Goal: Information Seeking & Learning: Learn about a topic

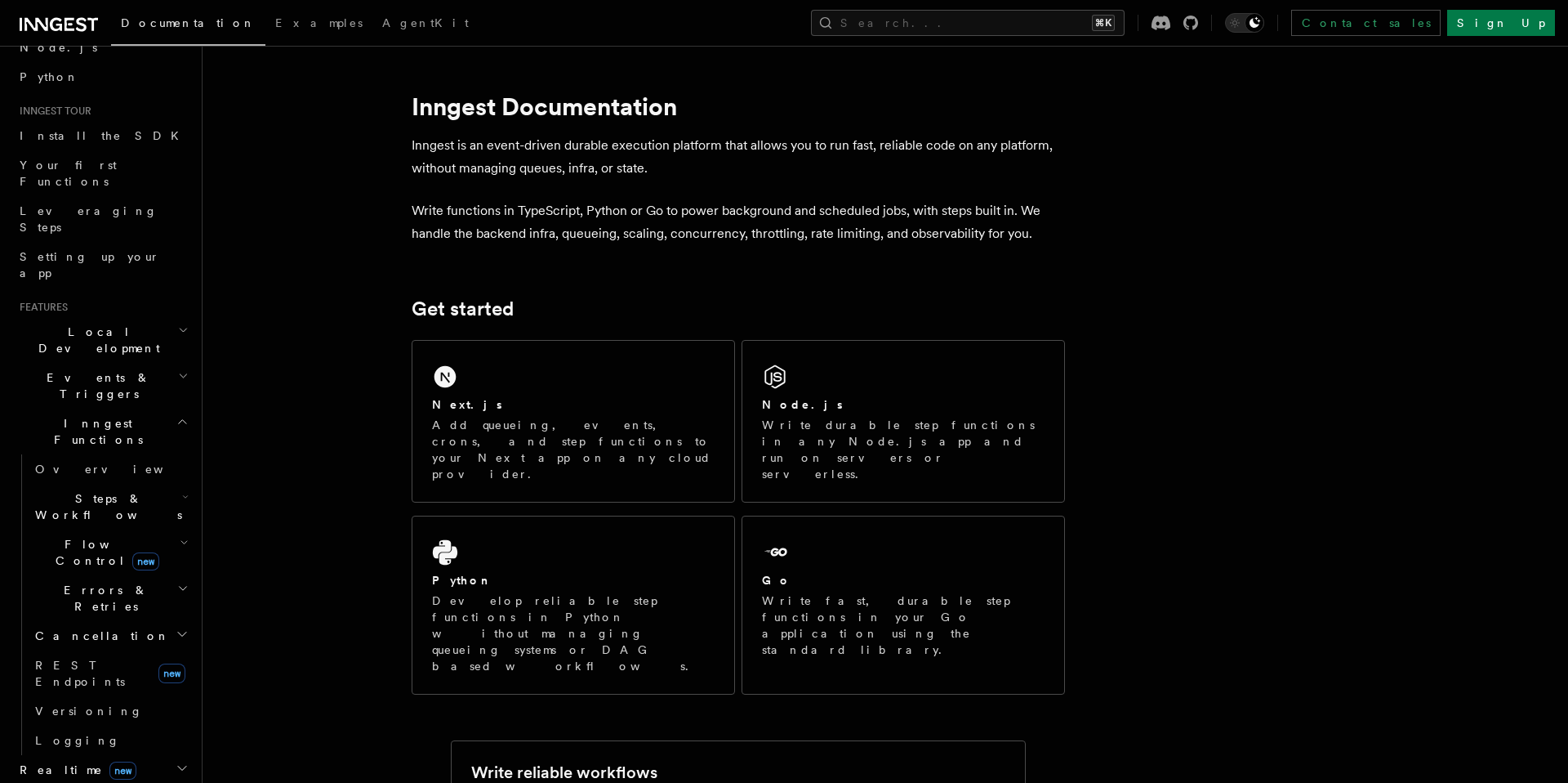
scroll to position [118, 0]
click at [140, 314] on h2 "Local Development" at bounding box center [102, 337] width 179 height 46
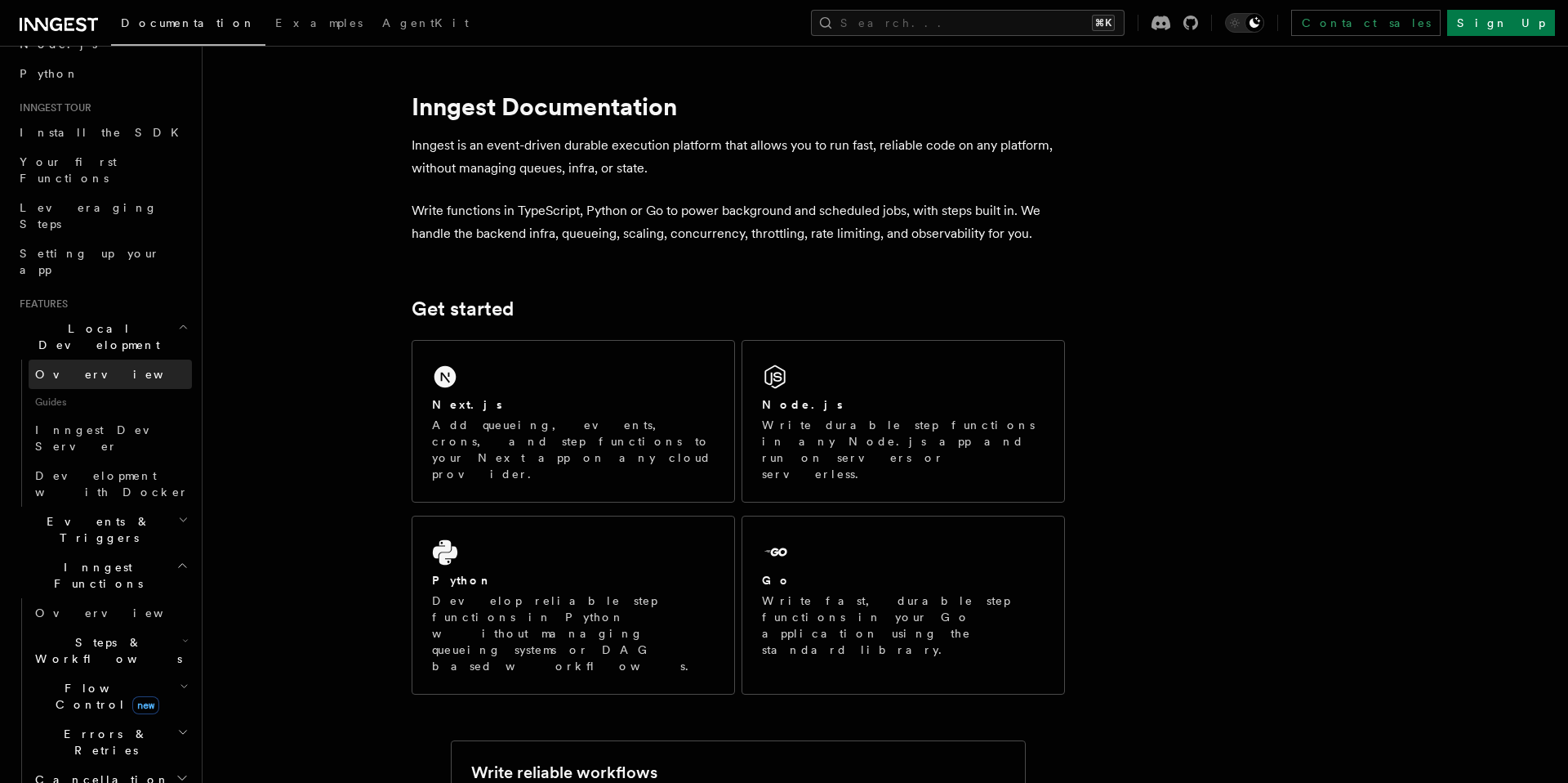
click at [107, 360] on link "Overview" at bounding box center [110, 375] width 163 height 30
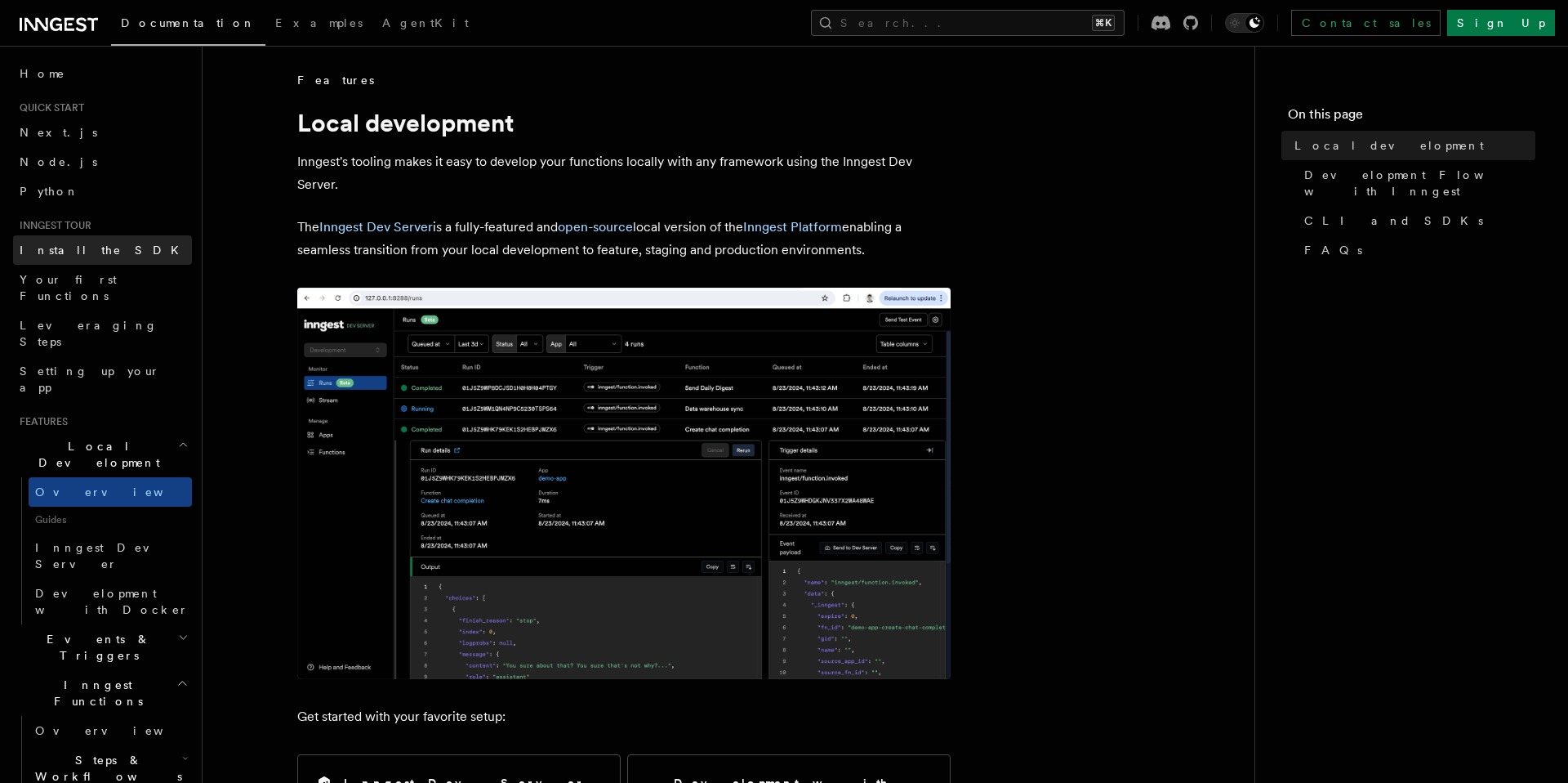
click at [119, 258] on link "Install the SDK" at bounding box center [102, 250] width 179 height 30
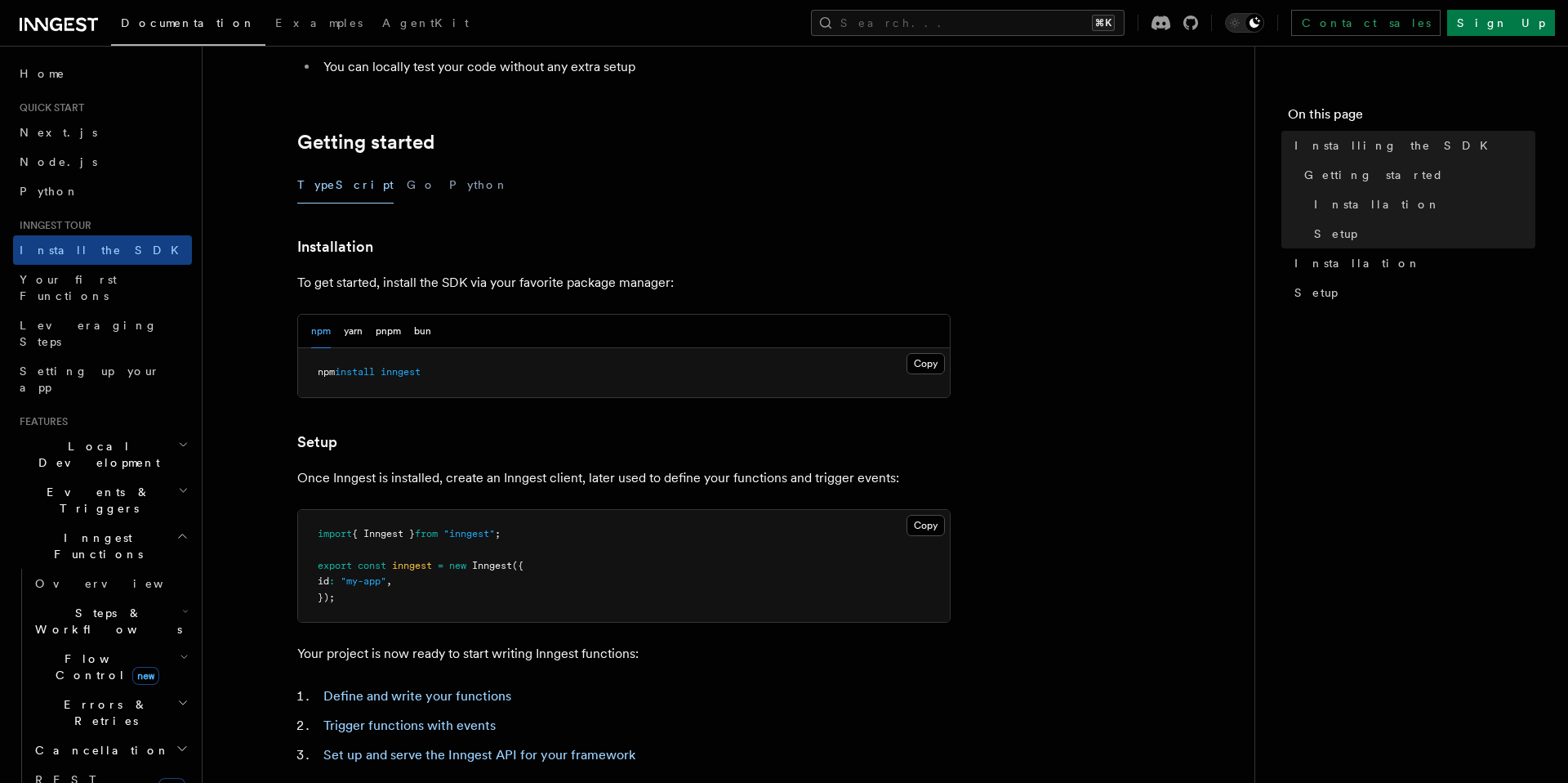
scroll to position [576, 0]
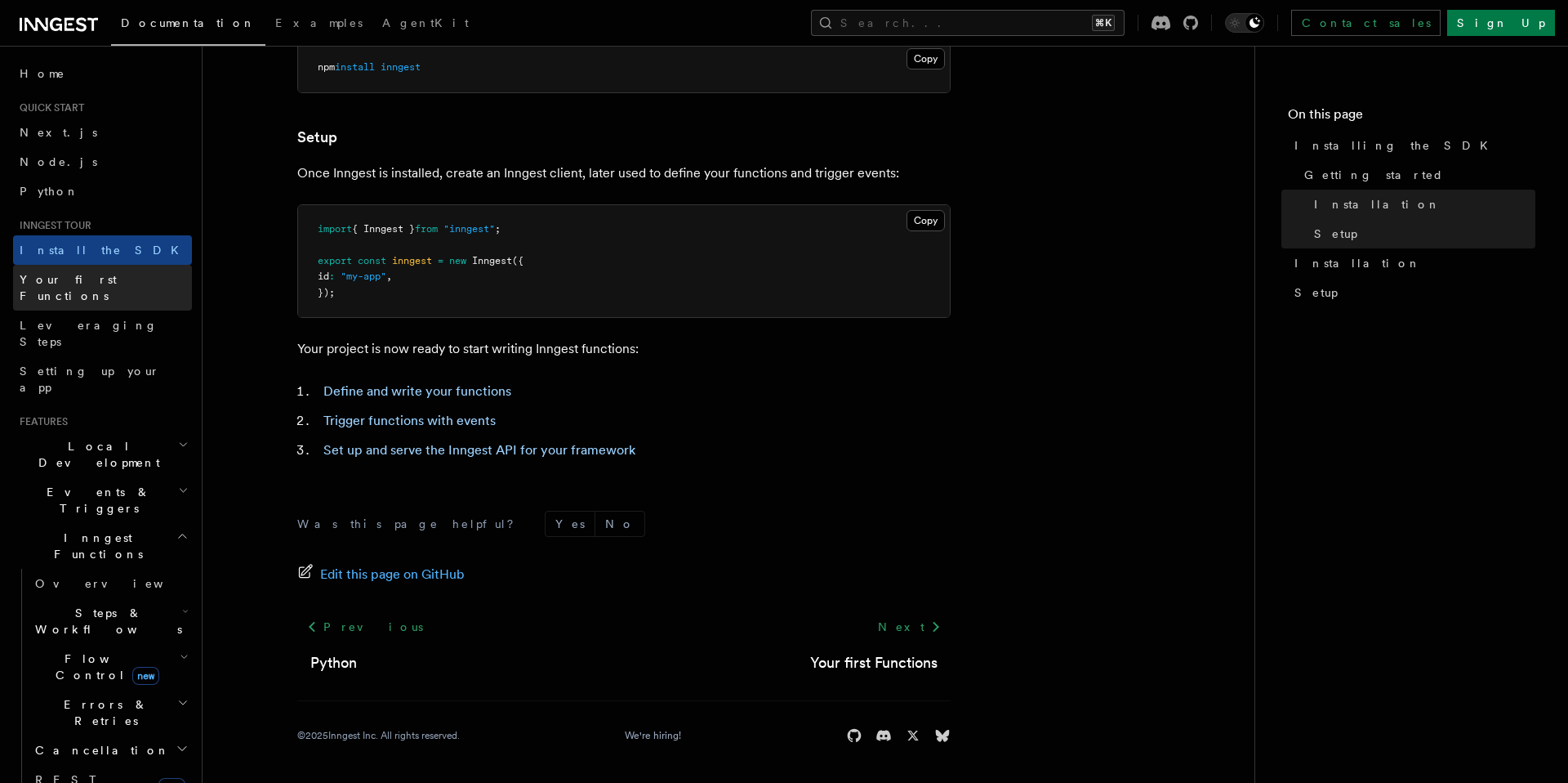
click at [129, 281] on link "Your first Functions" at bounding box center [102, 287] width 179 height 46
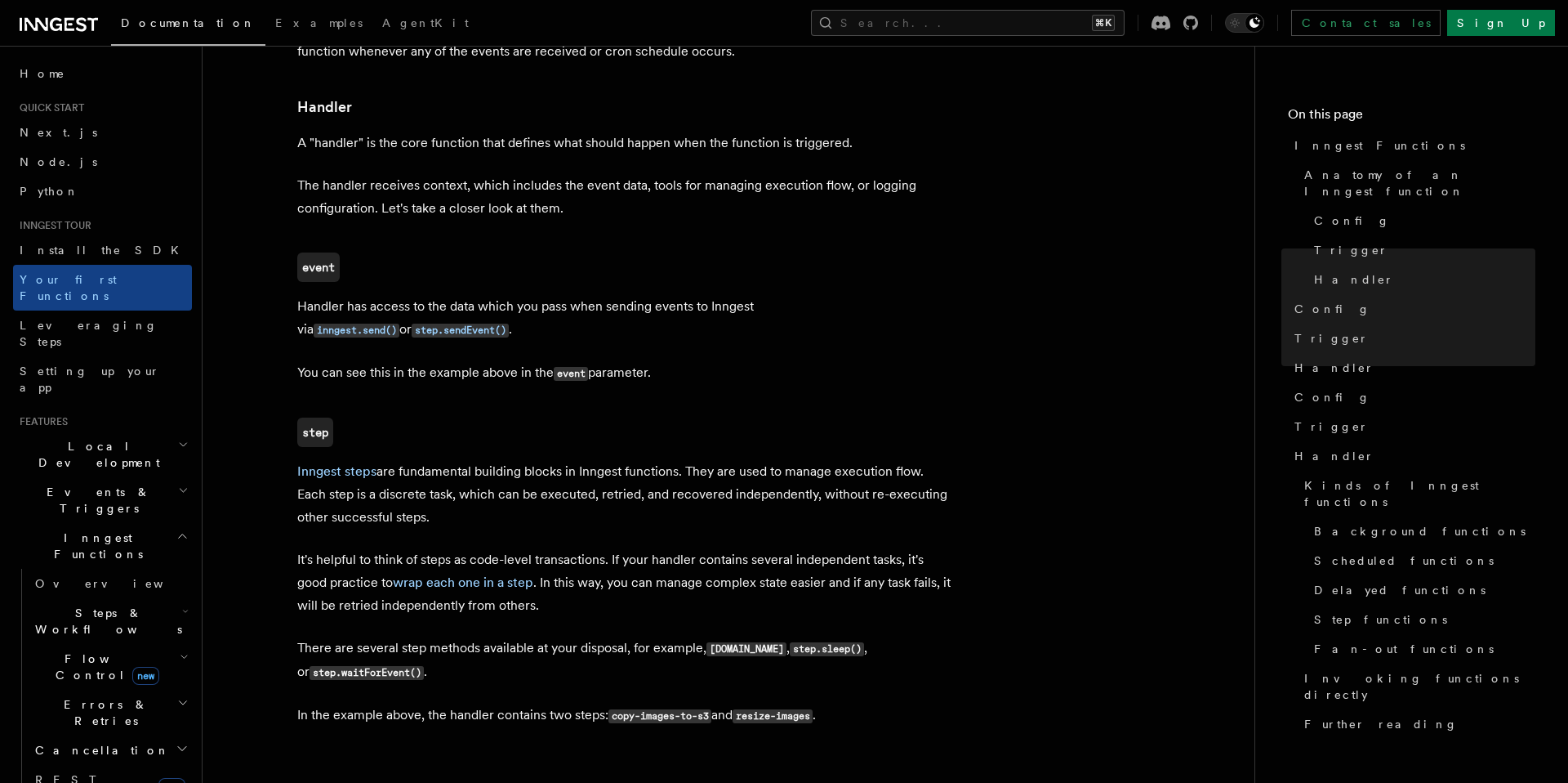
scroll to position [1874, 0]
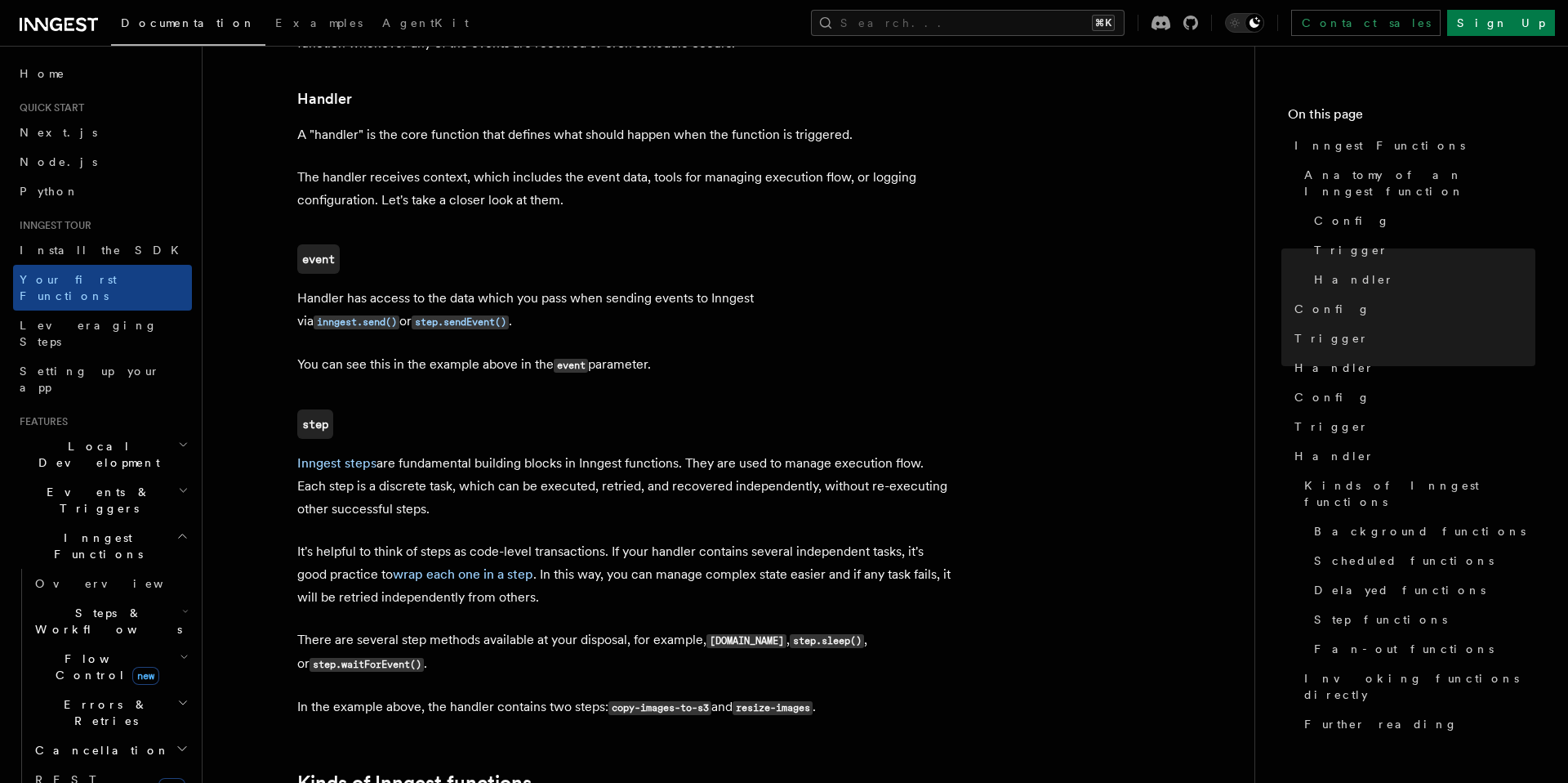
click at [576, 628] on p "There are several step methods available at your disposal, for example, step.ru…" at bounding box center [624, 652] width 654 height 48
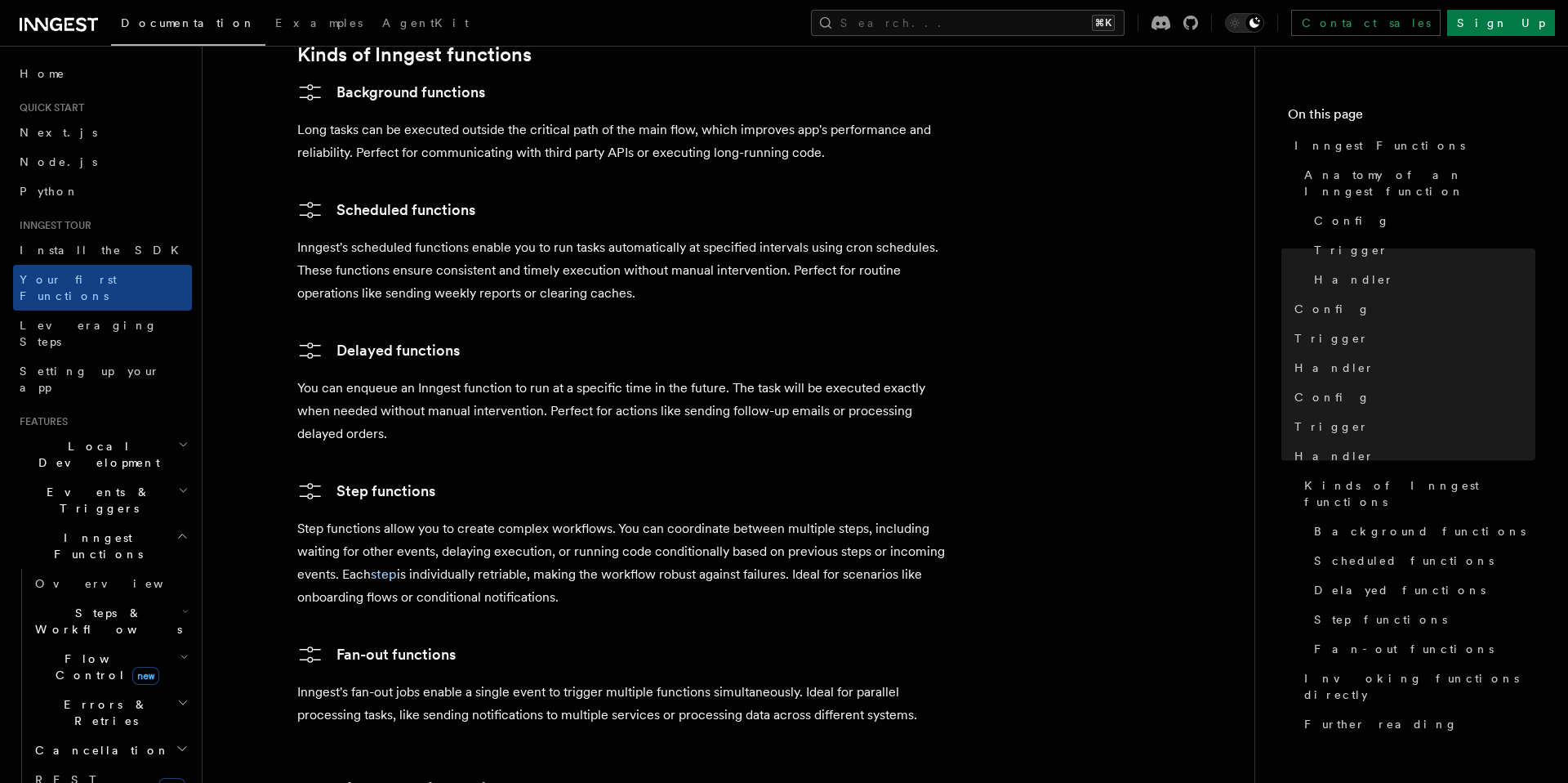
scroll to position [2604, 0]
click at [574, 532] on p "Step functions allow you to create complex workflows. You can coordinate betwee…" at bounding box center [624, 562] width 654 height 91
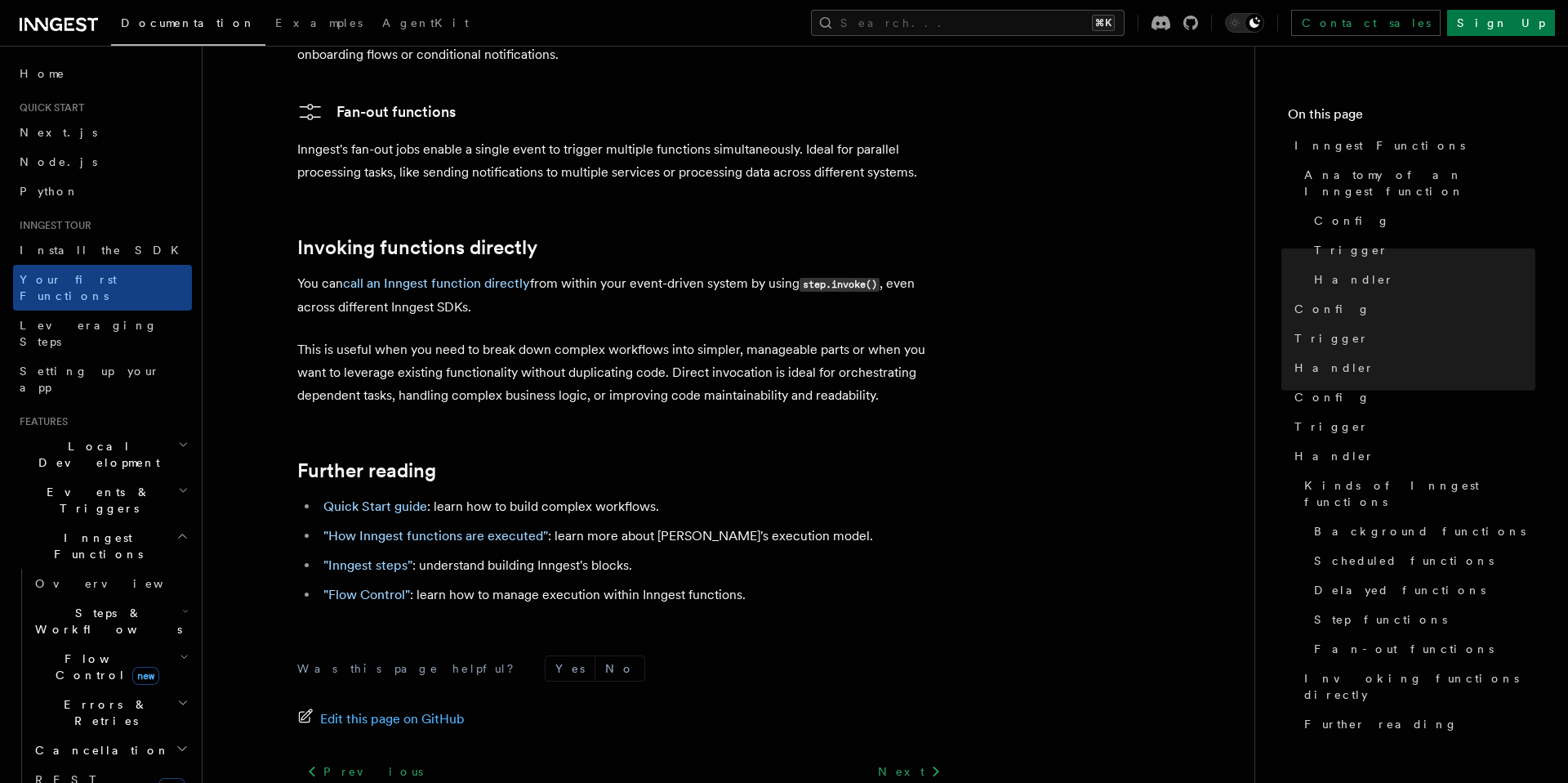
scroll to position [3158, 0]
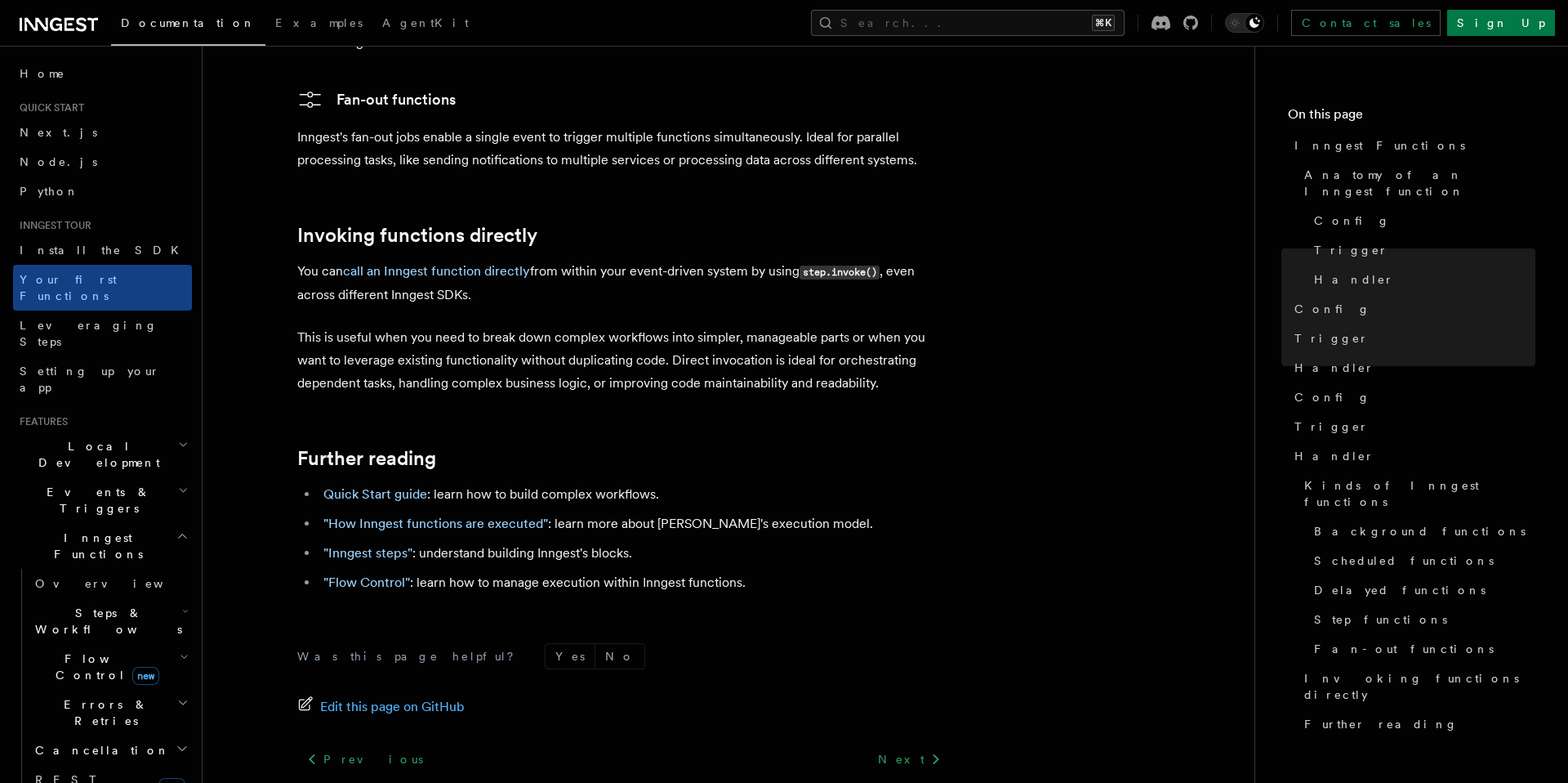
click at [93, 319] on span "Leveraging Steps" at bounding box center [88, 334] width 138 height 30
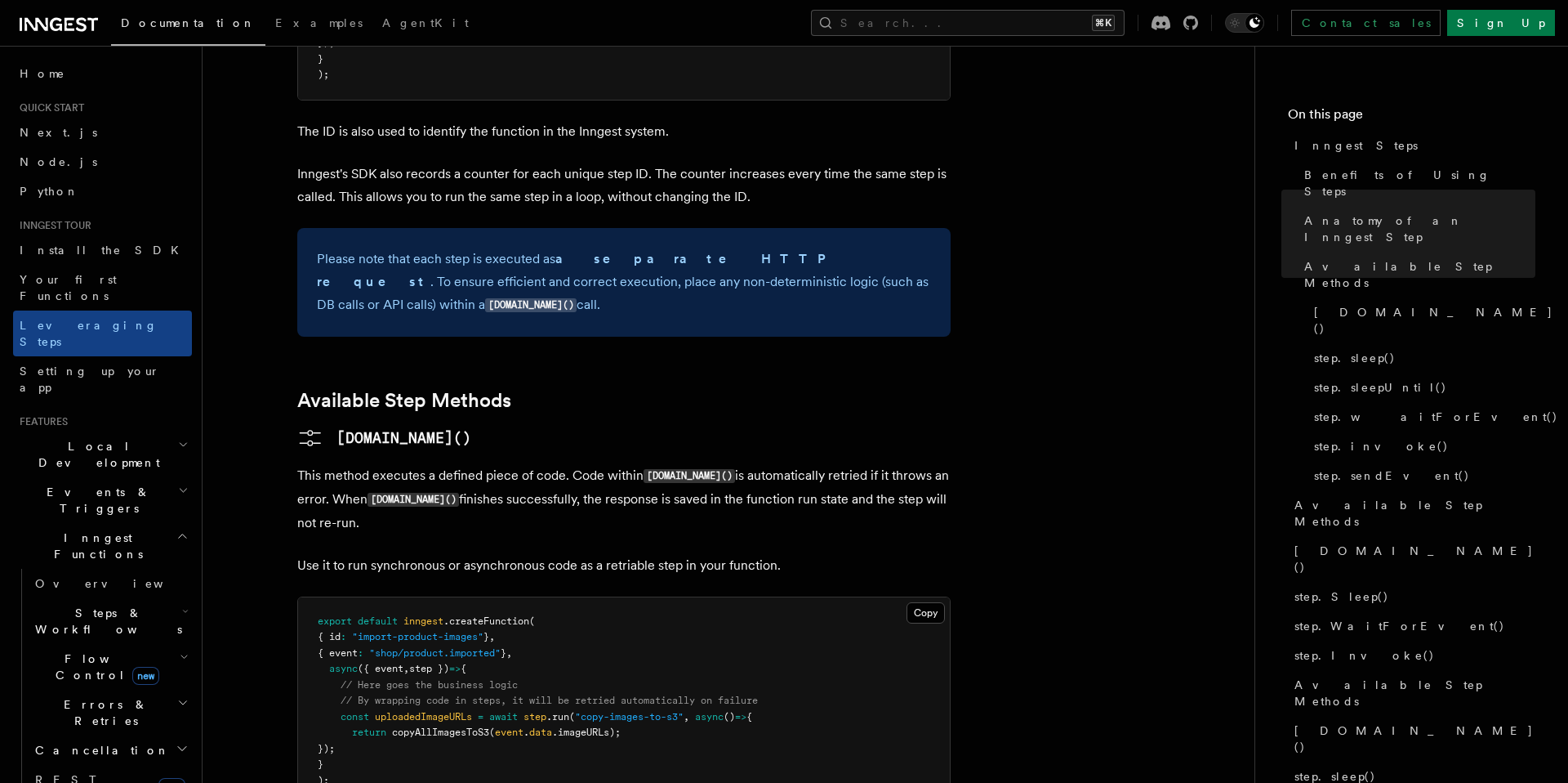
scroll to position [1064, 0]
click at [590, 690] on div "Copy Copied export default inngest .createFunction ( { id : "import-product-ima…" at bounding box center [624, 701] width 654 height 210
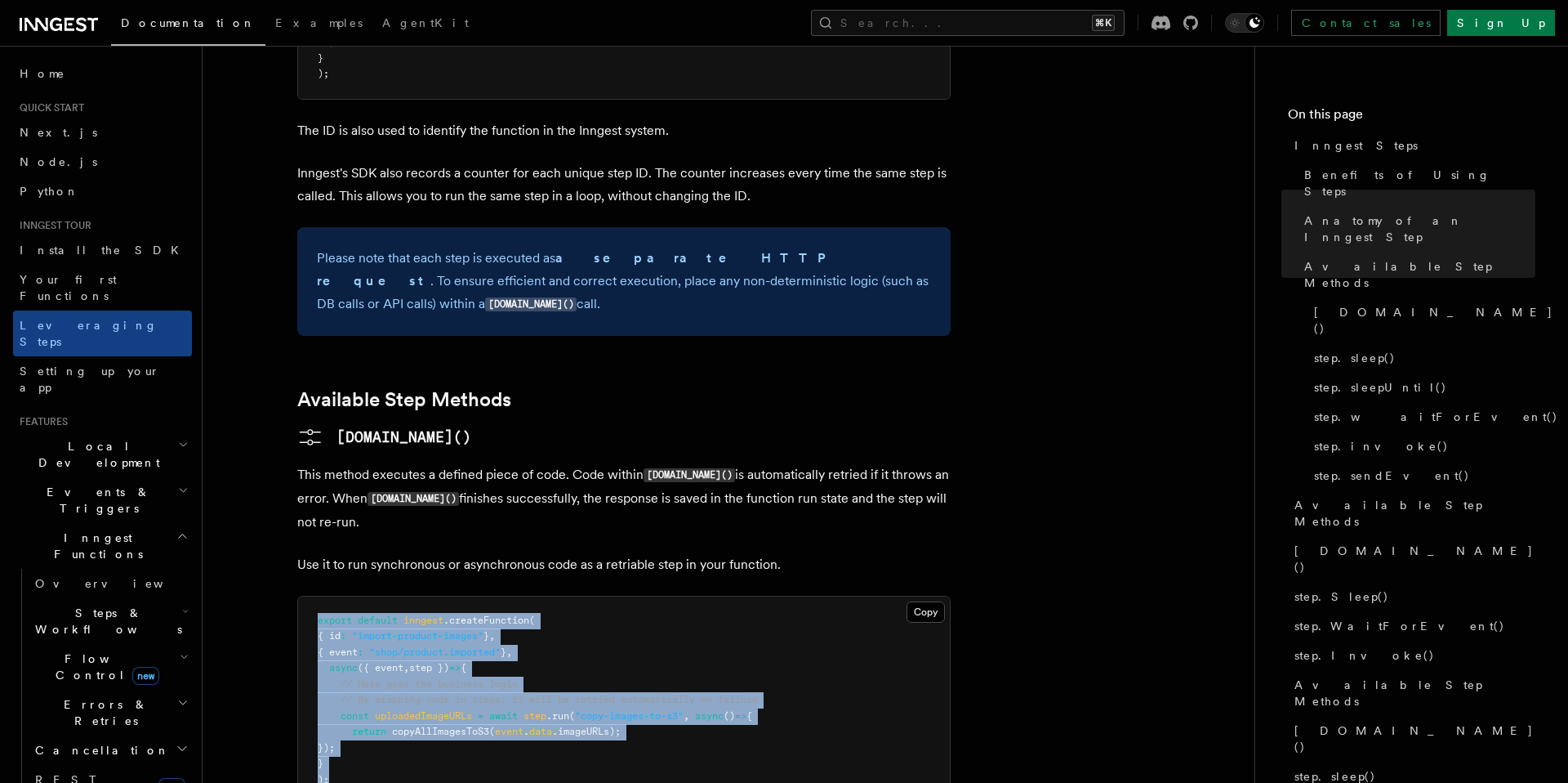
drag, startPoint x: 383, startPoint y: 669, endPoint x: 295, endPoint y: 511, distance: 180.9
copy code "export default inngest .createFunction ( { id : "import-product-images" } , { e…"
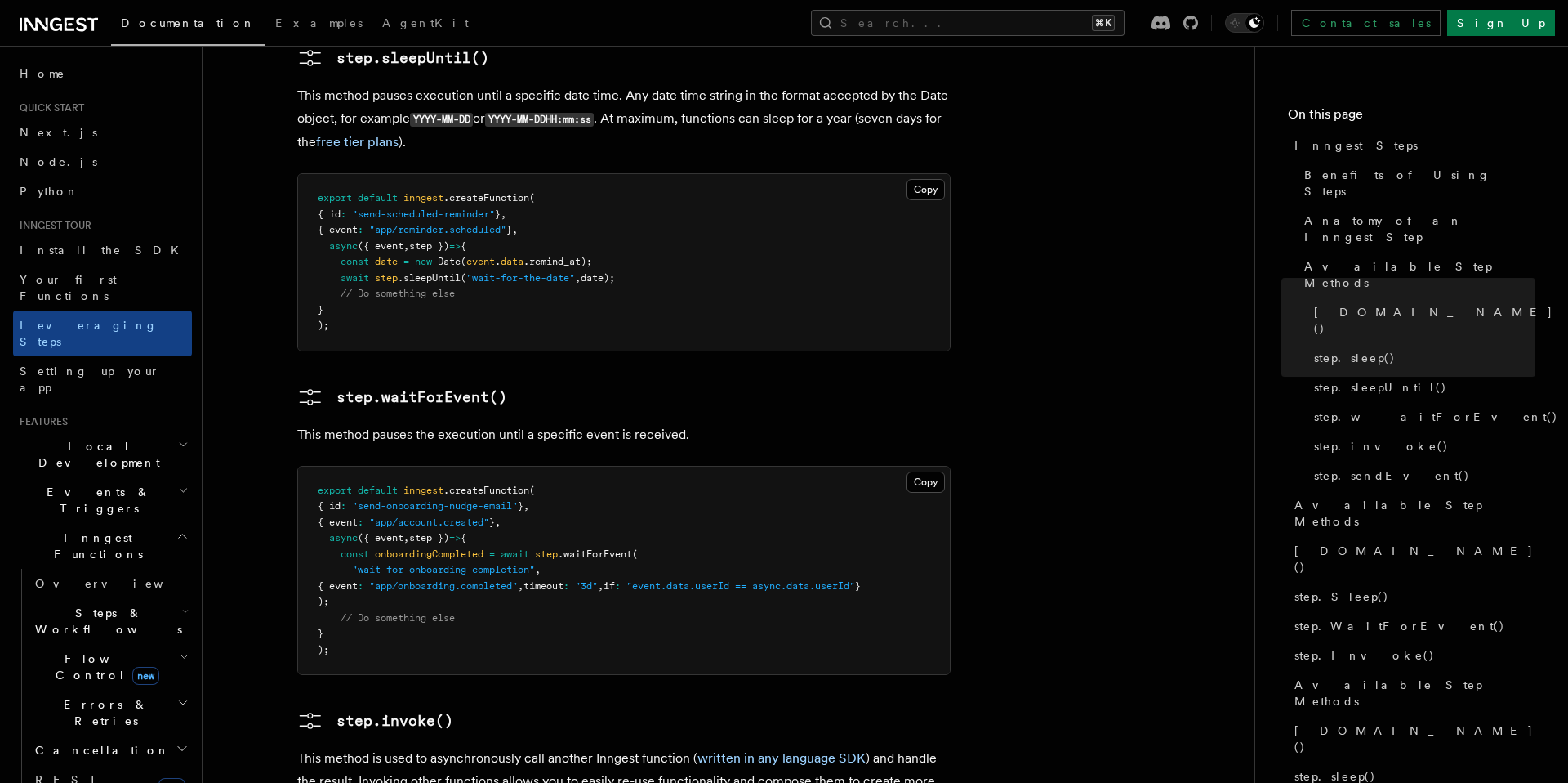
scroll to position [2298, 0]
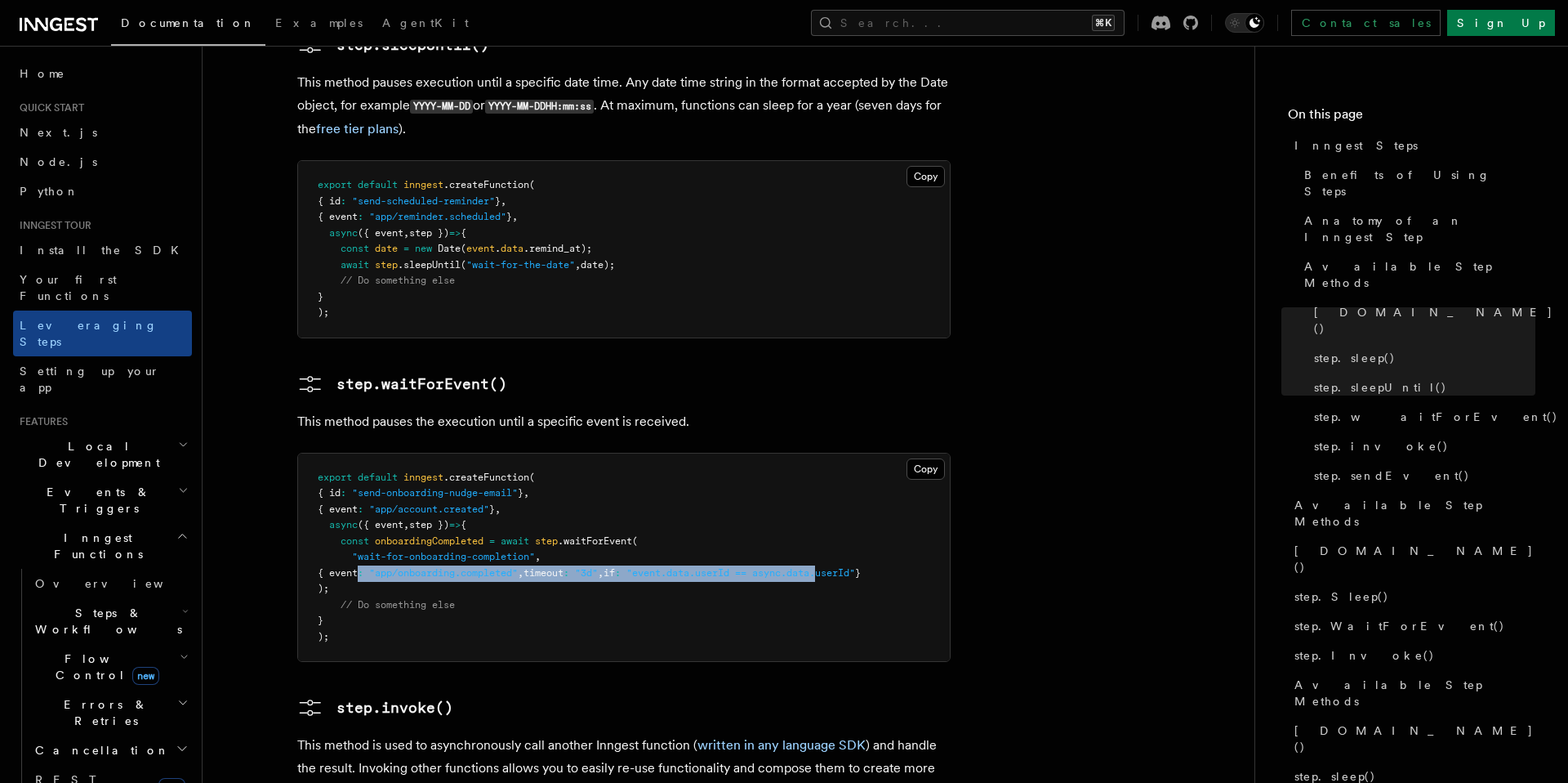
drag, startPoint x: 361, startPoint y: 459, endPoint x: 875, endPoint y: 462, distance: 514.0
click at [861, 567] on span "{ event : "app/onboarding.completed" , timeout : "3d" , if : "event.data.userId…" at bounding box center [589, 573] width 543 height 12
click at [638, 513] on pre "export default inngest .createFunction ( { id : "send-onboarding-nudge-email" }…" at bounding box center [624, 558] width 652 height 208
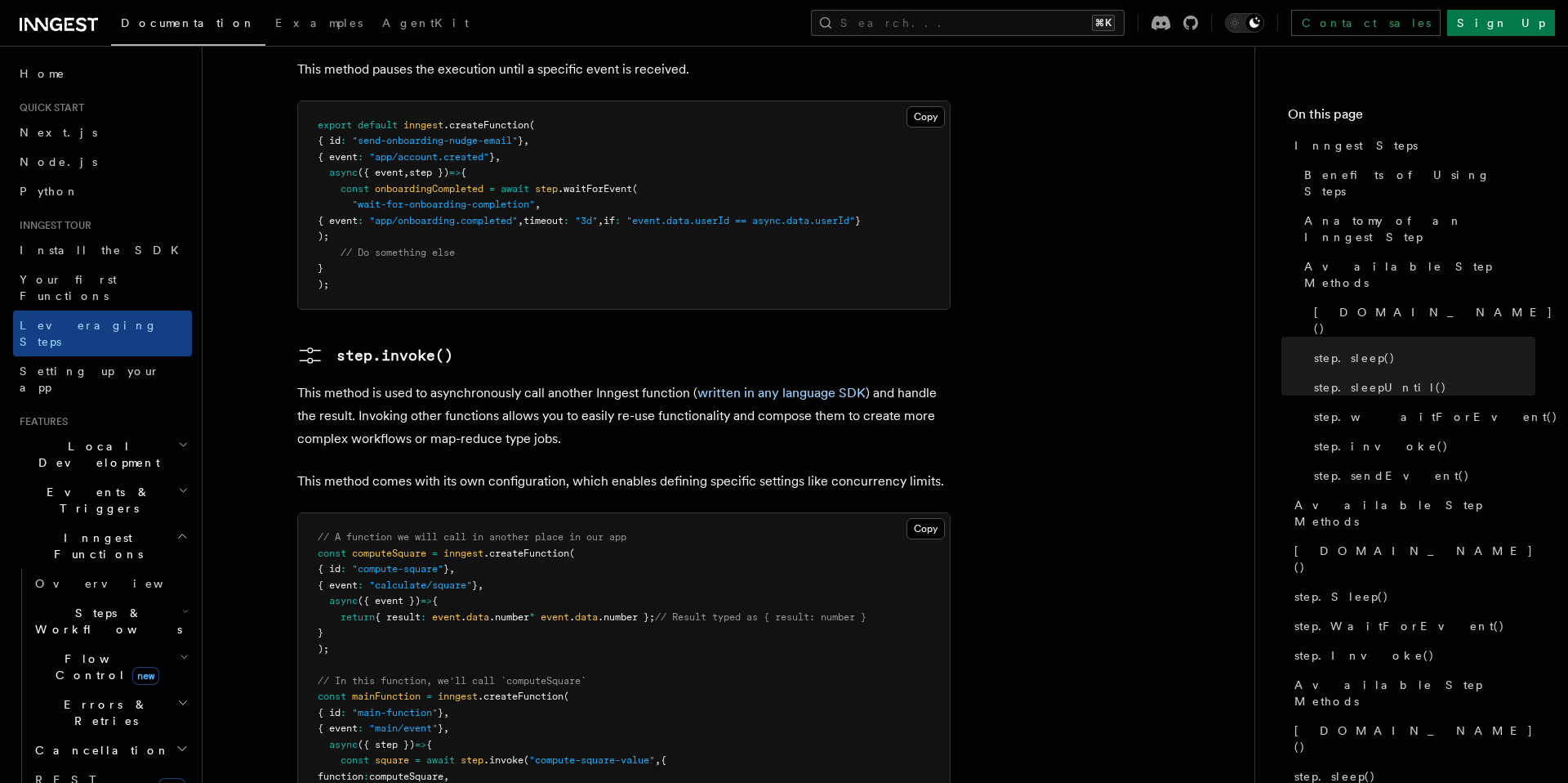
scroll to position [2655, 0]
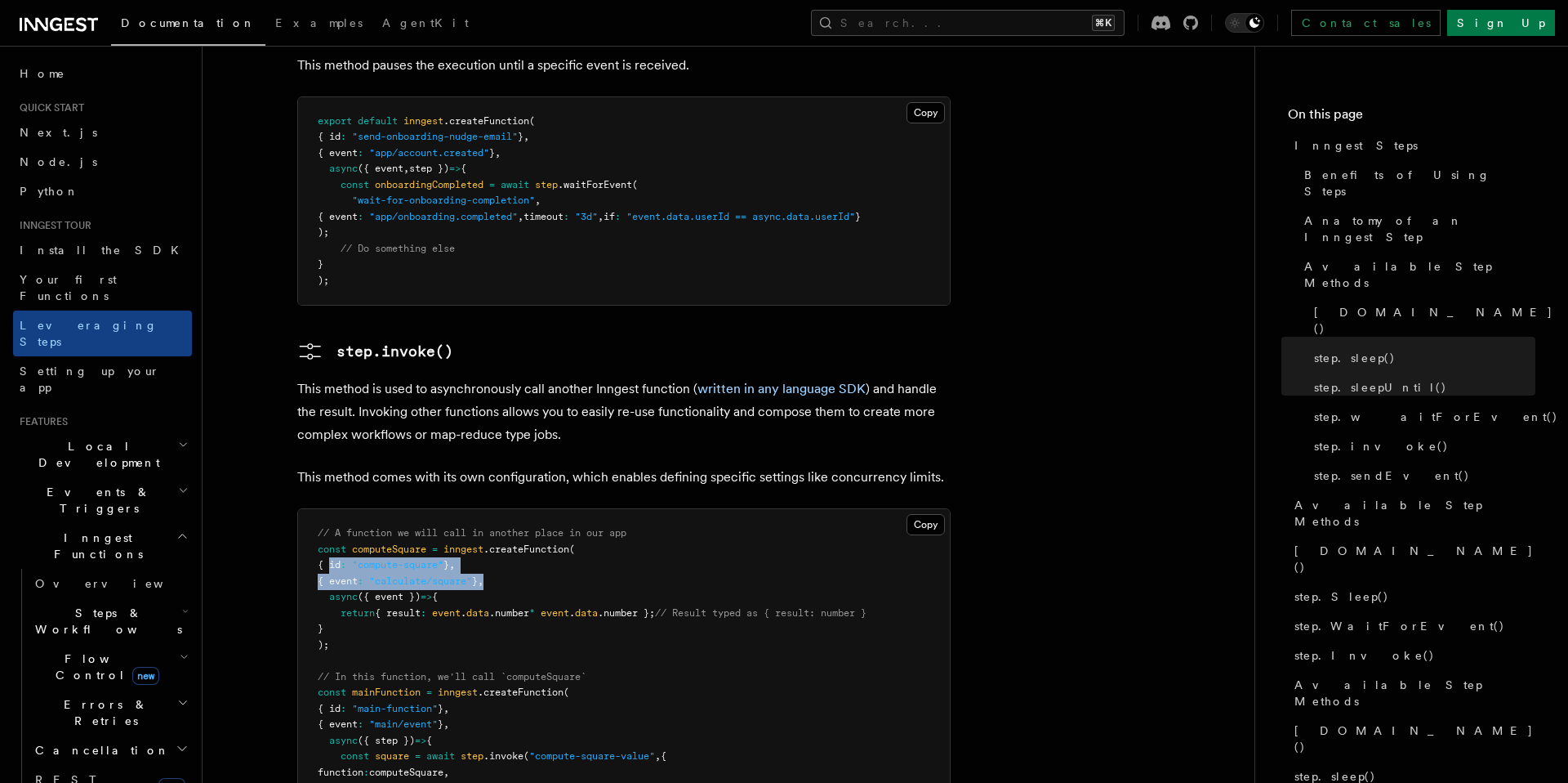
drag, startPoint x: 328, startPoint y: 451, endPoint x: 561, endPoint y: 468, distance: 233.6
click at [561, 509] on pre "// A function we will call in another place in our app const computeSquare = in…" at bounding box center [624, 701] width 652 height 384
click at [559, 514] on pre "// A function we will call in another place in our app const computeSquare = in…" at bounding box center [624, 701] width 652 height 384
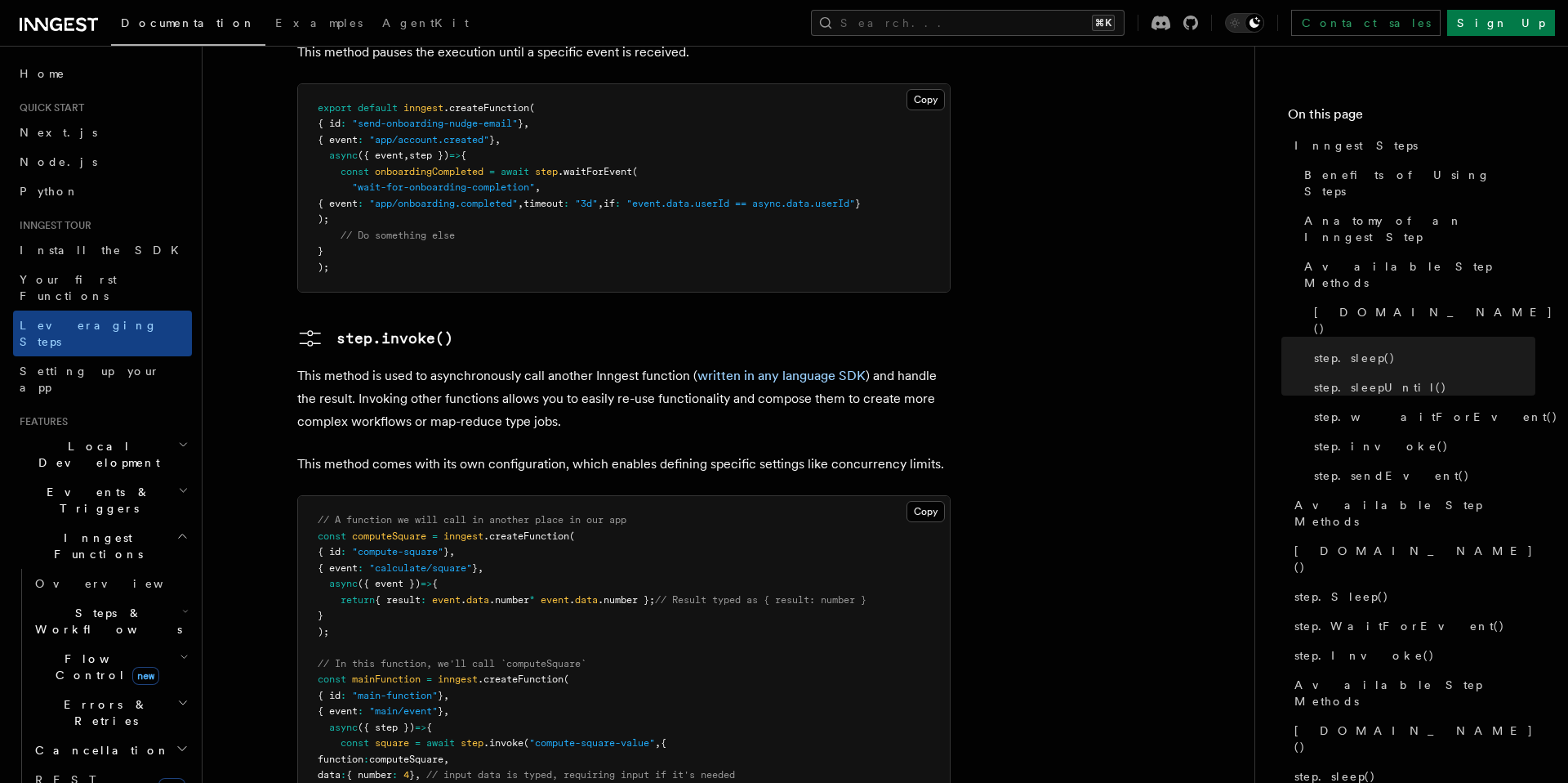
scroll to position [2670, 0]
click at [398, 528] on span "computeSquare" at bounding box center [388, 534] width 74 height 12
drag, startPoint x: 352, startPoint y: 660, endPoint x: 816, endPoint y: 654, distance: 464.0
click at [816, 654] on pre "// A function we will call in another place in our app const computeSquare = in…" at bounding box center [624, 686] width 652 height 384
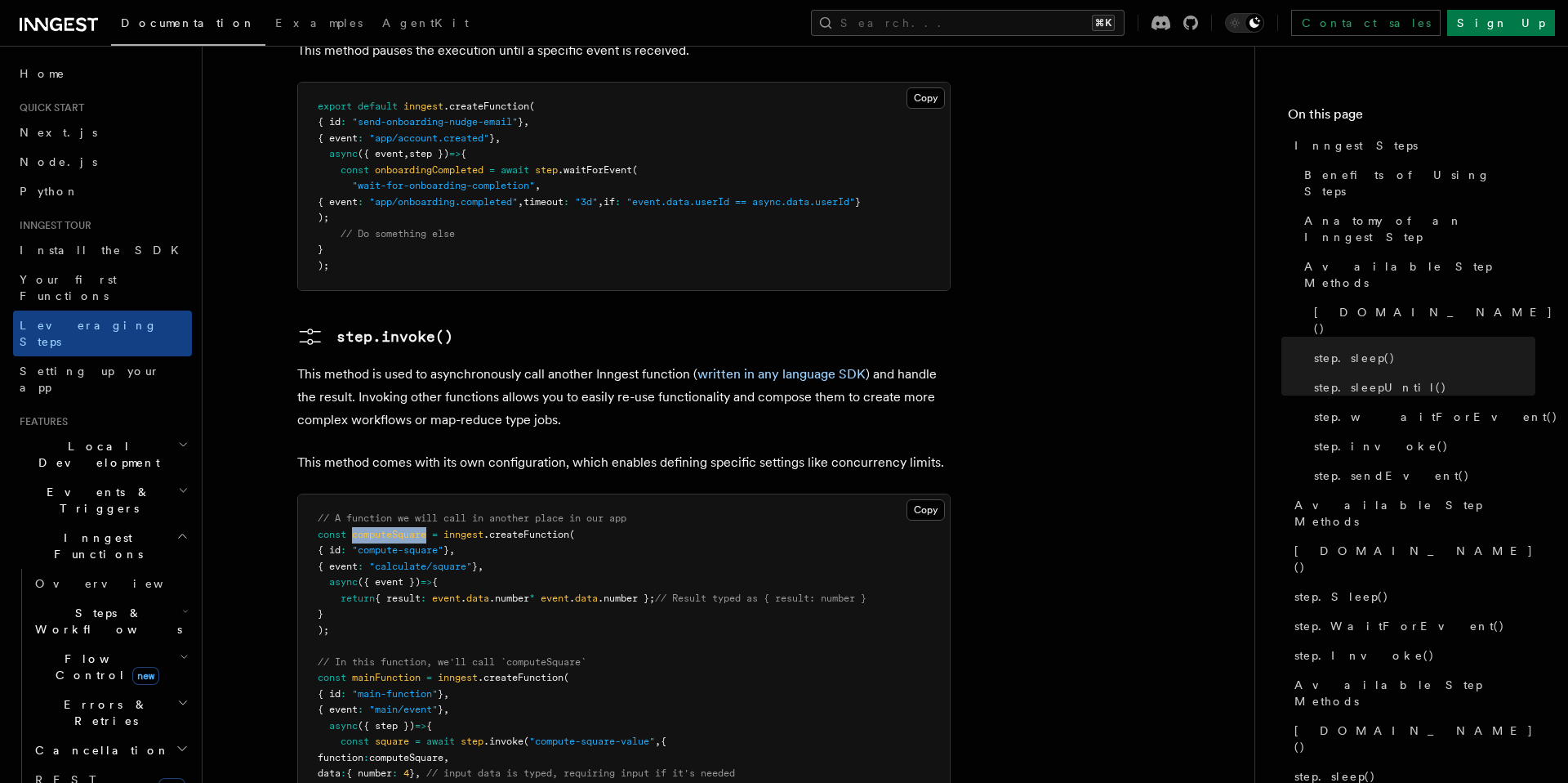
click at [824, 660] on pre "// A function we will call in another place in our app const computeSquare = in…" at bounding box center [624, 686] width 652 height 384
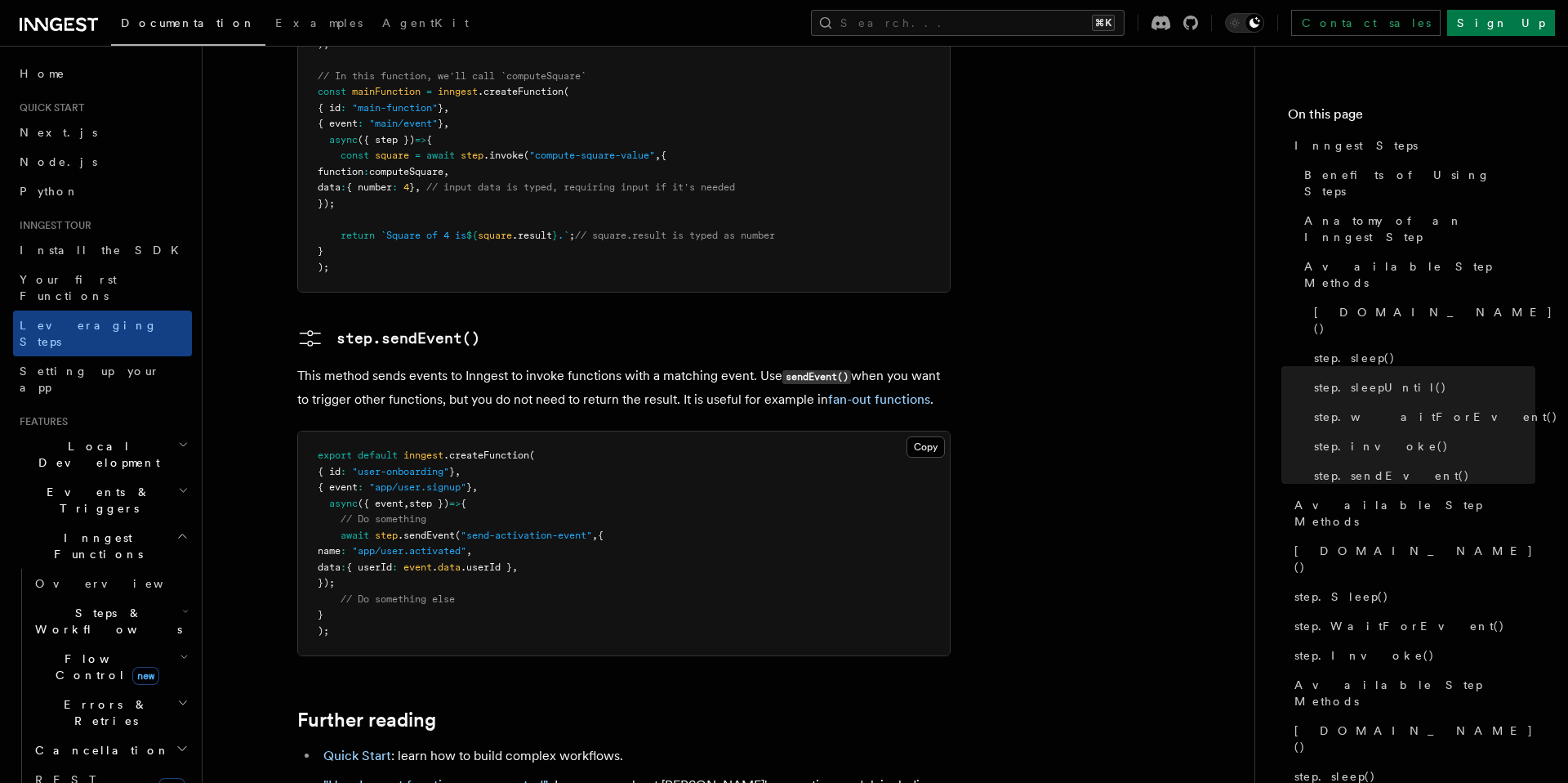
scroll to position [3264, 0]
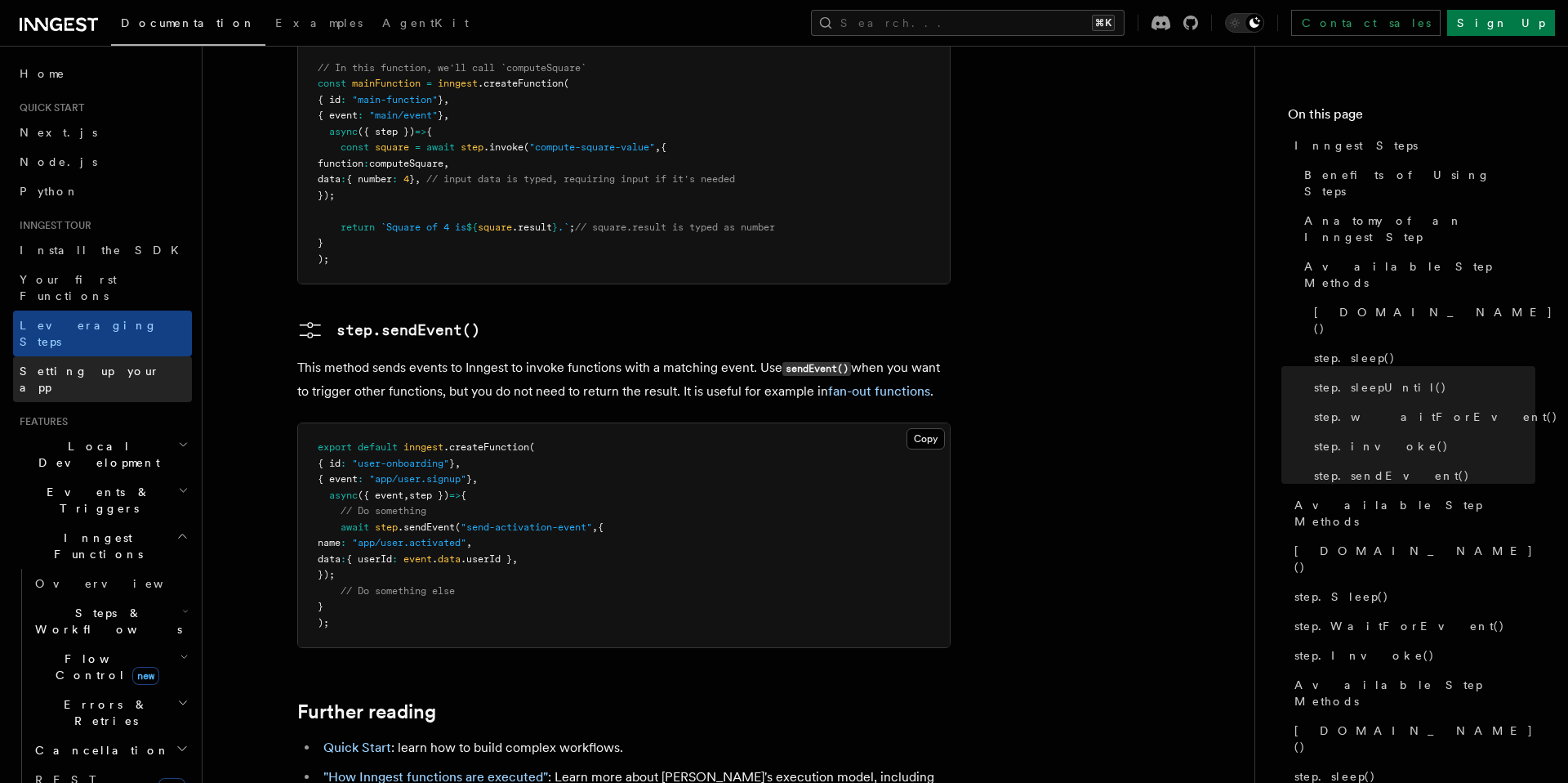
click at [128, 356] on link "Setting up your app" at bounding box center [102, 379] width 179 height 46
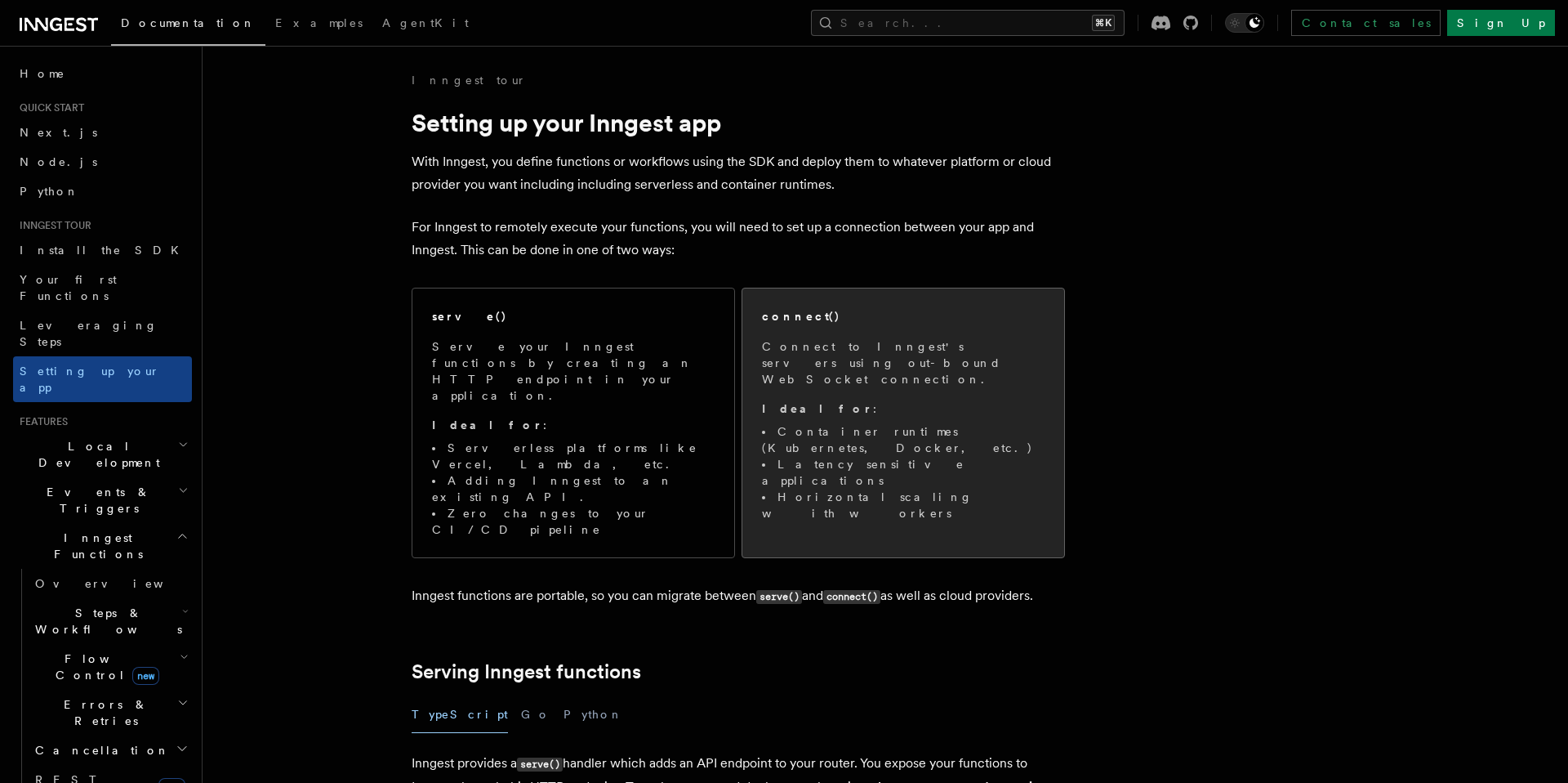
click at [948, 423] on li "Container runtimes (Kubernetes, Docker, etc.)" at bounding box center [902, 439] width 282 height 33
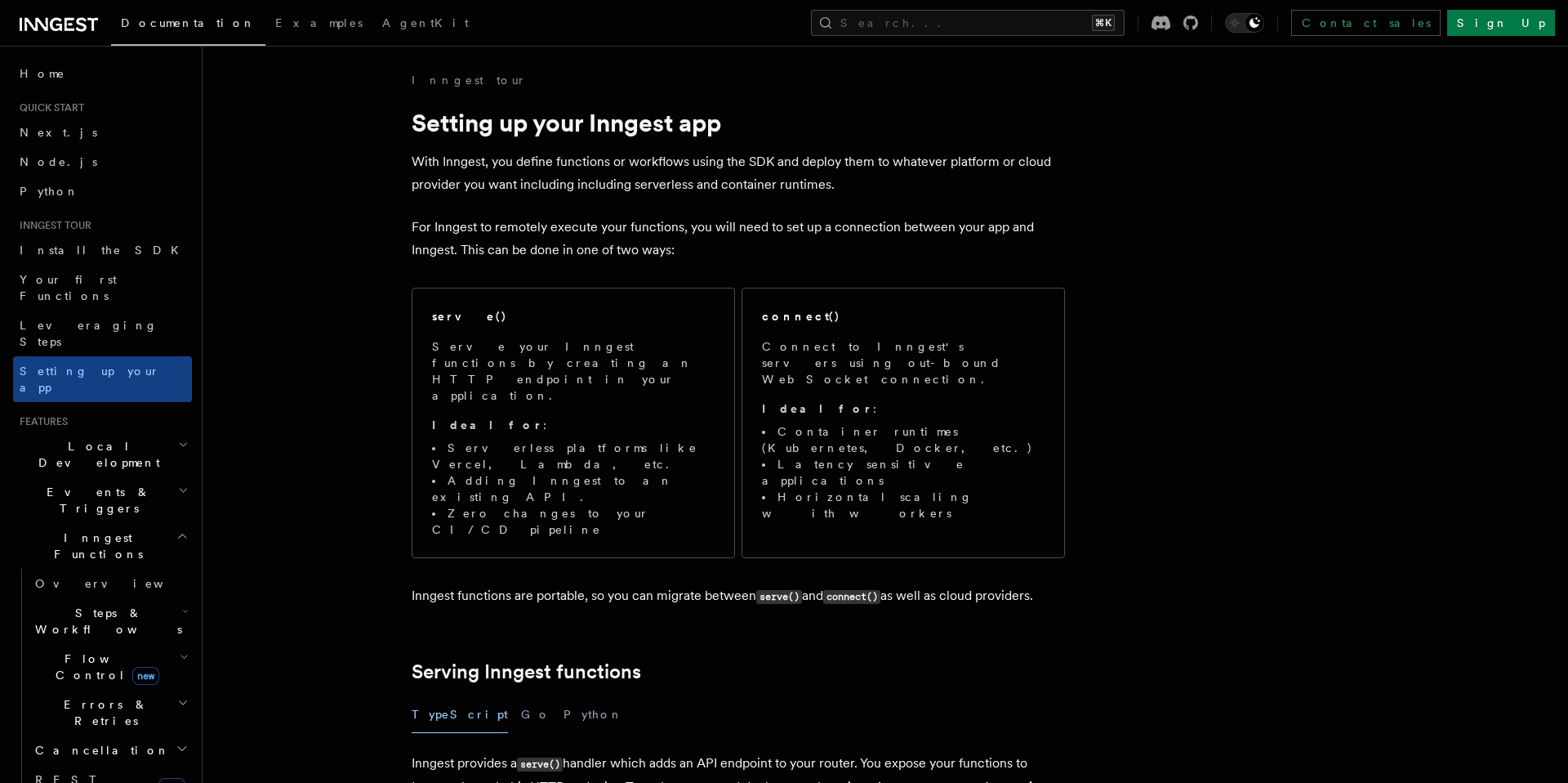
click at [148, 310] on link "Leveraging Steps" at bounding box center [102, 333] width 179 height 46
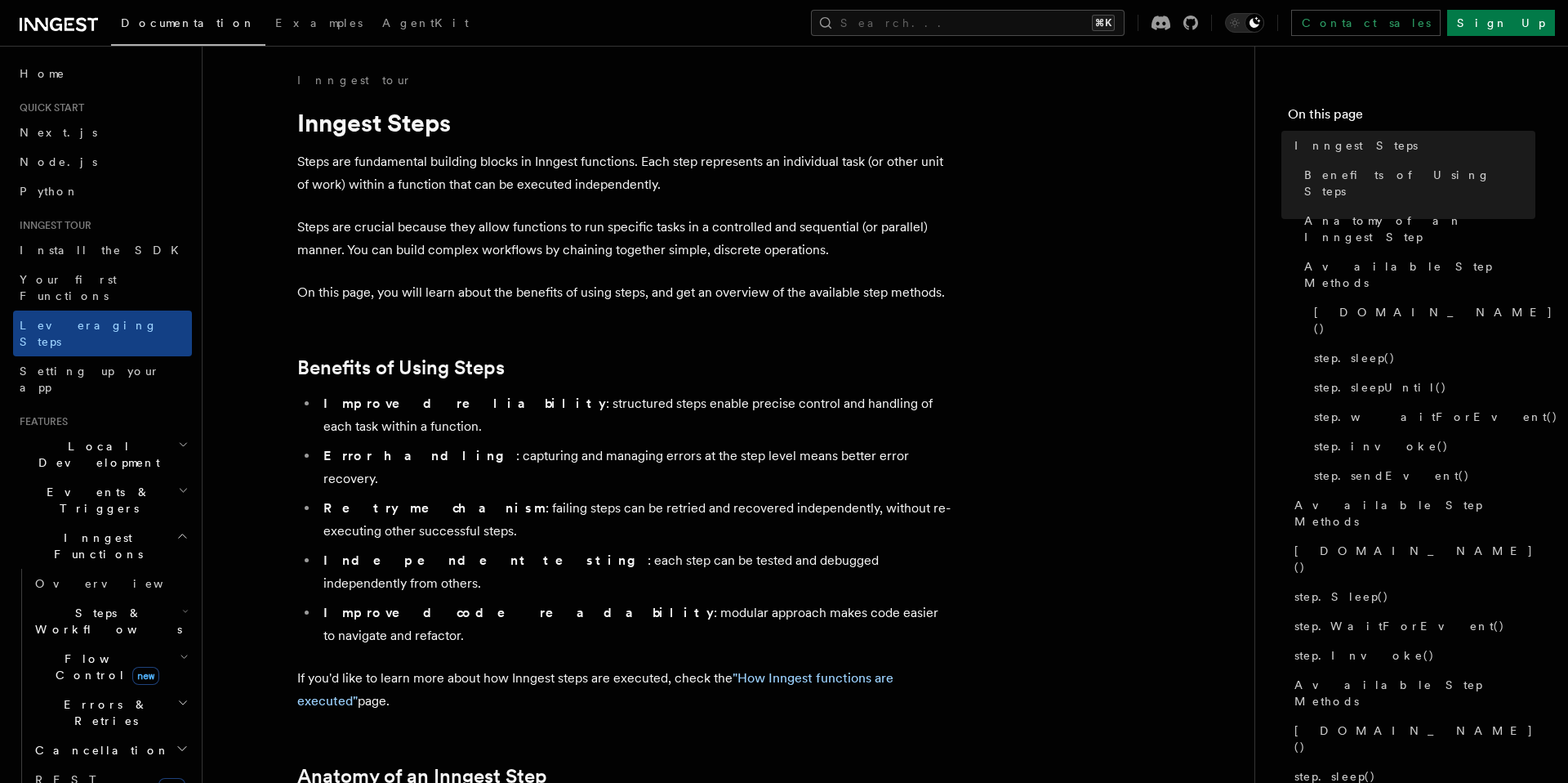
click at [519, 230] on p "Steps are crucial because they allow functions to run specific tasks in a contr…" at bounding box center [624, 239] width 654 height 46
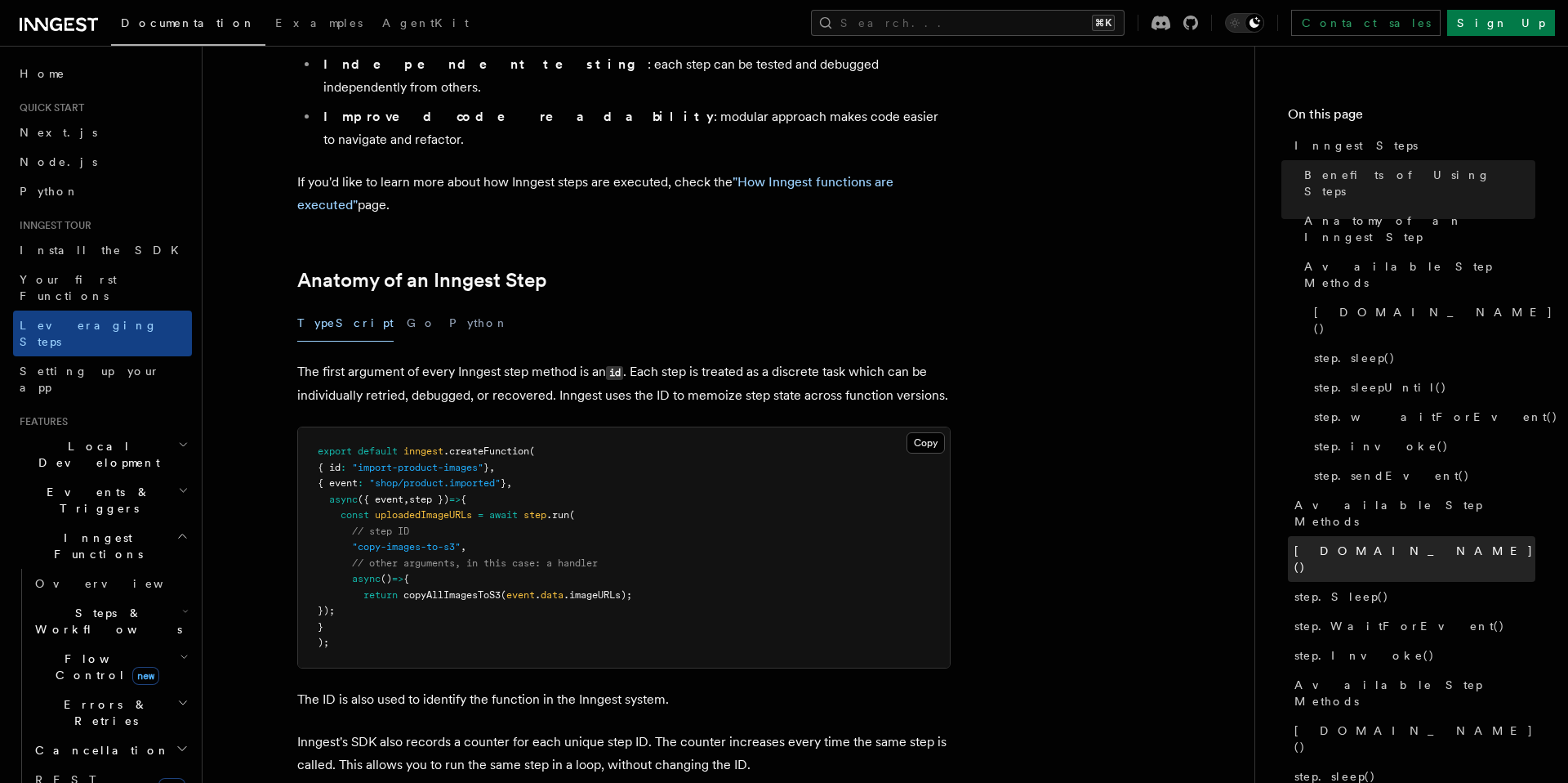
scroll to position [501, 0]
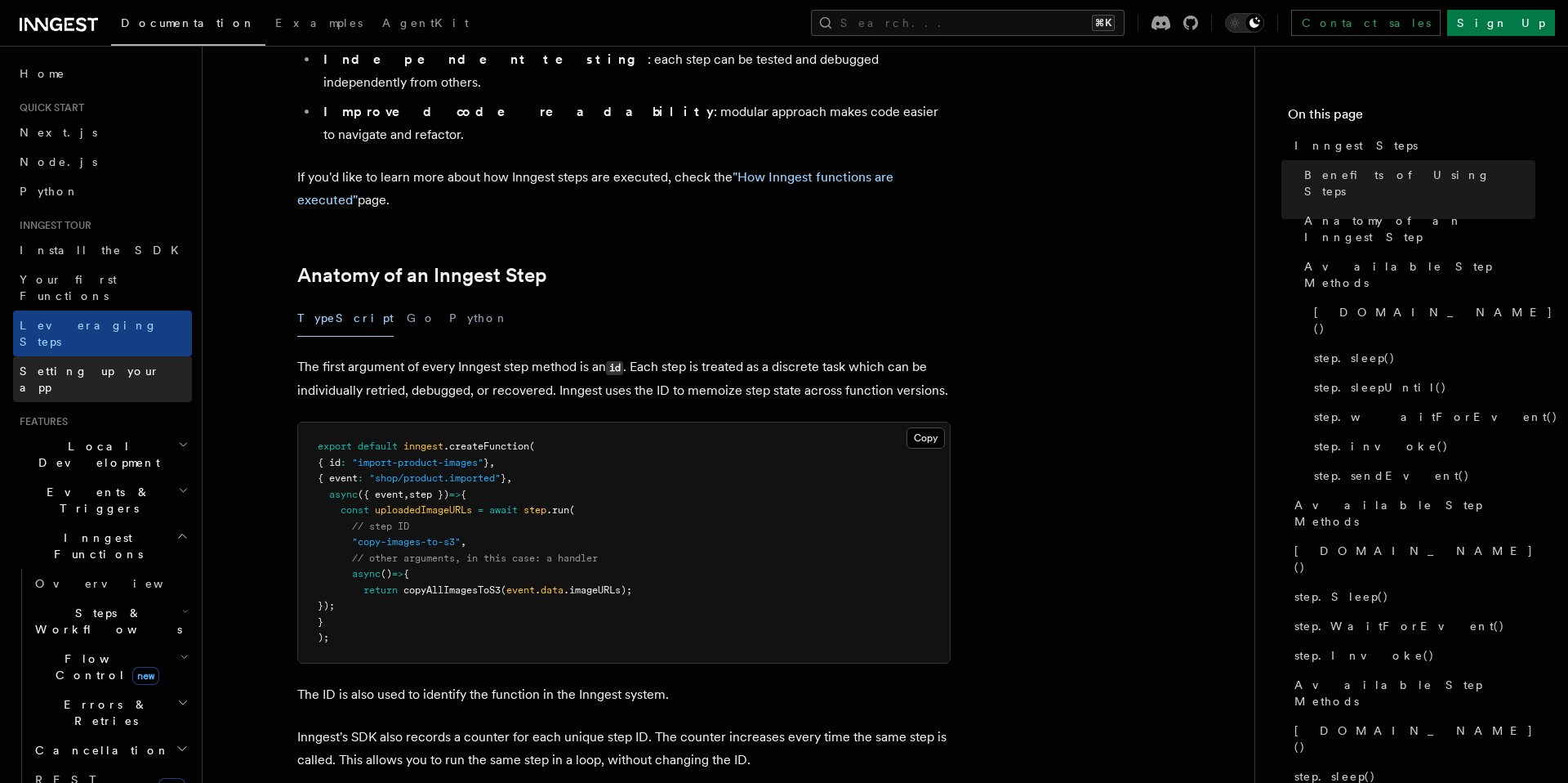
click at [99, 365] on span "Setting up your app" at bounding box center [90, 380] width 141 height 30
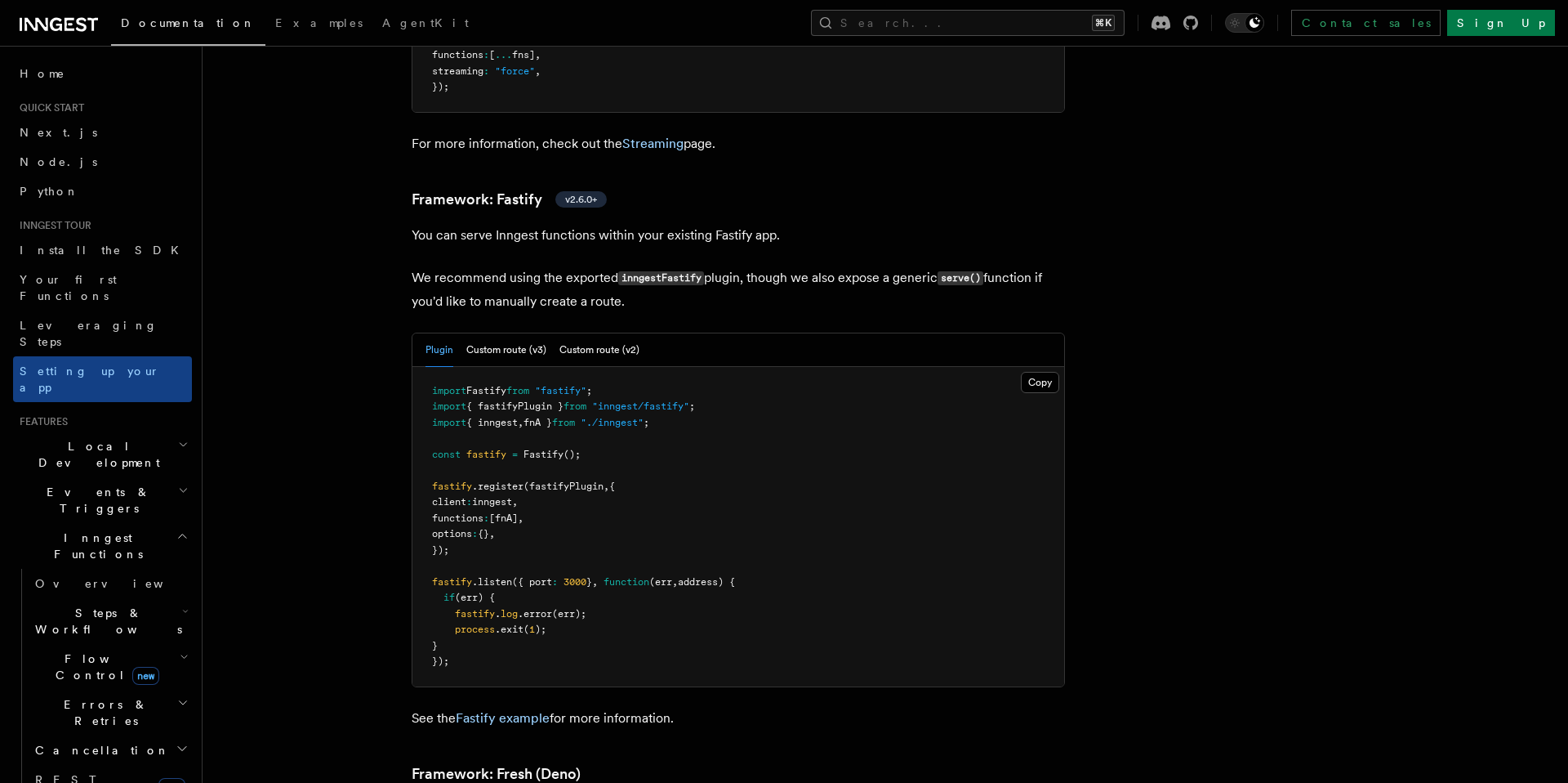
scroll to position [638, 0]
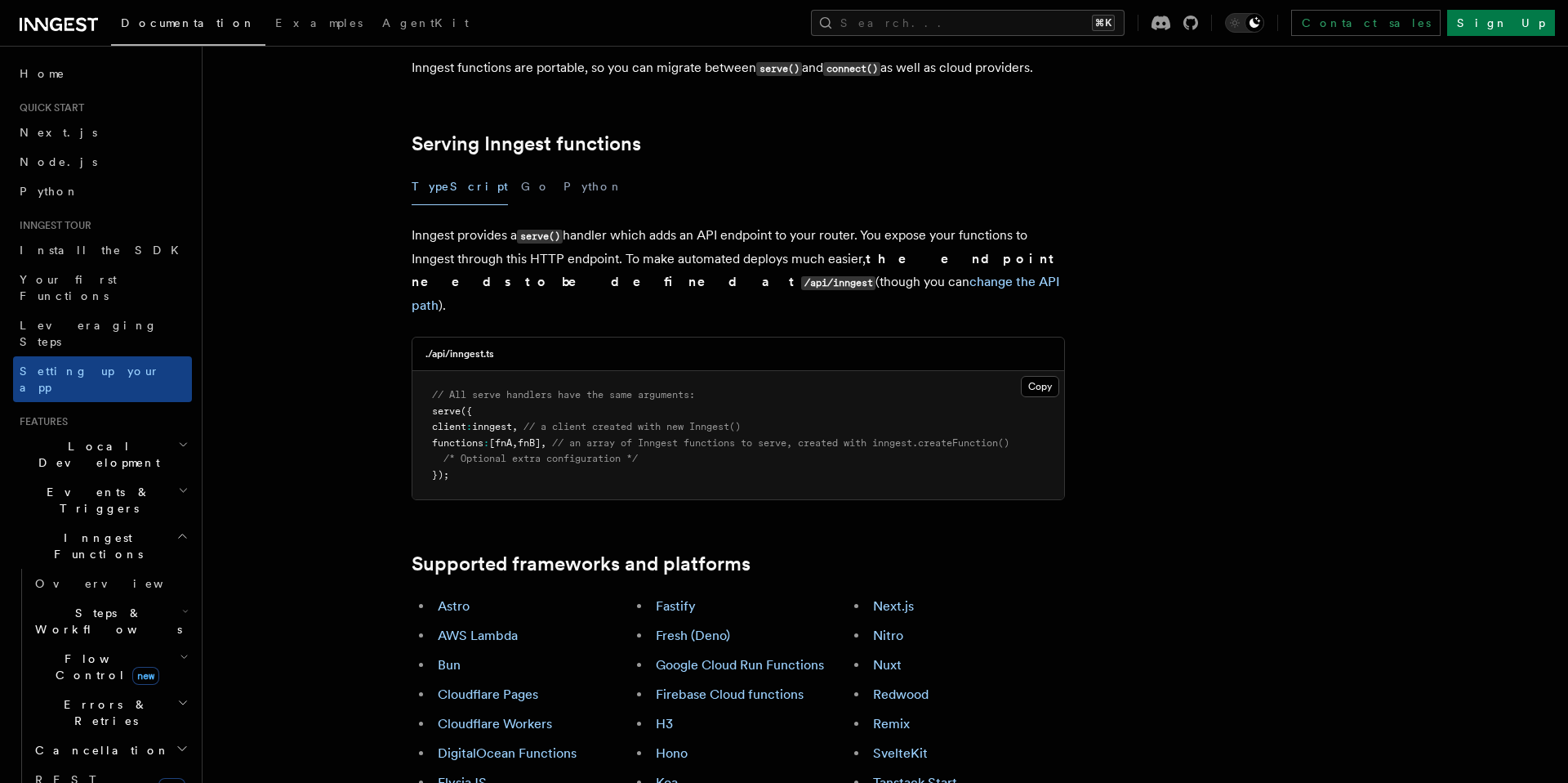
scroll to position [0, 0]
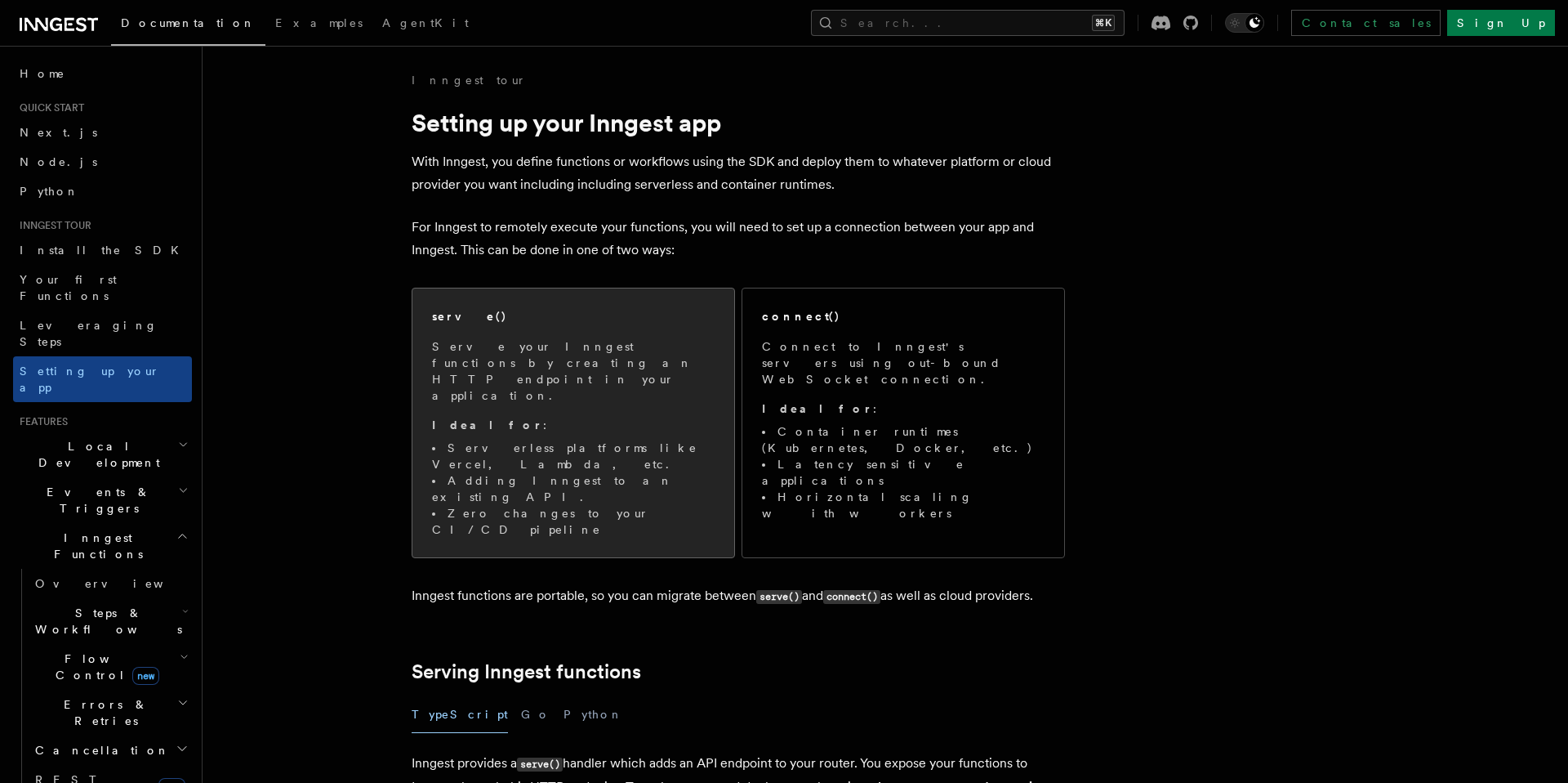
click at [501, 352] on p "Serve your Inngest functions by creating an HTTP endpoint in your application." at bounding box center [573, 371] width 282 height 65
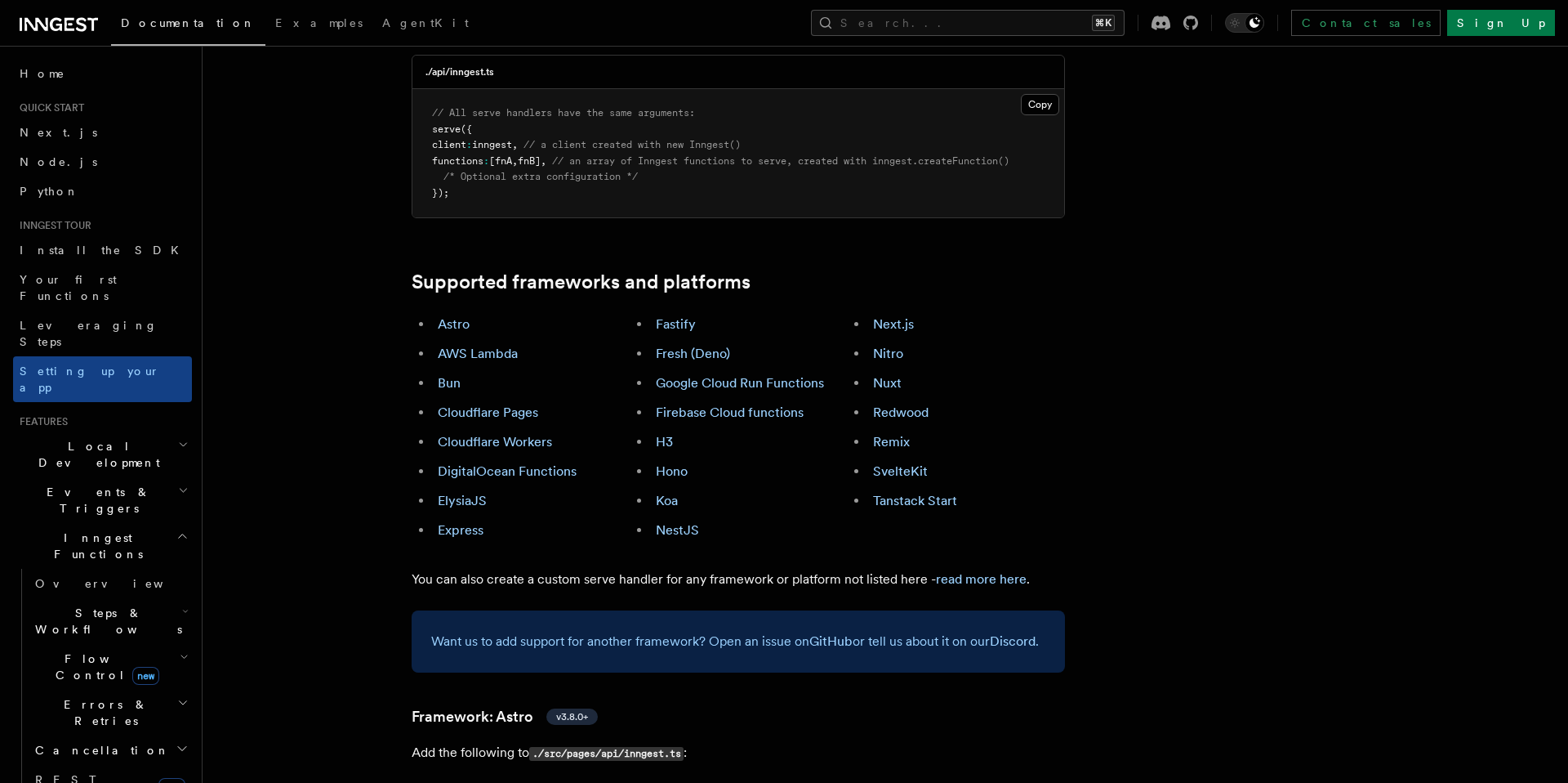
scroll to position [812, 0]
click at [107, 529] on span "Inngest Functions" at bounding box center [94, 545] width 163 height 33
click at [105, 484] on span "Events & Triggers" at bounding box center [95, 500] width 165 height 33
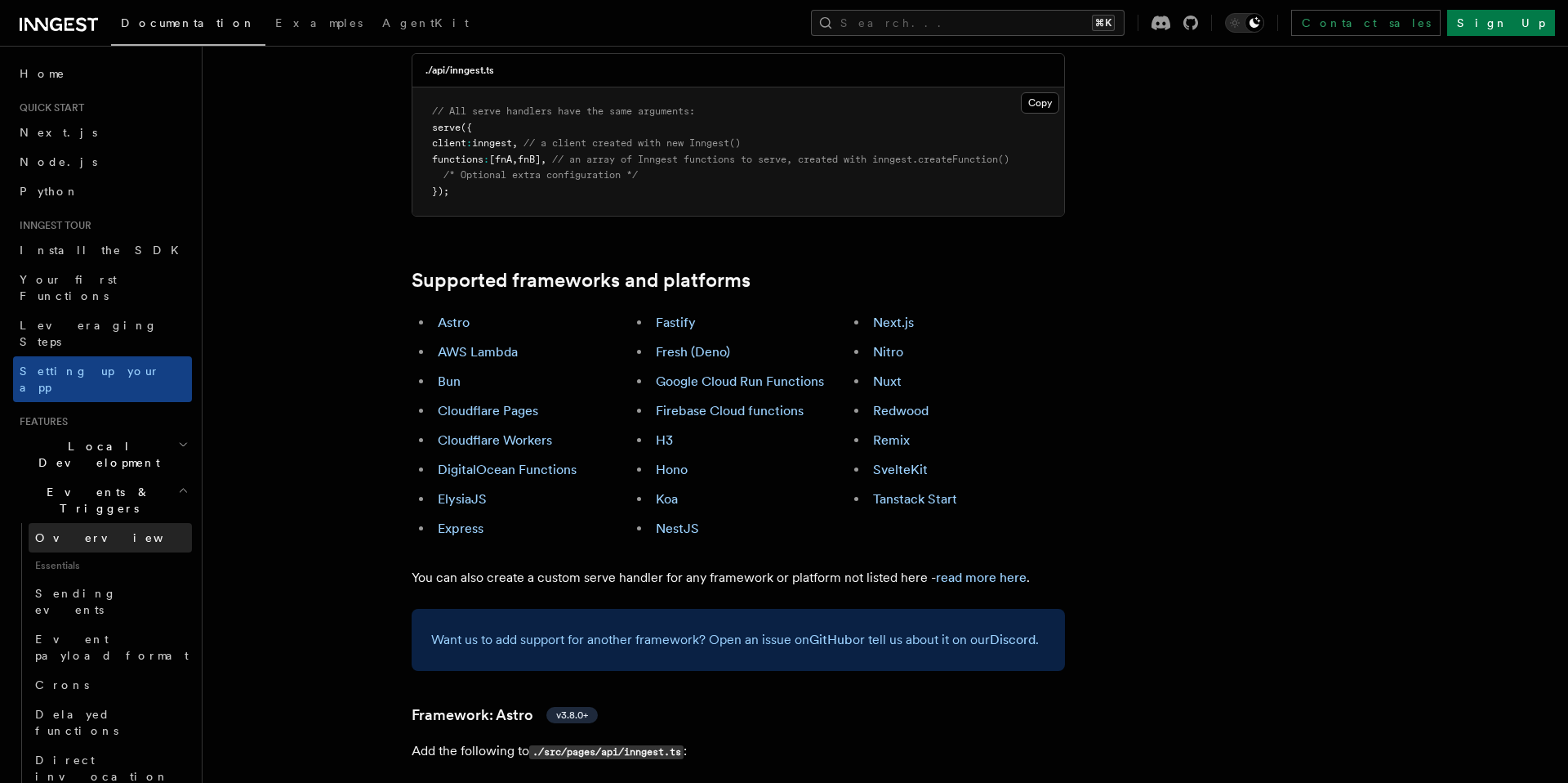
click at [119, 523] on link "Overview" at bounding box center [110, 538] width 163 height 30
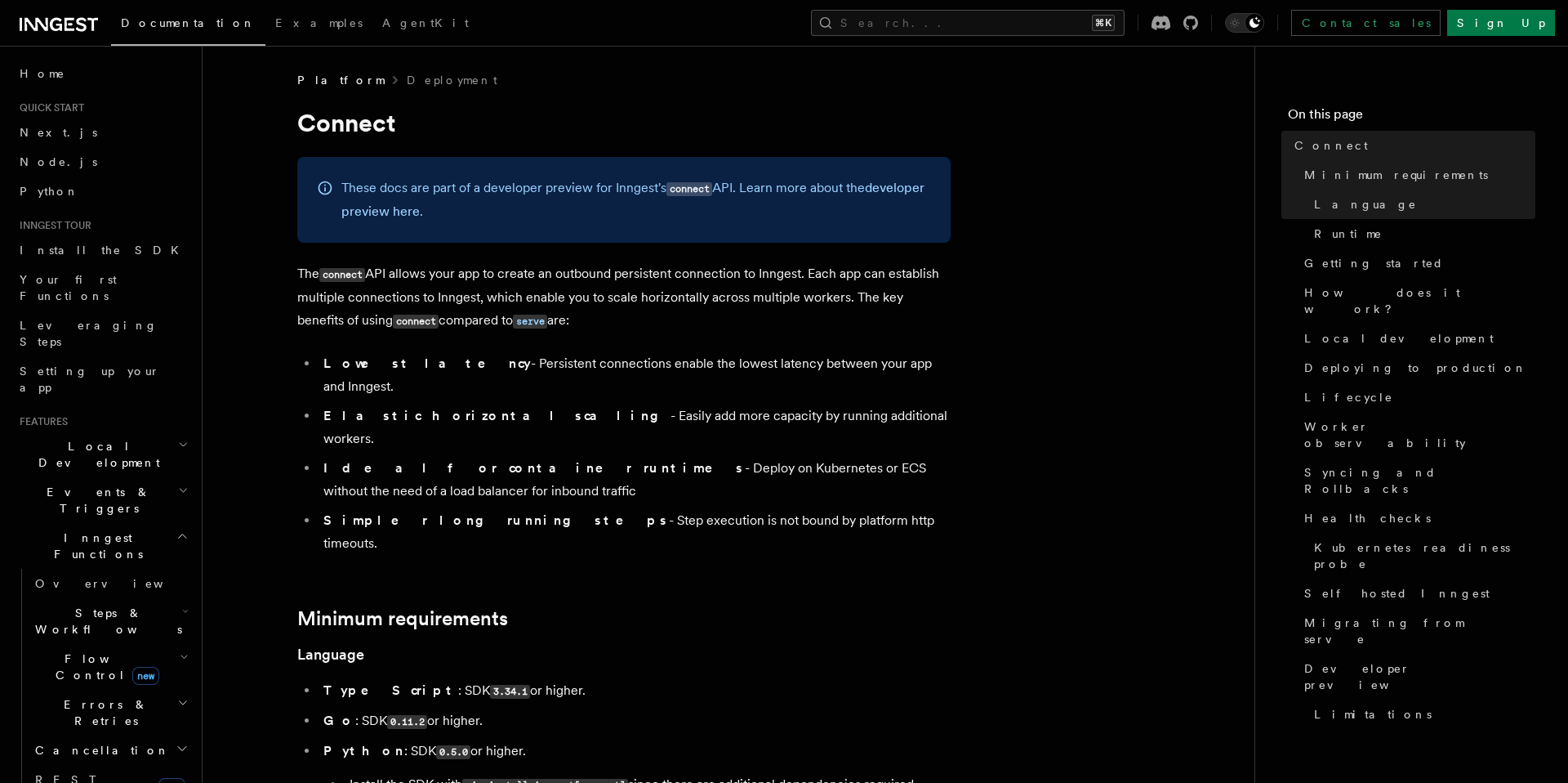
drag, startPoint x: 486, startPoint y: 297, endPoint x: 534, endPoint y: 315, distance: 51.3
click at [534, 315] on p "The connect API allows your app to create an outbound persistent connection to …" at bounding box center [624, 297] width 654 height 70
click at [547, 317] on p "The connect API allows your app to create an outbound persistent connection to …" at bounding box center [624, 297] width 654 height 70
drag, startPoint x: 565, startPoint y: 317, endPoint x: 308, endPoint y: 260, distance: 263.2
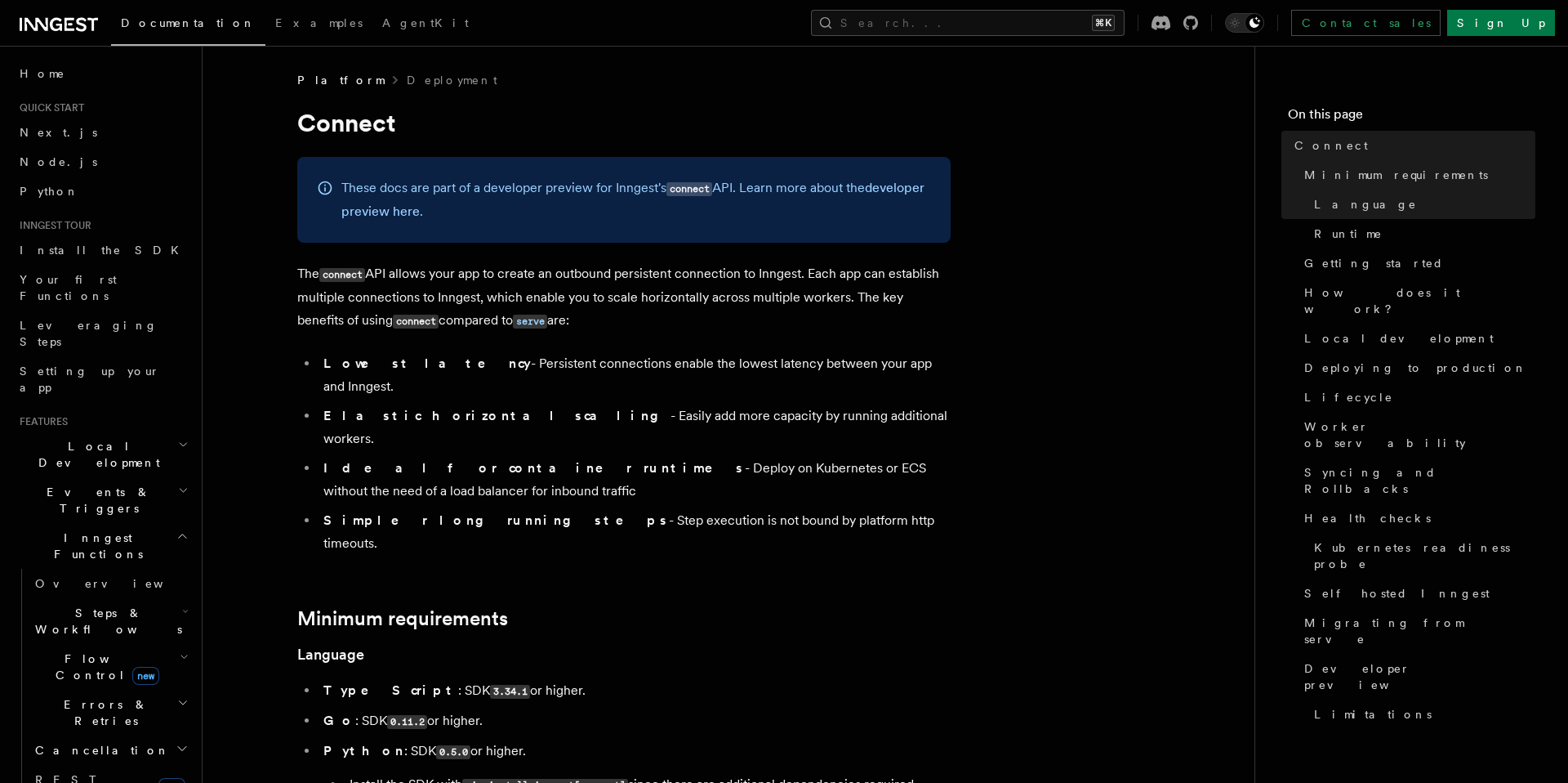
copy p "The connect API allows your app to create an outbound persistent connection to …"
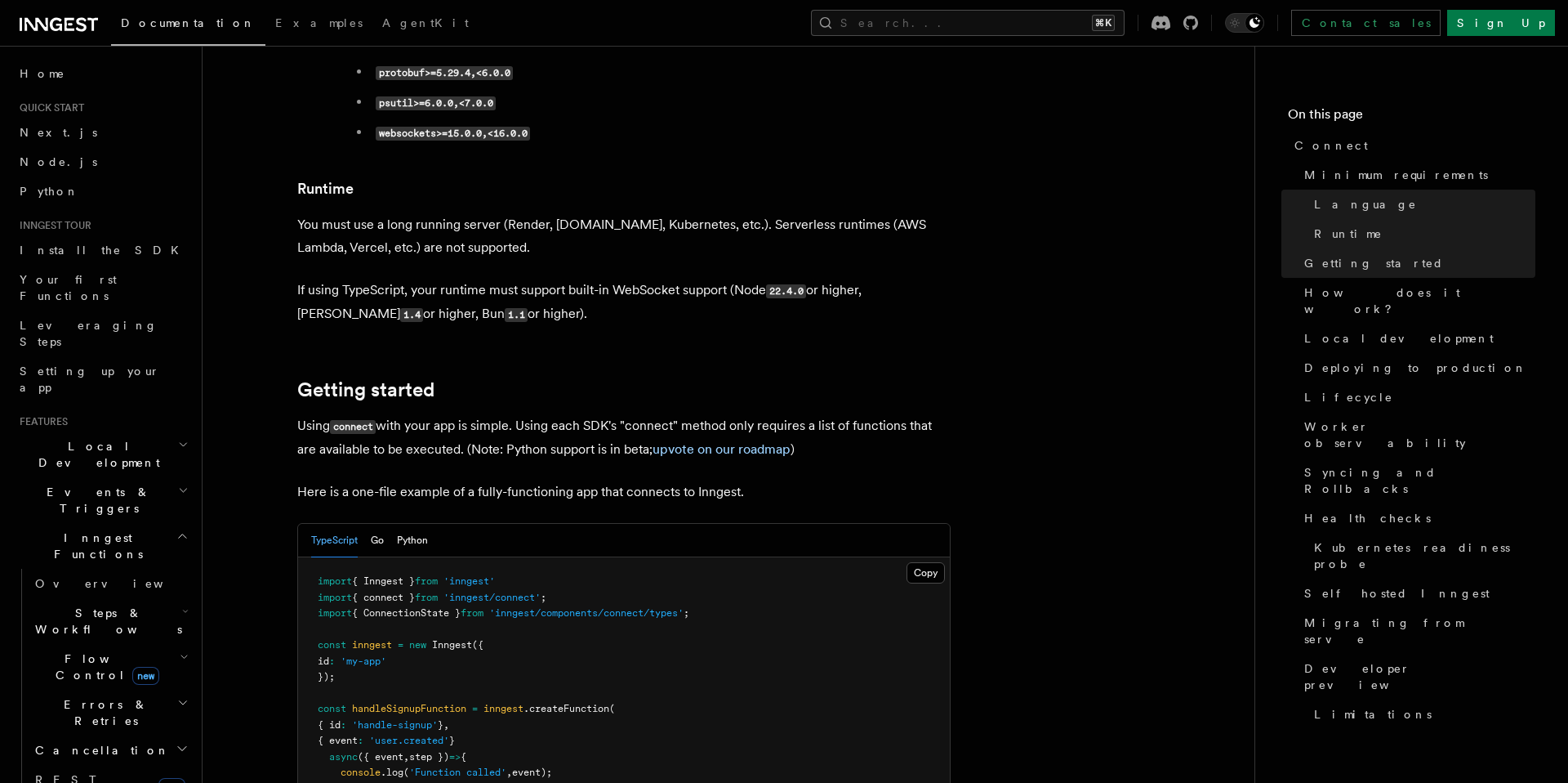
scroll to position [780, 0]
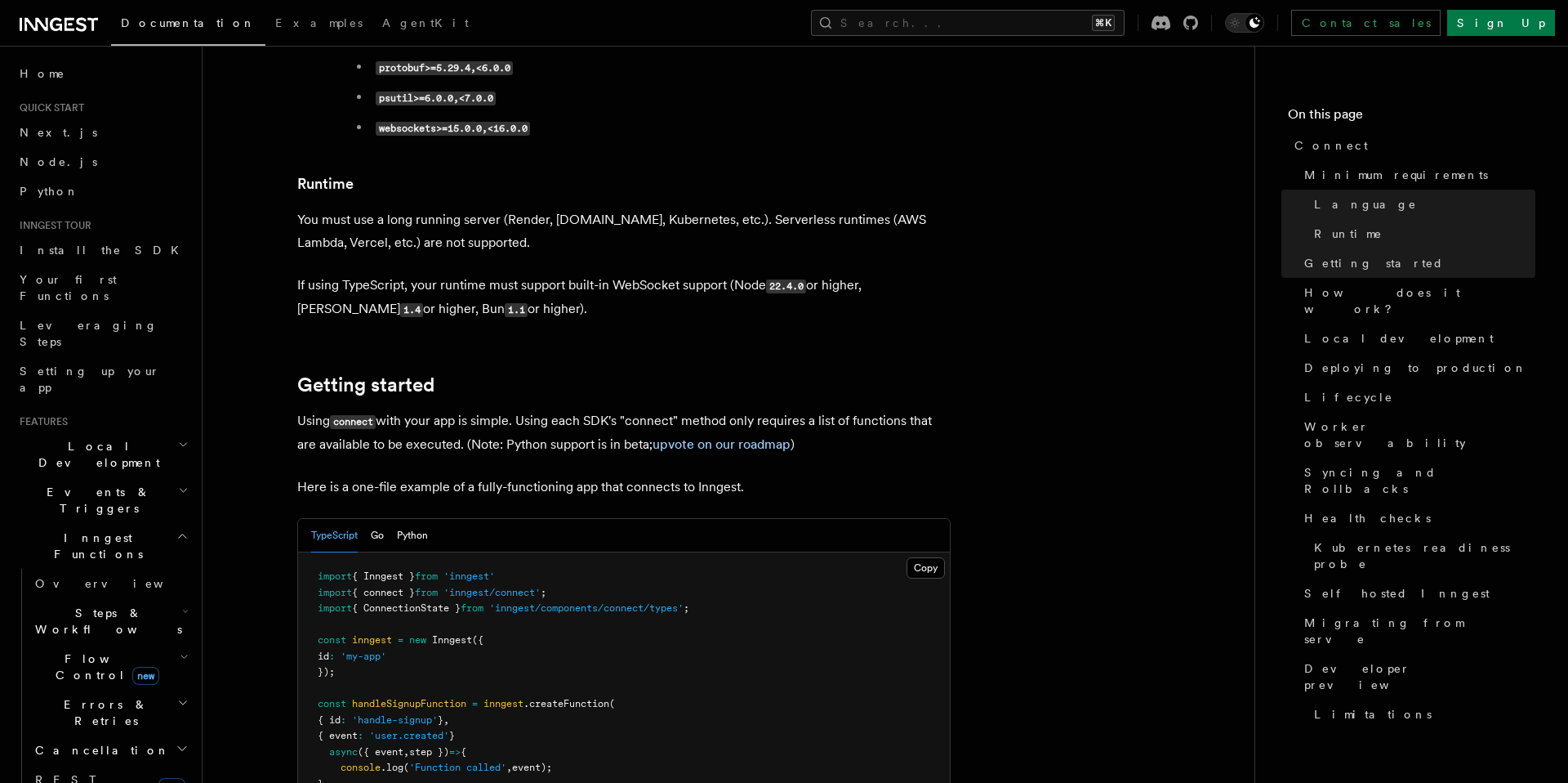
click at [337, 476] on p "Here is a one-file example of a fully-functioning app that connects to Inngest." at bounding box center [624, 487] width 654 height 23
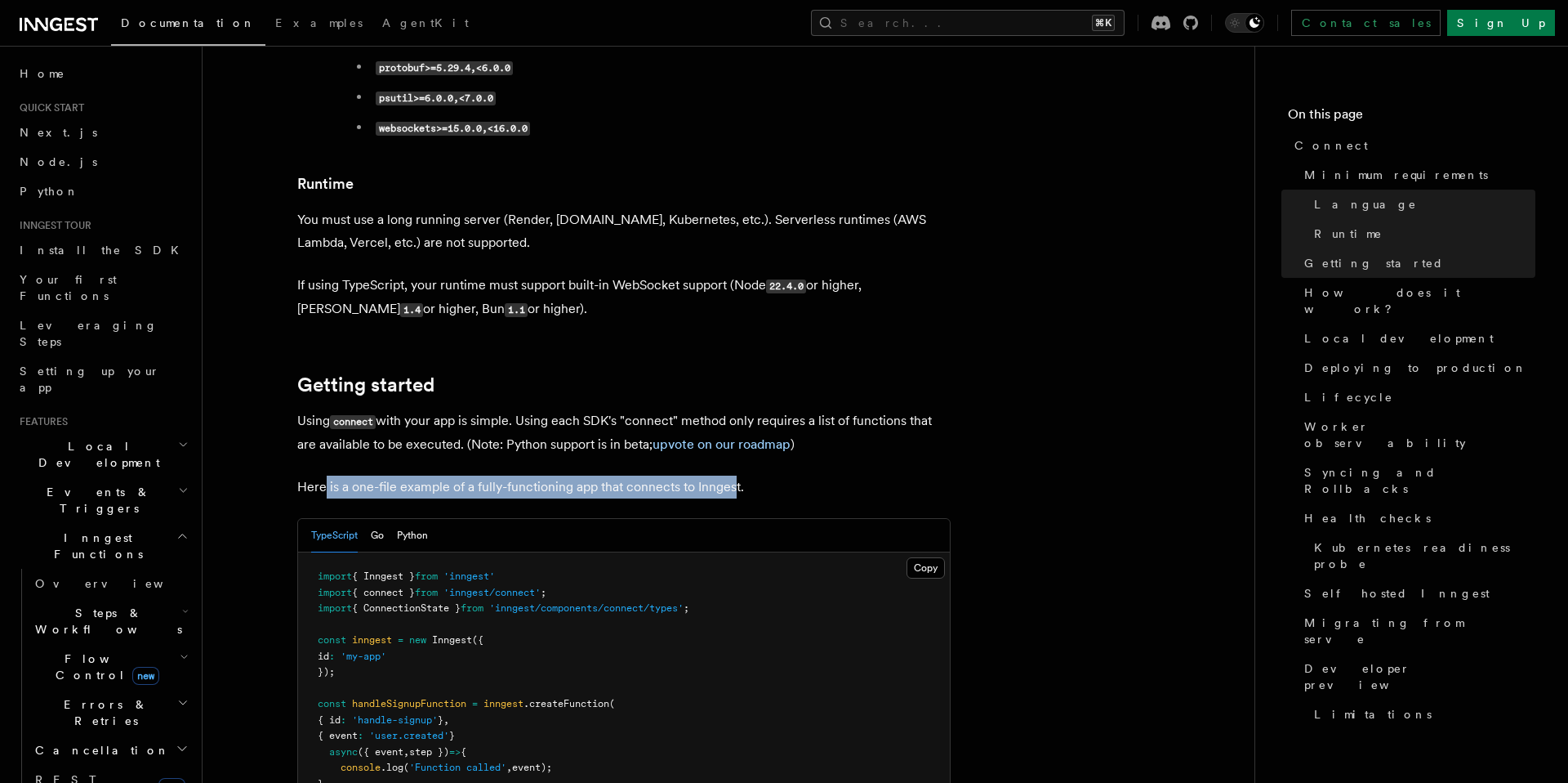
drag, startPoint x: 324, startPoint y: 417, endPoint x: 753, endPoint y: 420, distance: 429.0
click at [744, 476] on p "Here is a one-file example of a fully-functioning app that connects to Inngest." at bounding box center [624, 487] width 654 height 23
click at [824, 476] on p "Here is a one-file example of a fully-functioning app that connects to Inngest." at bounding box center [624, 487] width 654 height 23
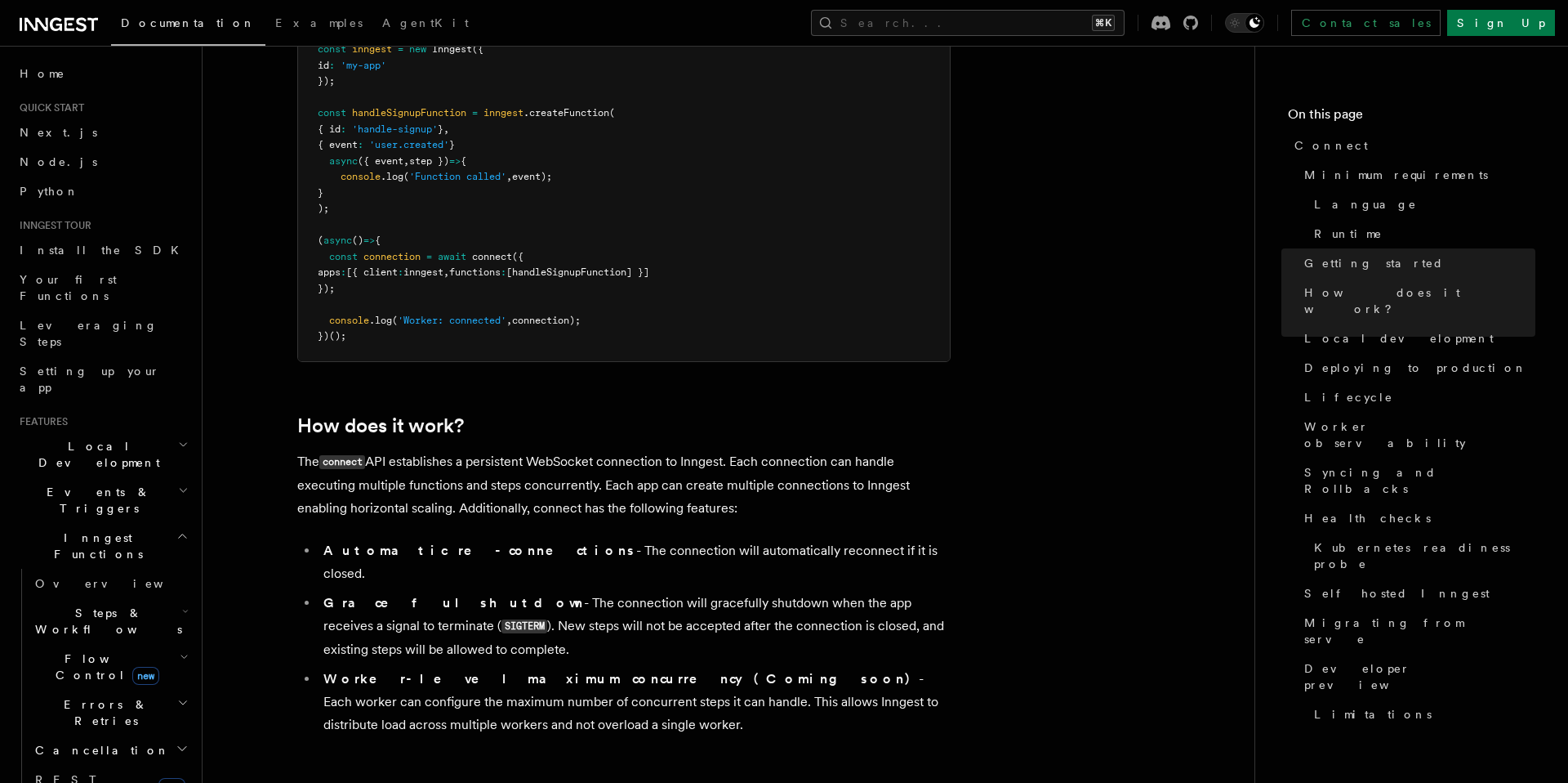
scroll to position [1374, 0]
click at [732, 448] on p "The connect API establishes a persistent WebSocket connection to Inngest. Each …" at bounding box center [624, 483] width 654 height 69
drag, startPoint x: 747, startPoint y: 442, endPoint x: 629, endPoint y: 442, distance: 118.0
click at [636, 448] on p "The connect API establishes a persistent WebSocket connection to Inngest. Each …" at bounding box center [624, 483] width 654 height 69
click at [587, 537] on li "Automatic re-connections - The connection will automatically reconnect if it is…" at bounding box center [635, 560] width 632 height 46
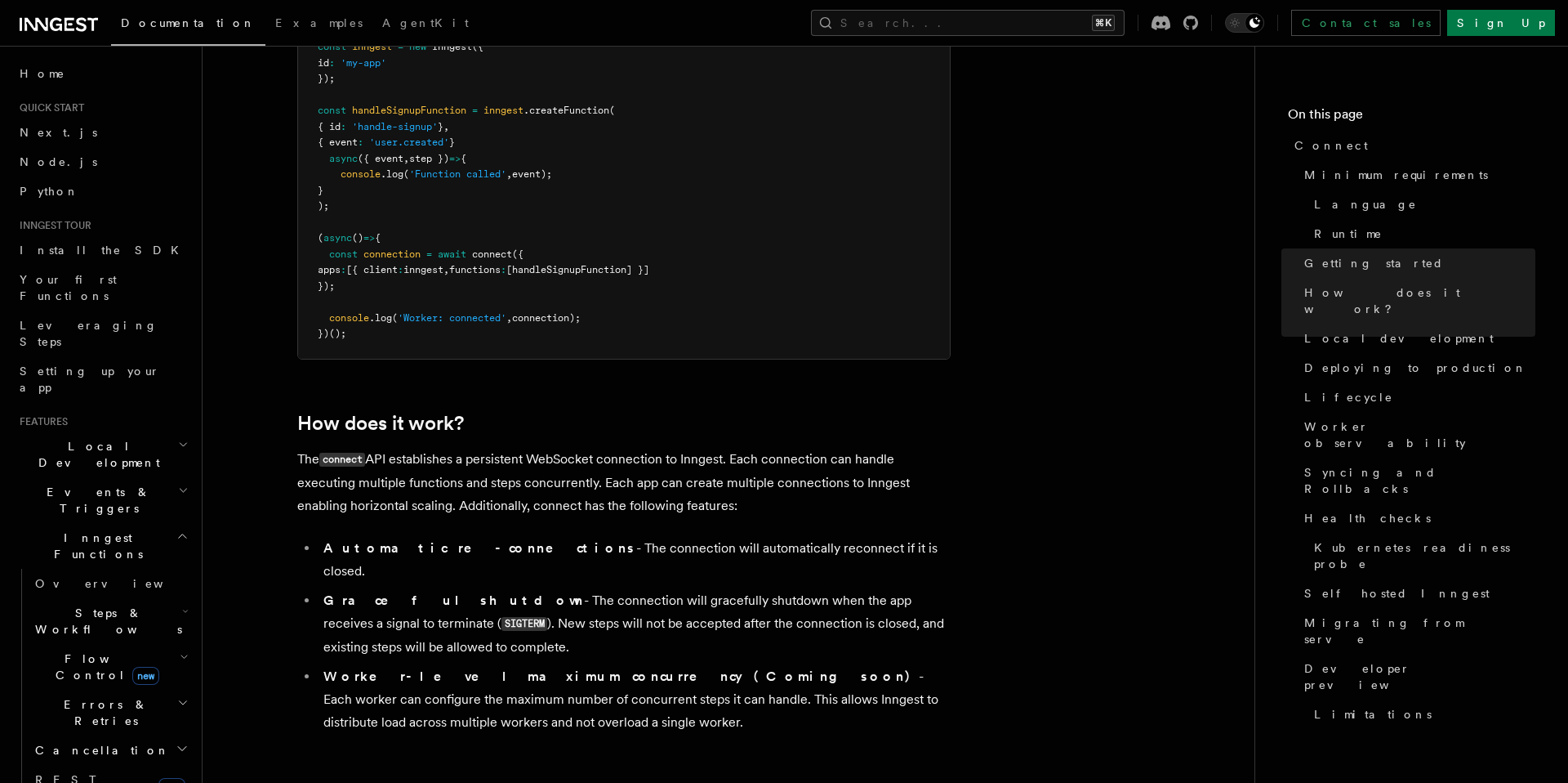
drag, startPoint x: 300, startPoint y: 389, endPoint x: 486, endPoint y: 623, distance: 298.9
copy article "The connect API establishes a persistent WebSocket connection to Inngest. Each …"
click at [610, 589] on li "Graceful shutdown - The connection will gracefully shutdown when the app receiv…" at bounding box center [635, 623] width 632 height 69
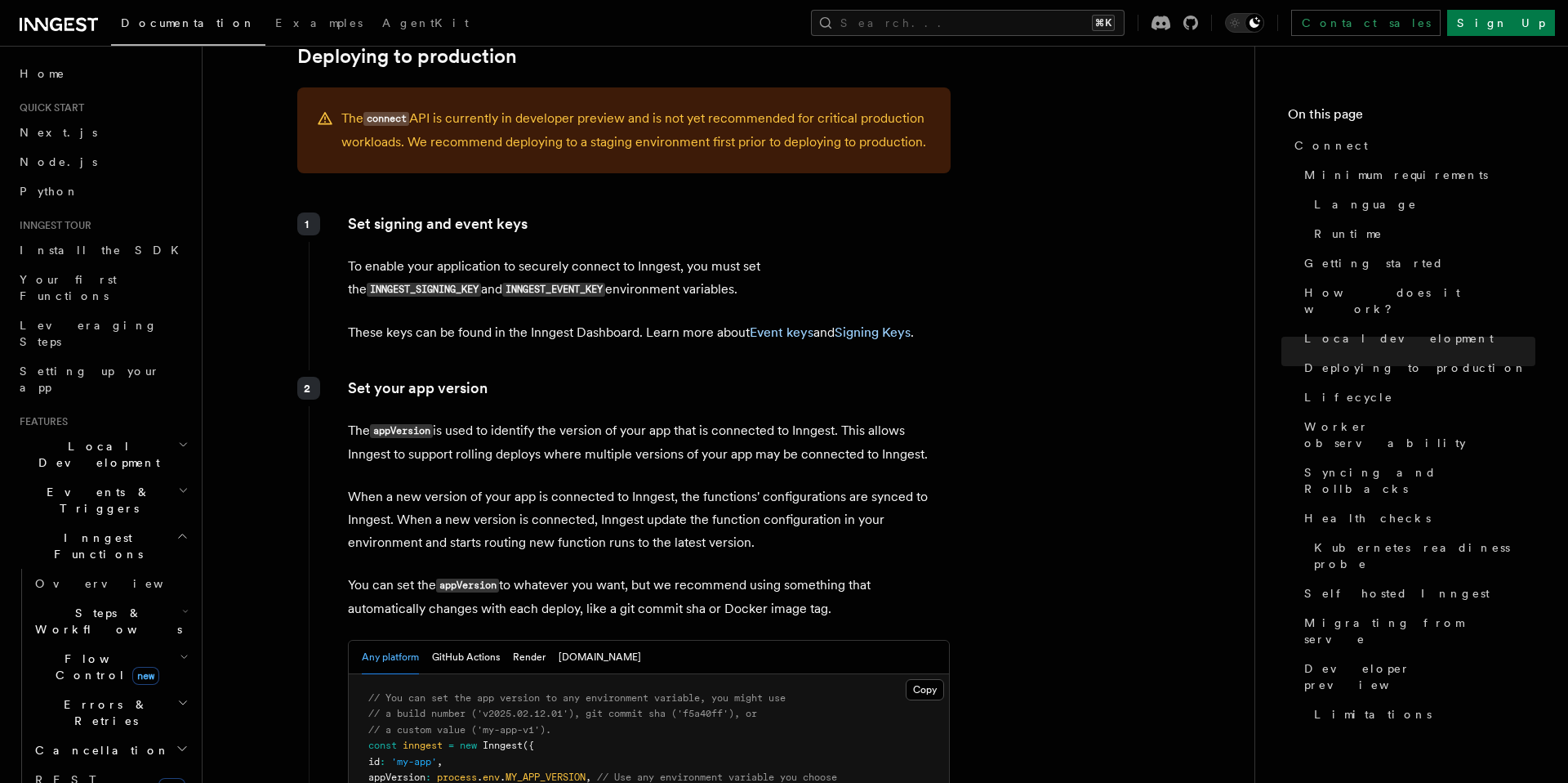
scroll to position [2312, 0]
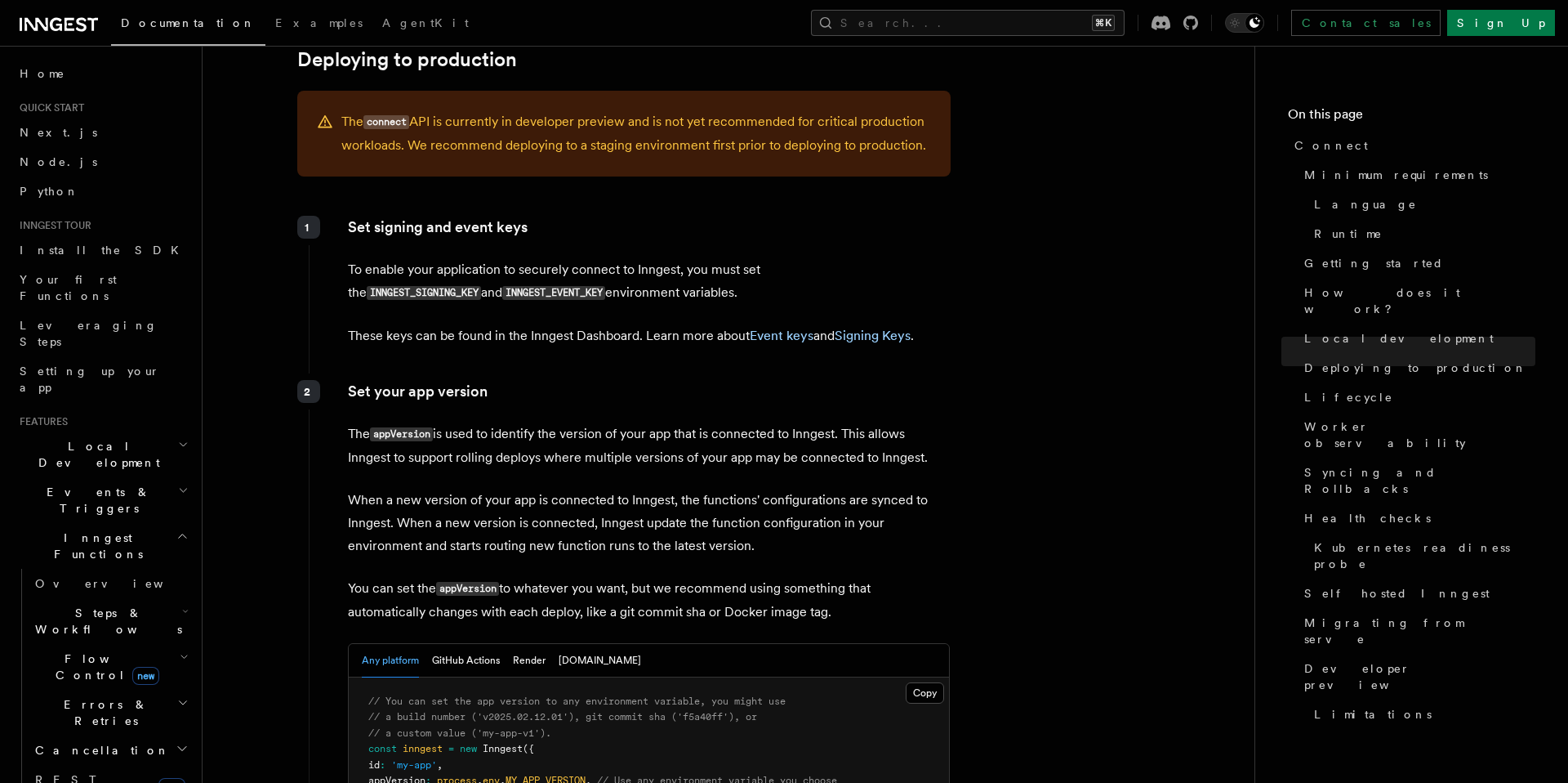
click at [467, 324] on p "These keys can be found in the Inngest Dashboard. Learn more about Event keys a…" at bounding box center [649, 335] width 602 height 23
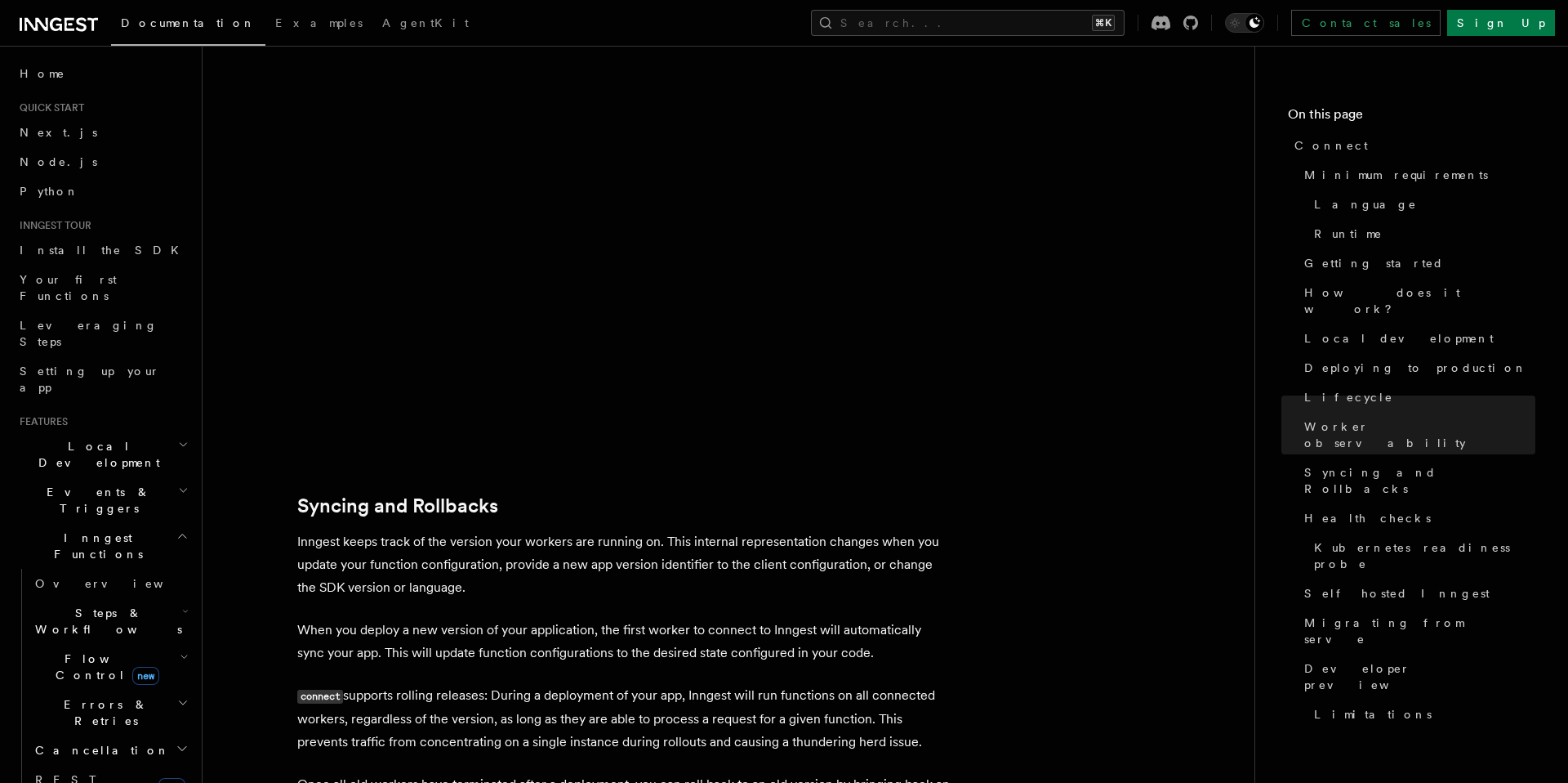
scroll to position [5938, 0]
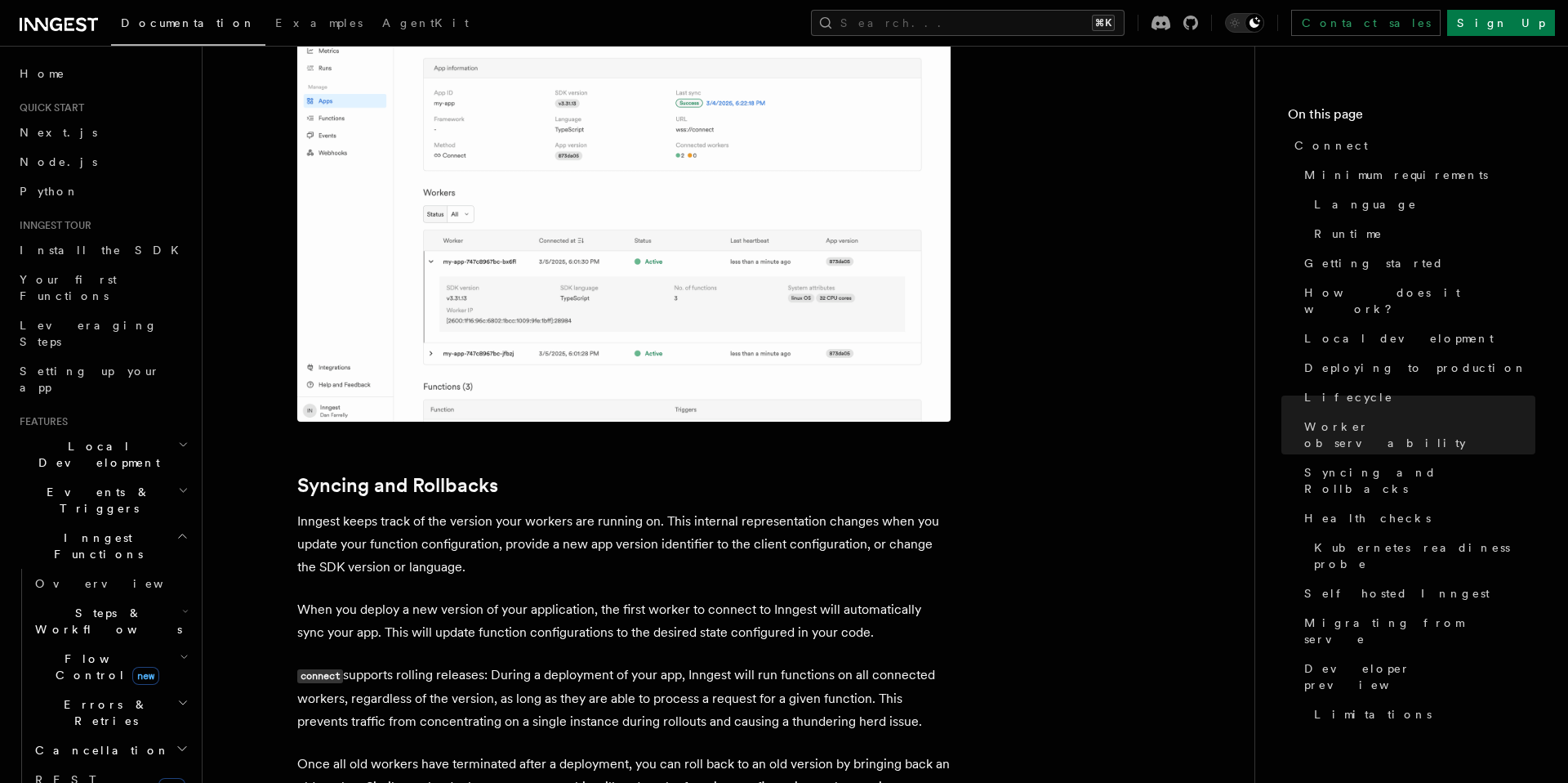
click at [880, 664] on p "connect supports rolling releases: During a deployment of your app, Inngest wil…" at bounding box center [624, 699] width 654 height 69
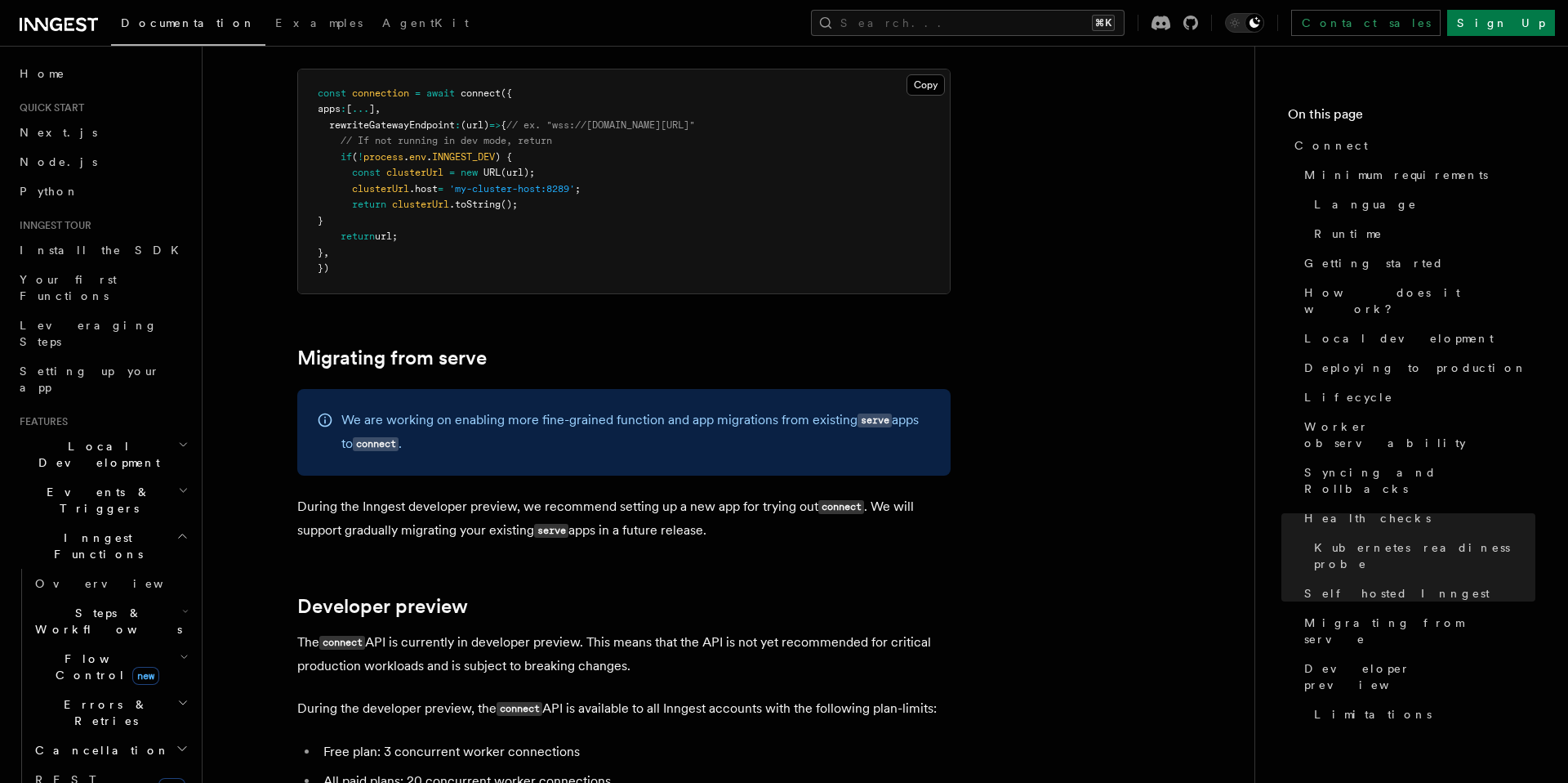
scroll to position [8424, 0]
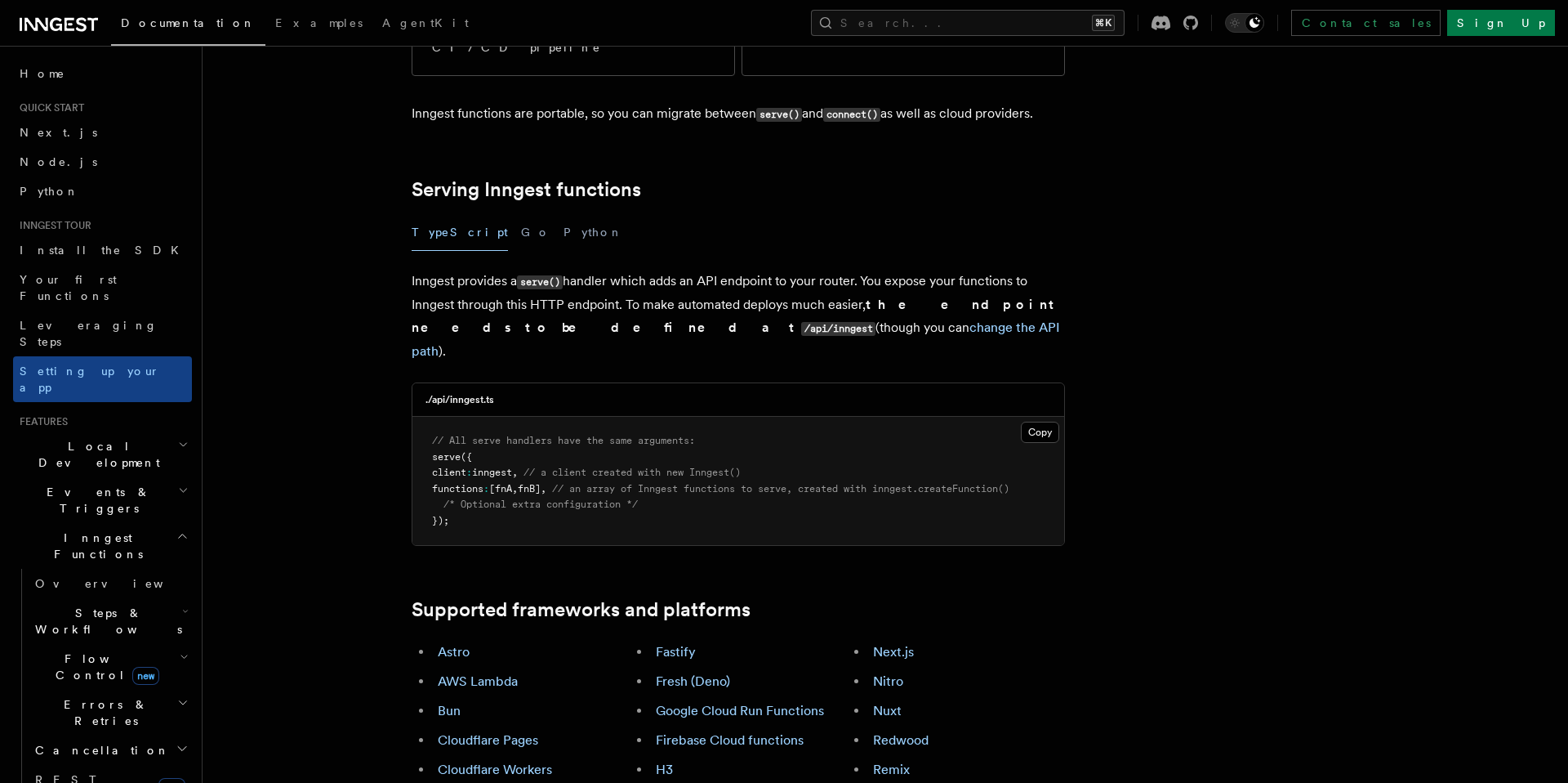
scroll to position [501, 0]
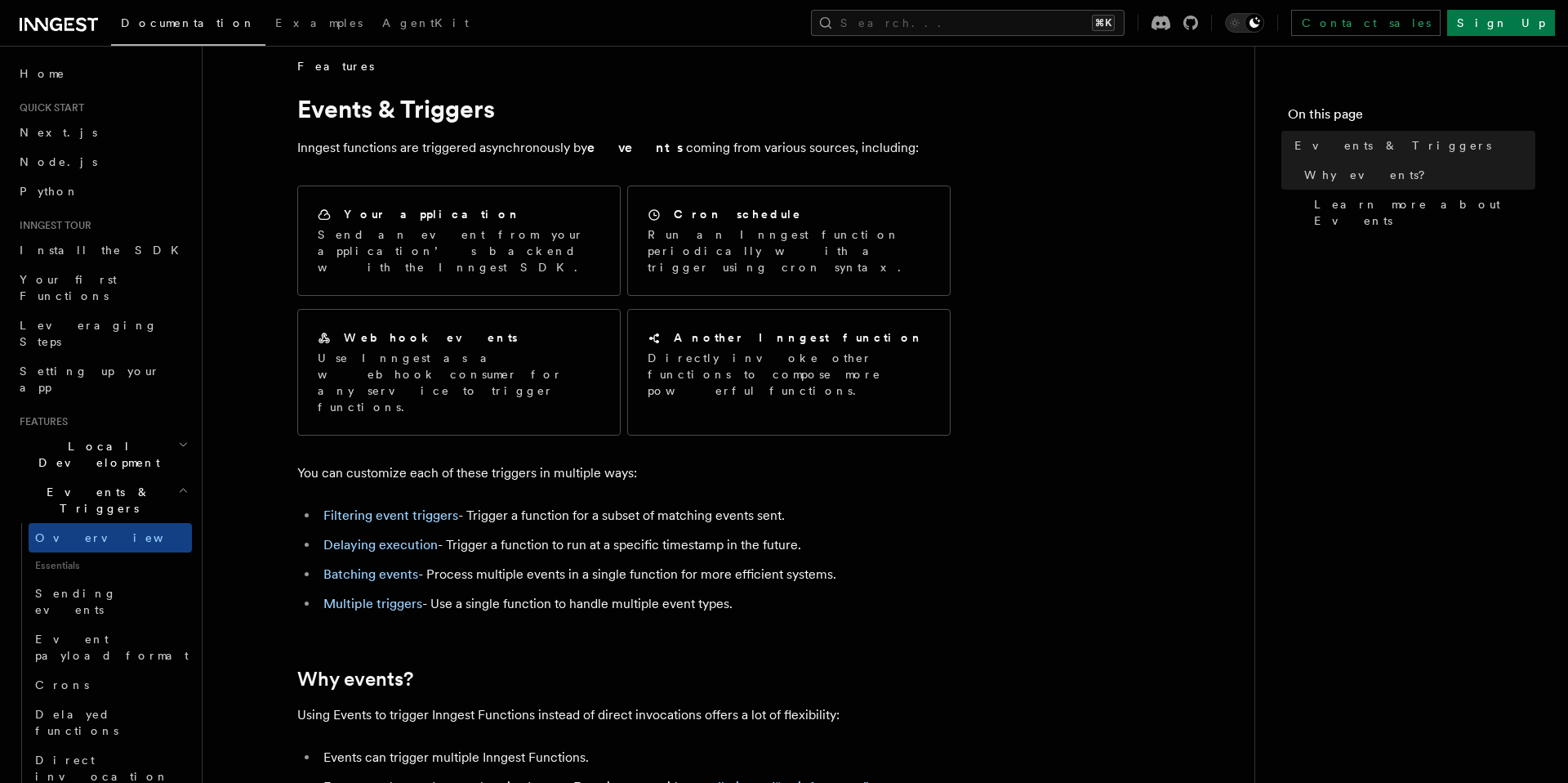
scroll to position [12, 0]
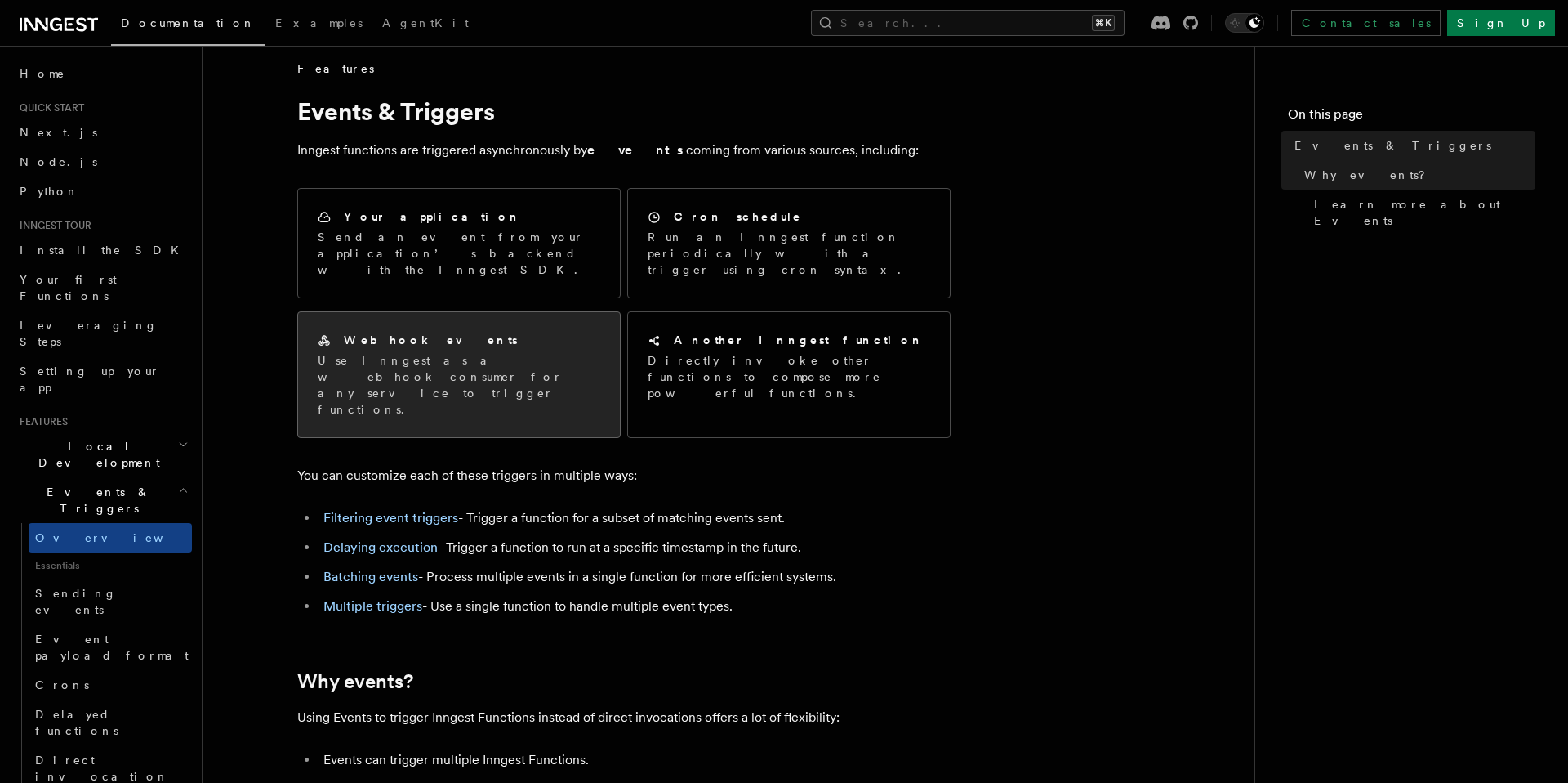
click at [436, 352] on p "Use Inngest as a webhook consumer for any service to trigger functions." at bounding box center [459, 385] width 282 height 65
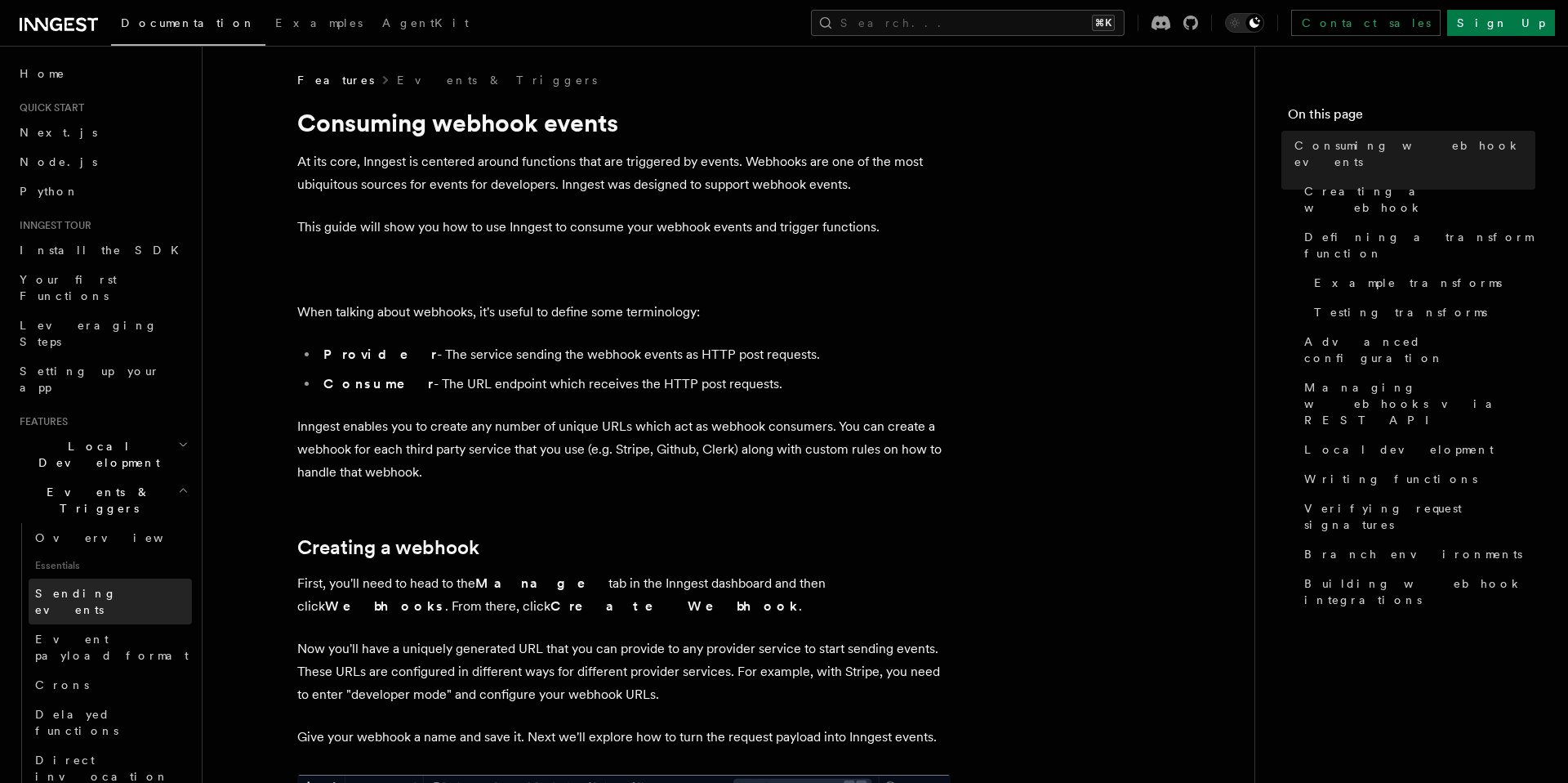
click at [89, 587] on span "Sending events" at bounding box center [75, 602] width 81 height 30
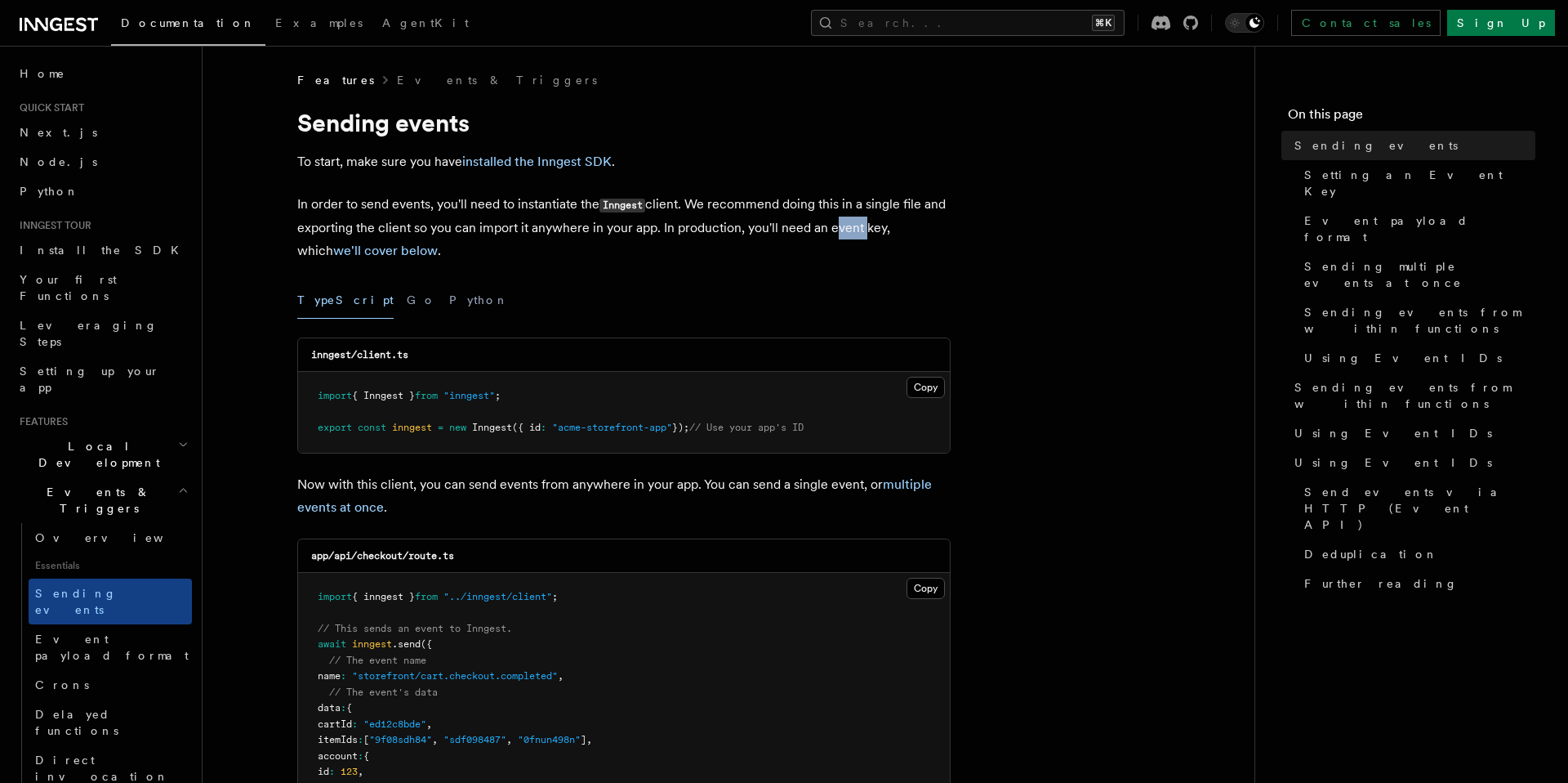
click at [816, 228] on p "In order to send events, you'll need to instantiate the Inngest client. We reco…" at bounding box center [624, 228] width 654 height 69
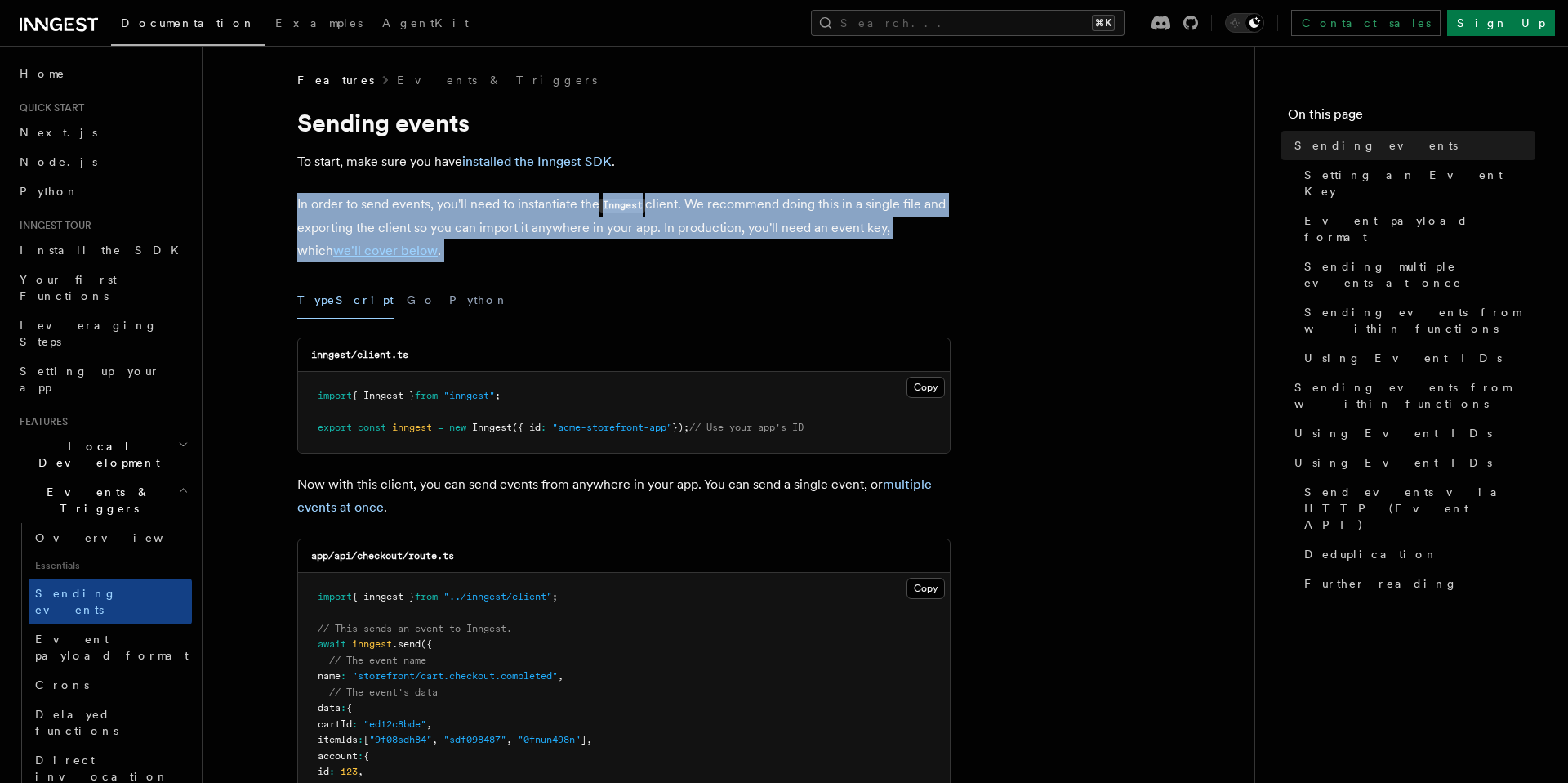
click at [816, 228] on p "In order to send events, you'll need to instantiate the Inngest client. We reco…" at bounding box center [624, 228] width 654 height 69
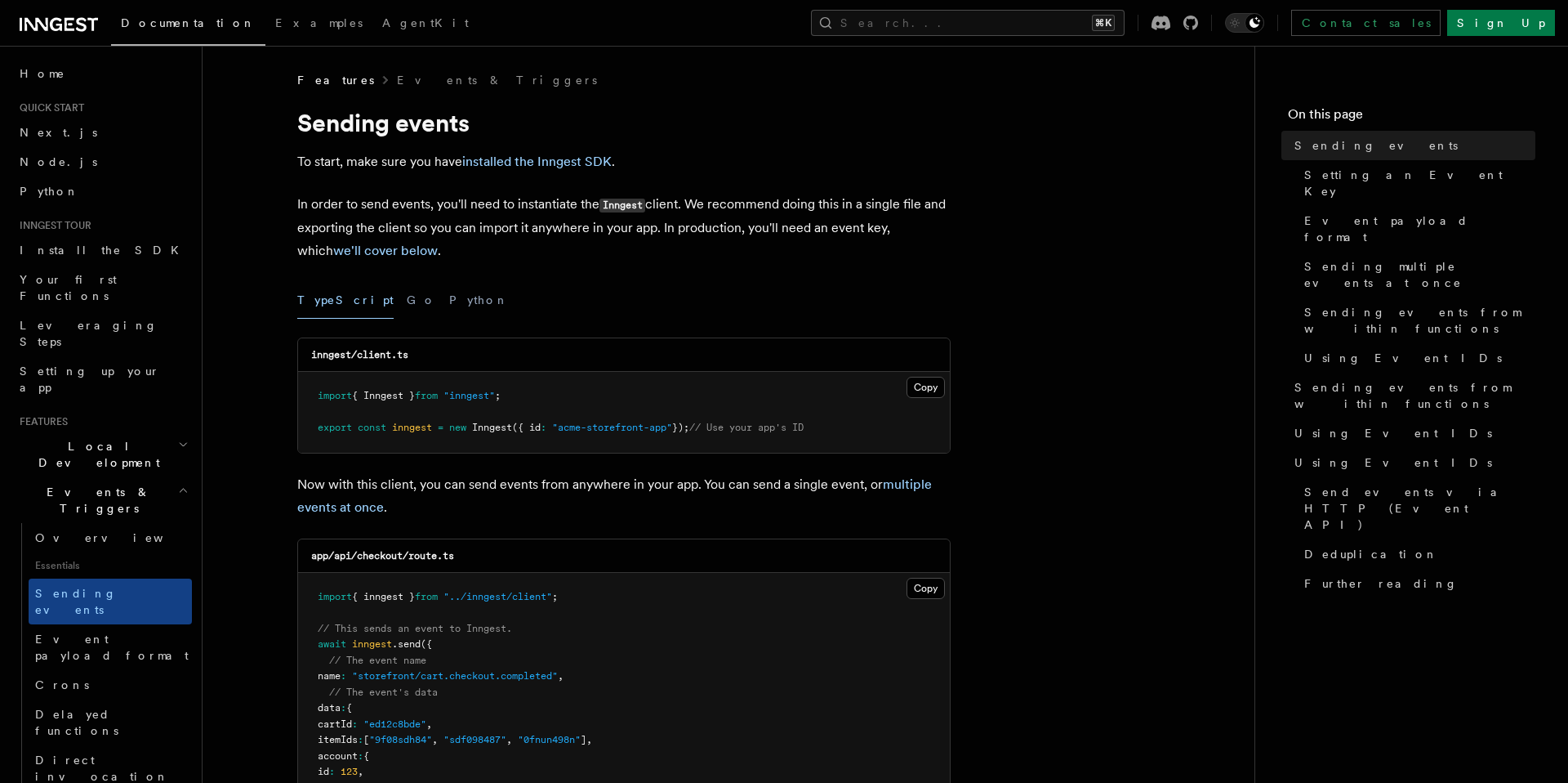
click at [692, 166] on p "To start, make sure you have installed the Inngest SDK ." at bounding box center [624, 162] width 654 height 23
click at [449, 311] on button "Python" at bounding box center [478, 299] width 59 height 37
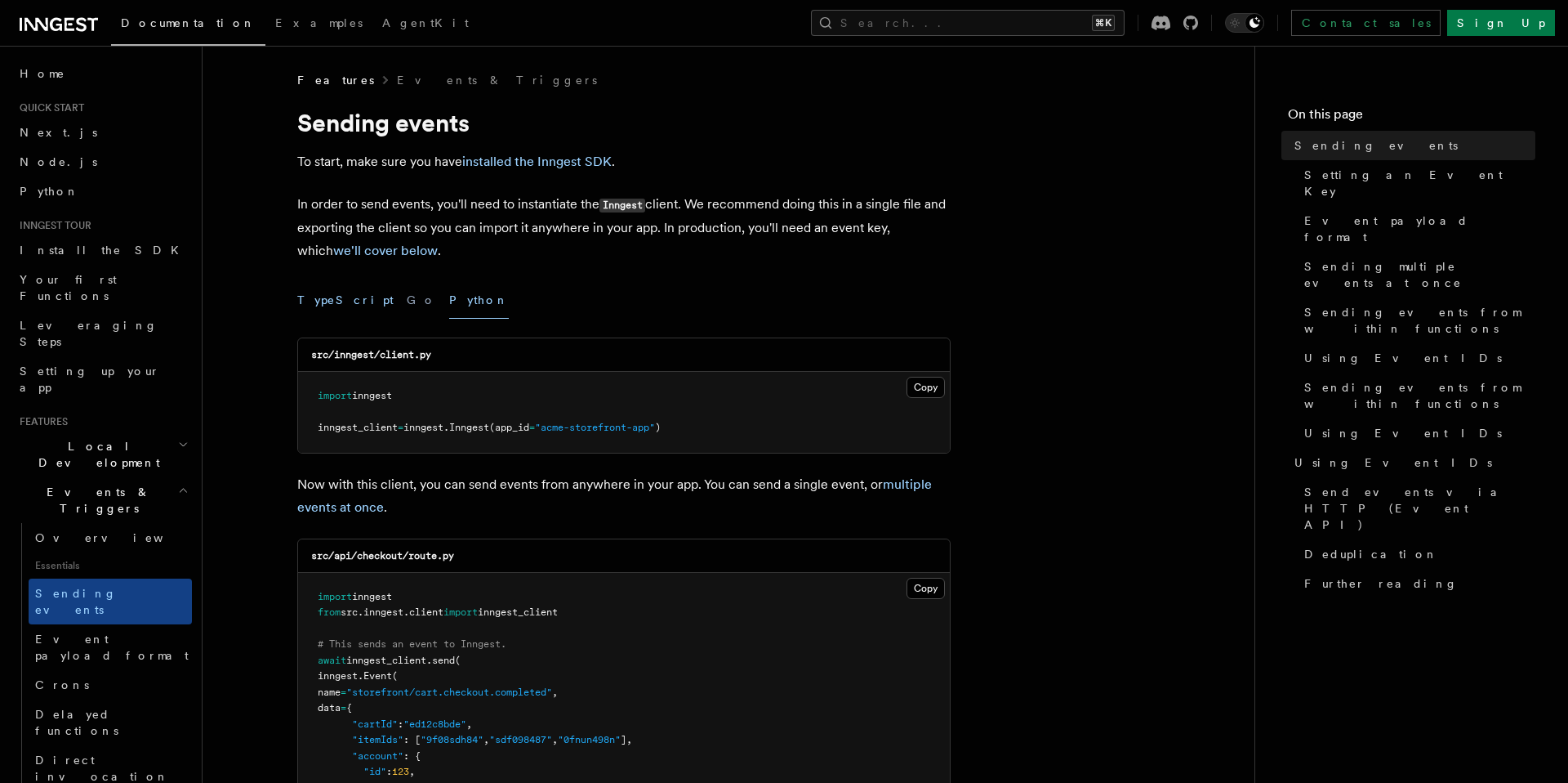
click at [322, 303] on button "TypeScript" at bounding box center [345, 299] width 96 height 37
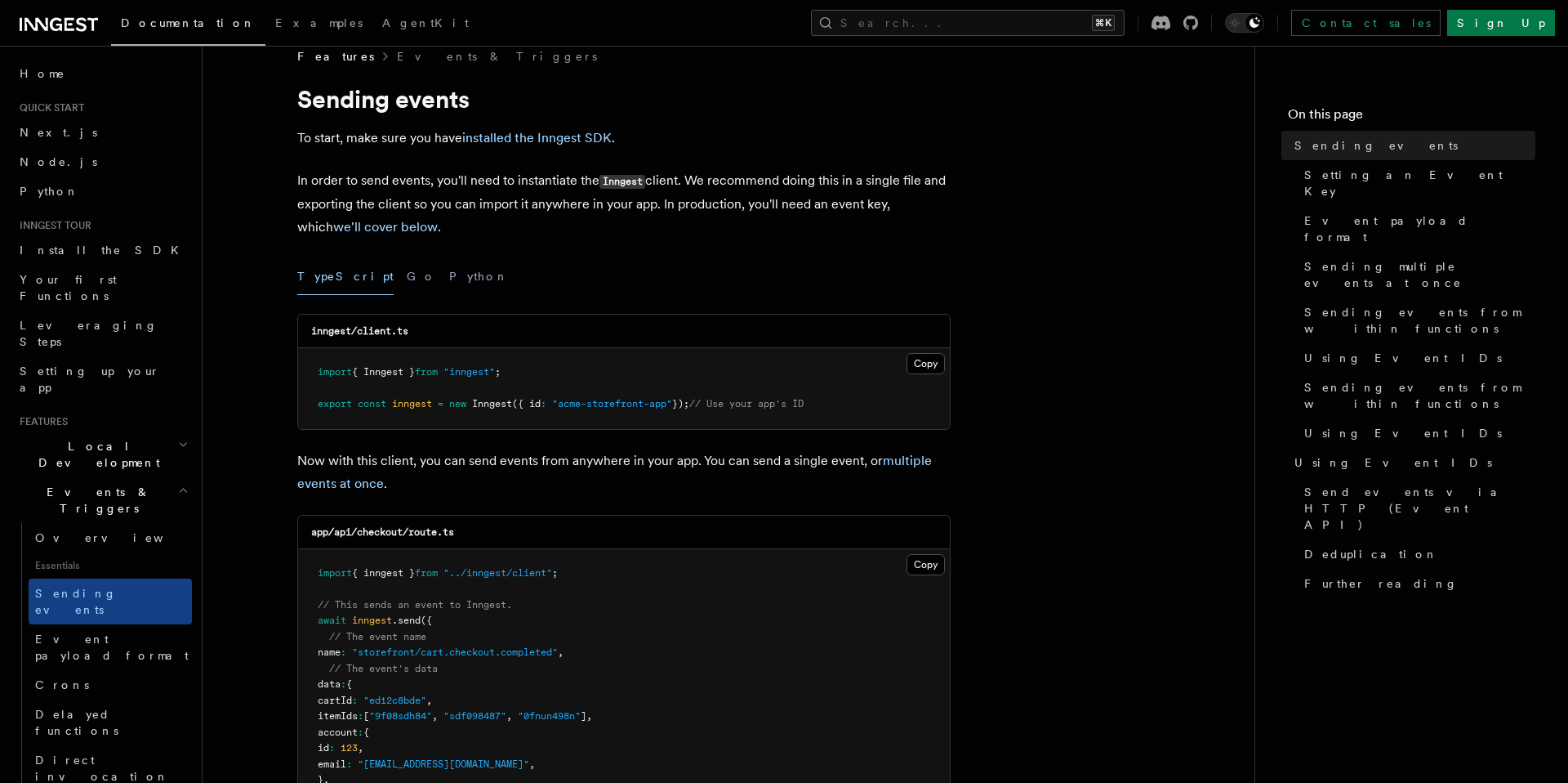
scroll to position [27, 0]
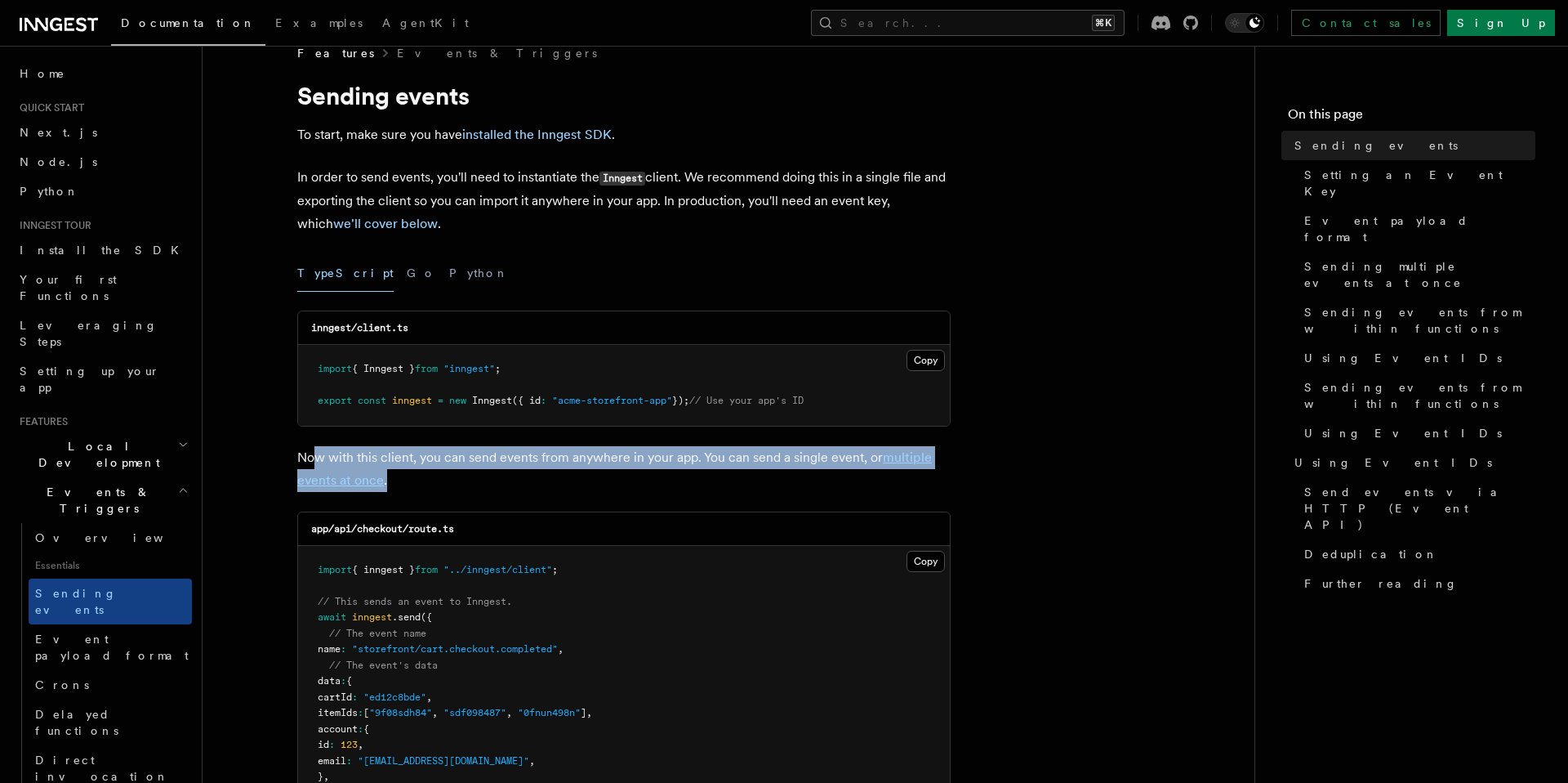
drag, startPoint x: 311, startPoint y: 458, endPoint x: 732, endPoint y: 472, distance: 421.2
click at [732, 472] on p "Now with this client, you can send events from anywhere in your app. You can se…" at bounding box center [624, 469] width 654 height 46
click at [738, 482] on p "Now with this client, you can send events from anywhere in your app. You can se…" at bounding box center [624, 469] width 654 height 46
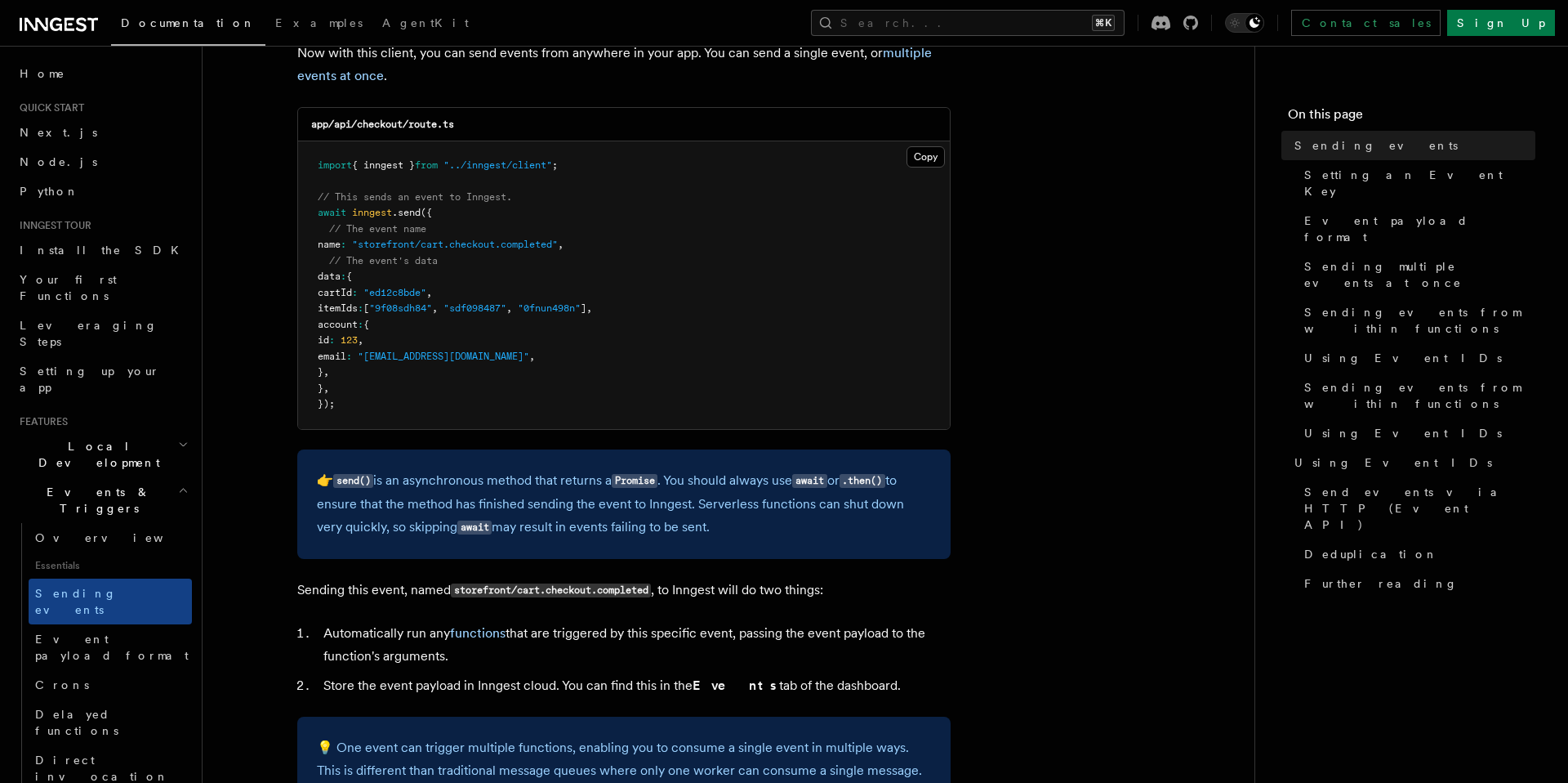
scroll to position [434, 0]
click at [664, 631] on li "Automatically run any functions that are triggered by this specific event, pass…" at bounding box center [635, 642] width 632 height 46
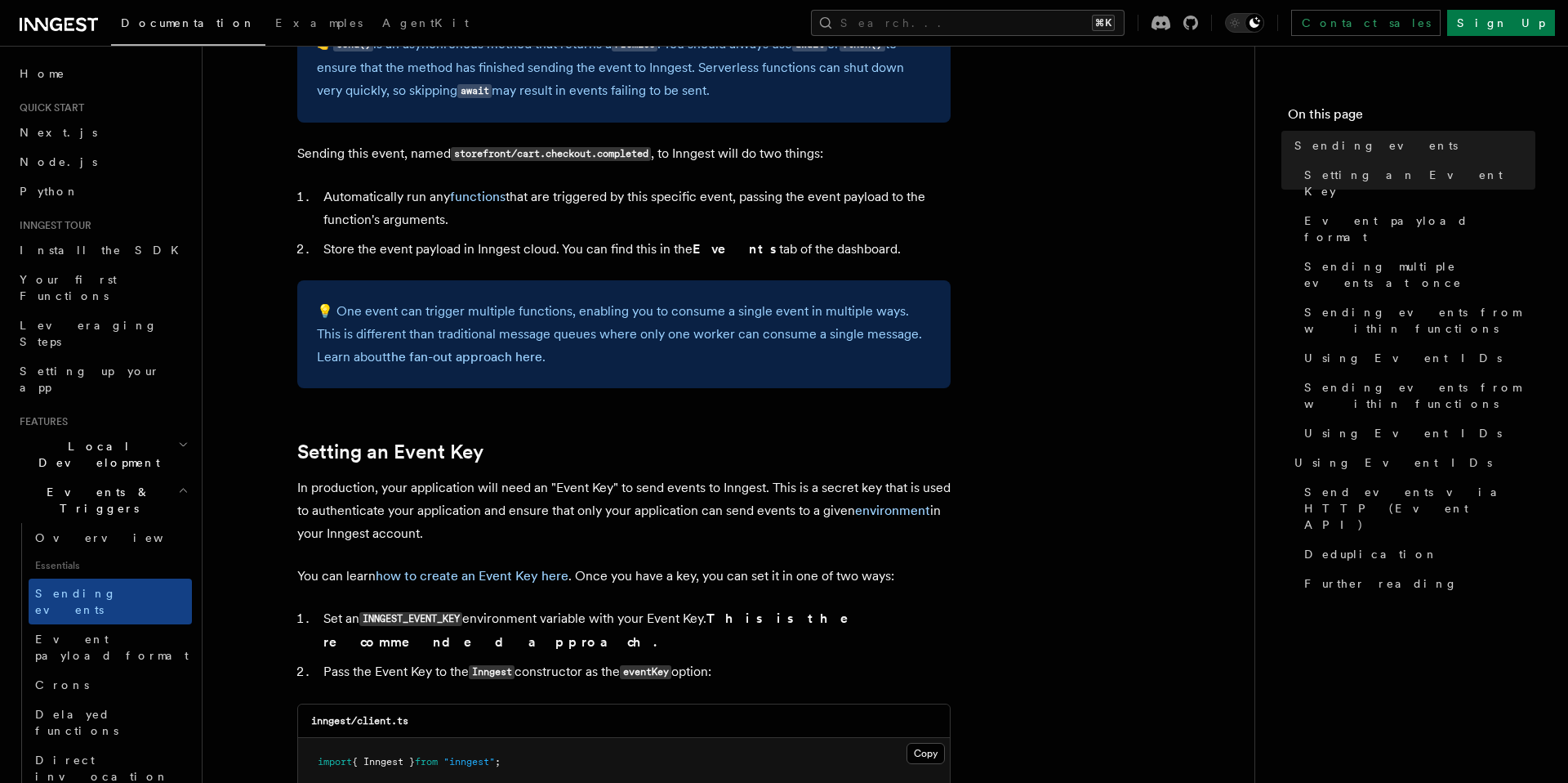
scroll to position [901, 0]
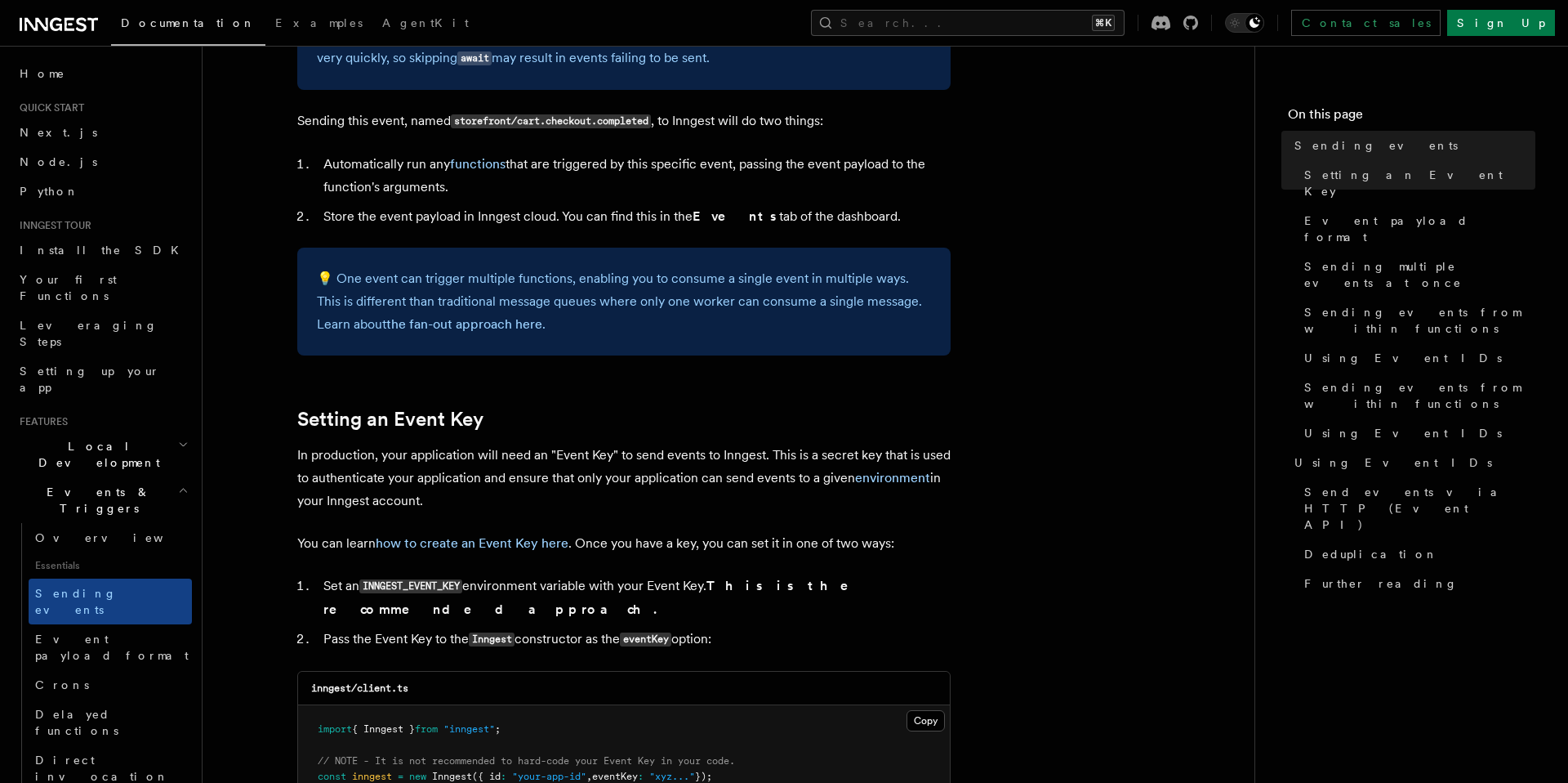
drag, startPoint x: 379, startPoint y: 458, endPoint x: 542, endPoint y: 499, distance: 168.1
click at [542, 499] on p "In production, your application will need an "Event Key" to send events to Inng…" at bounding box center [624, 478] width 654 height 68
click at [624, 510] on p "In production, your application will need an "Event Key" to send events to Inng…" at bounding box center [624, 478] width 654 height 68
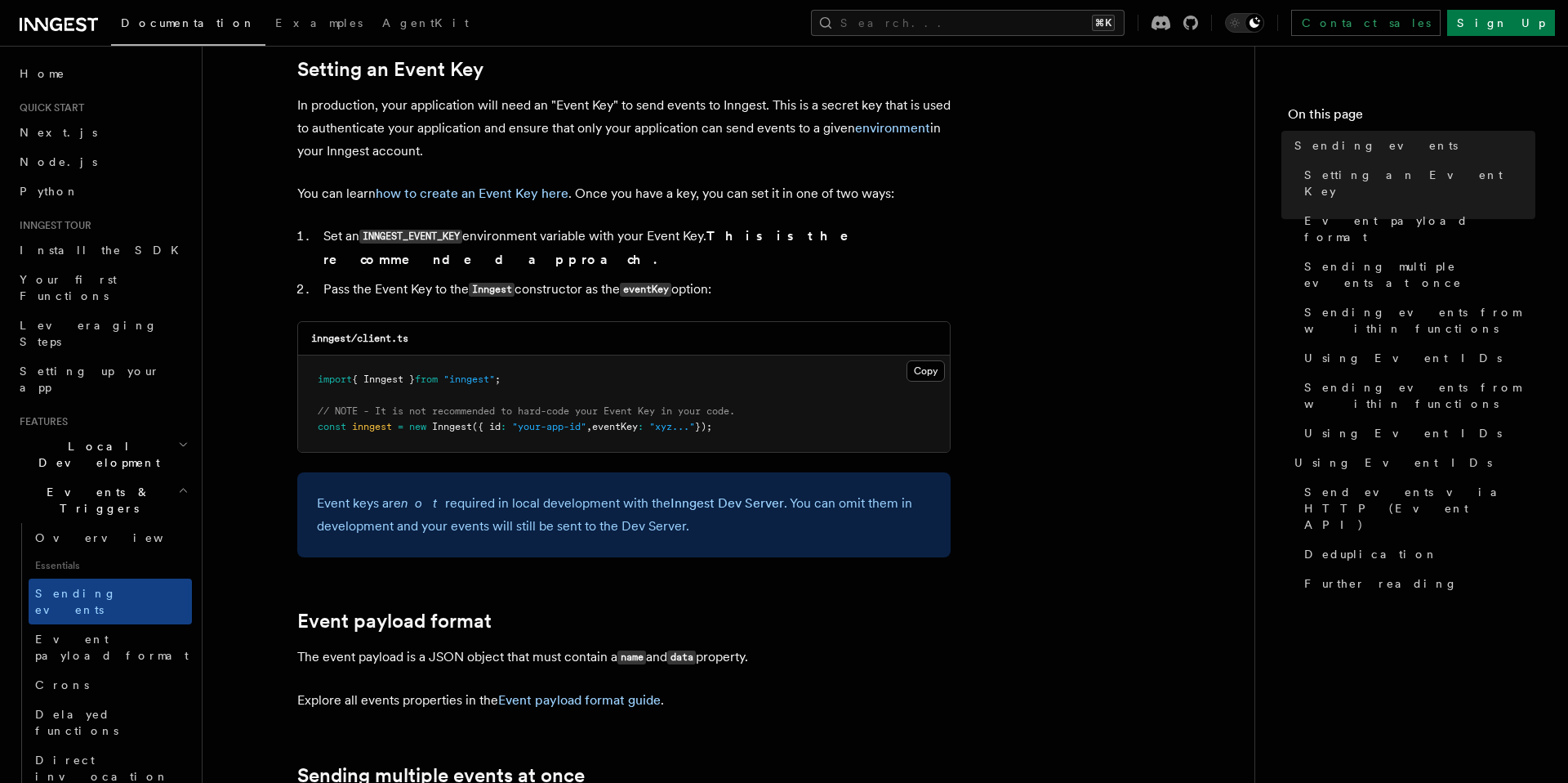
scroll to position [1387, 0]
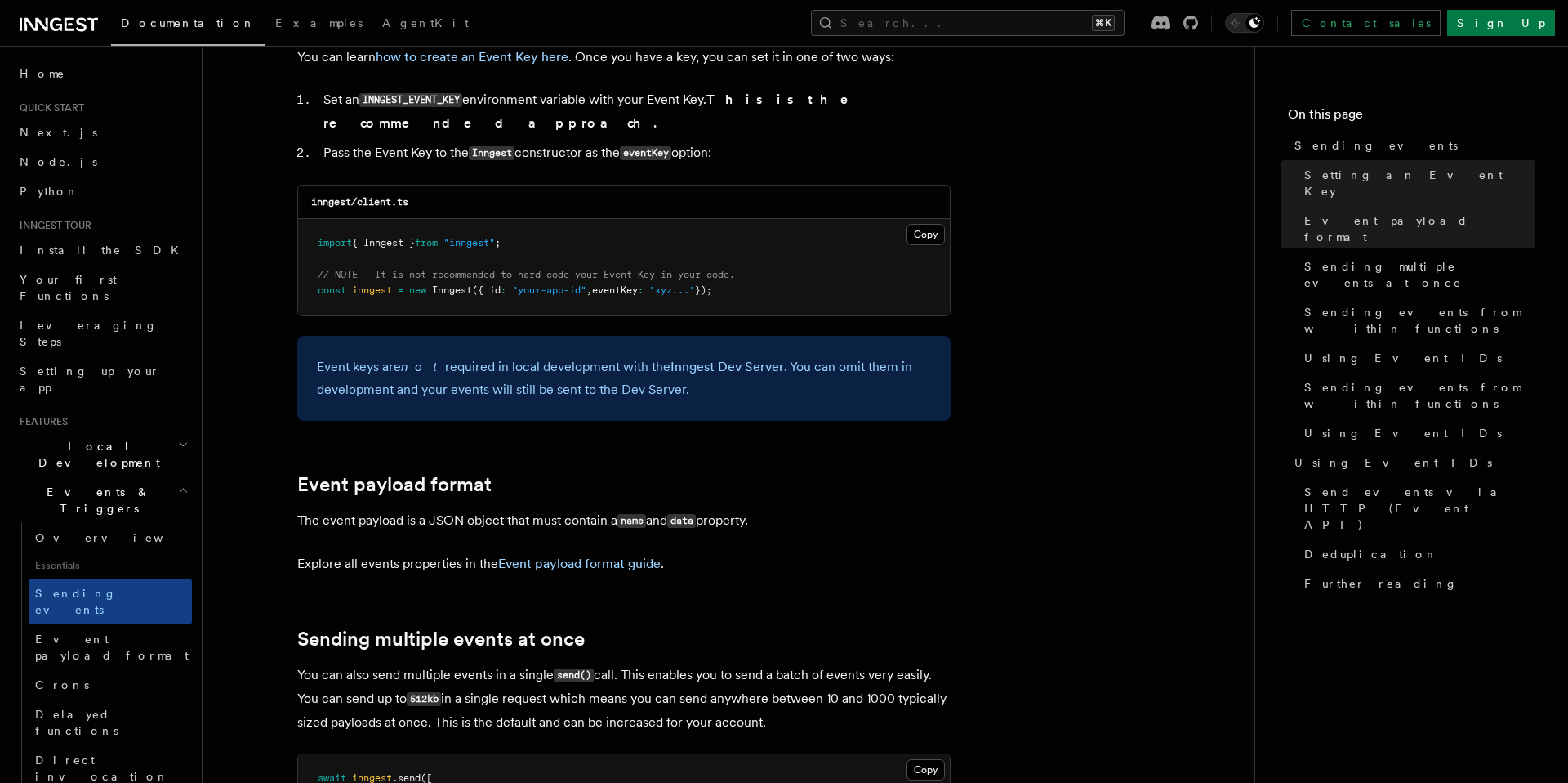
drag, startPoint x: 402, startPoint y: 498, endPoint x: 785, endPoint y: 501, distance: 383.0
click at [769, 509] on p "The event payload is a JSON object that must contain a name and data property." at bounding box center [624, 521] width 654 height 24
click at [812, 509] on p "The event payload is a JSON object that must contain a name and data property." at bounding box center [624, 521] width 654 height 24
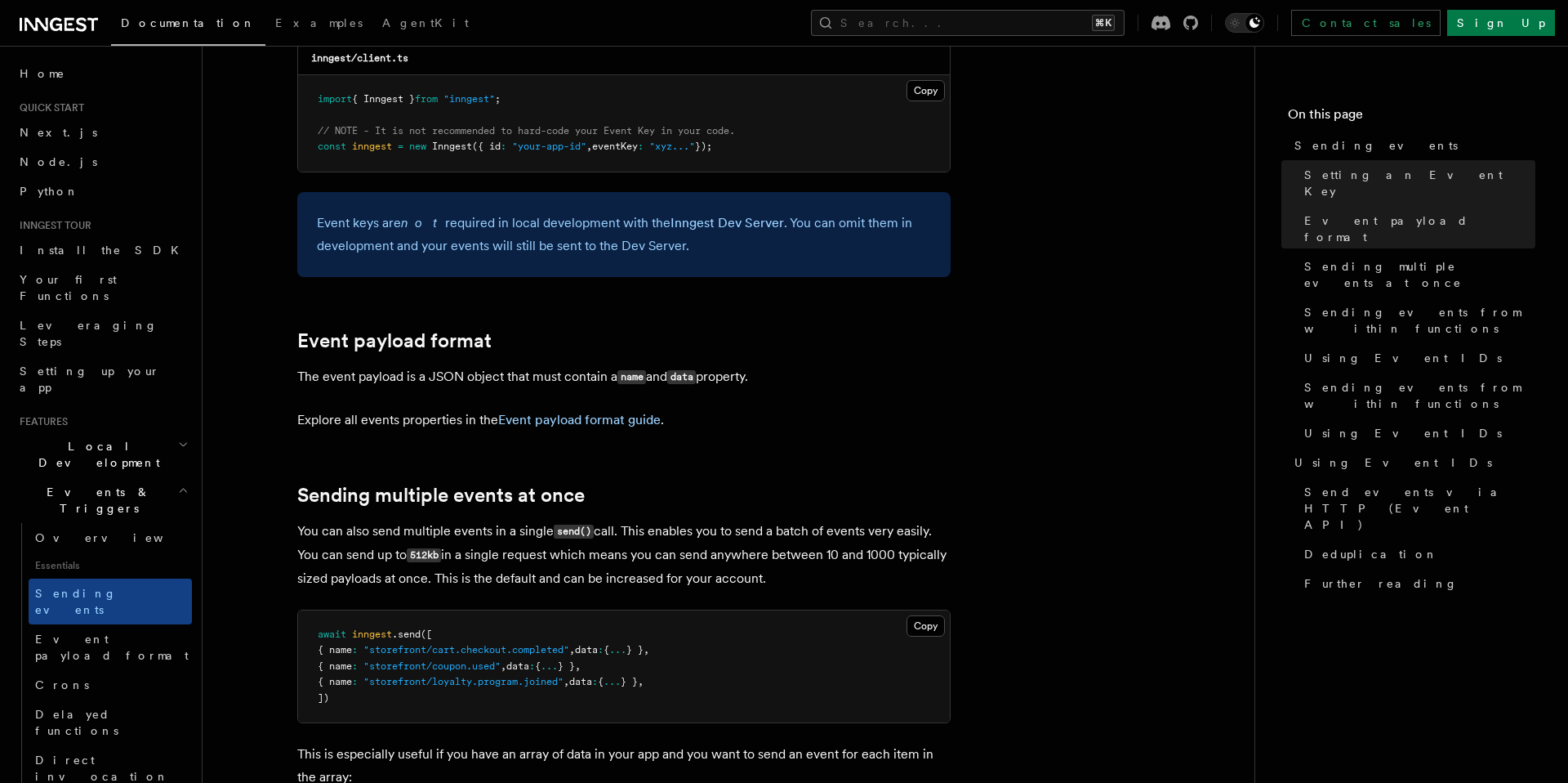
scroll to position [1539, 0]
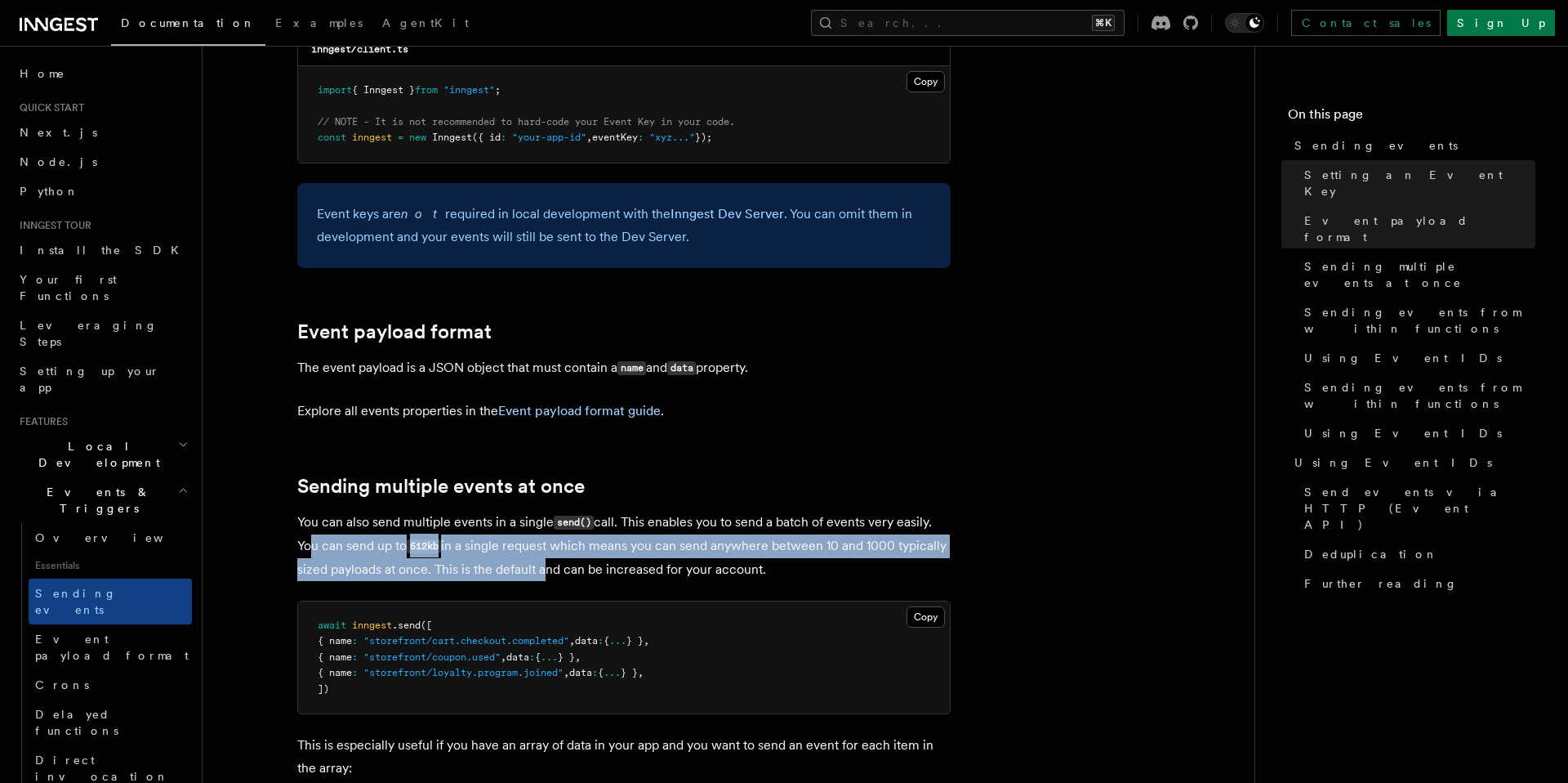
drag, startPoint x: 302, startPoint y: 524, endPoint x: 539, endPoint y: 538, distance: 237.4
click at [539, 538] on p "You can also send multiple events in a single send() call. This enables you to …" at bounding box center [624, 545] width 654 height 70
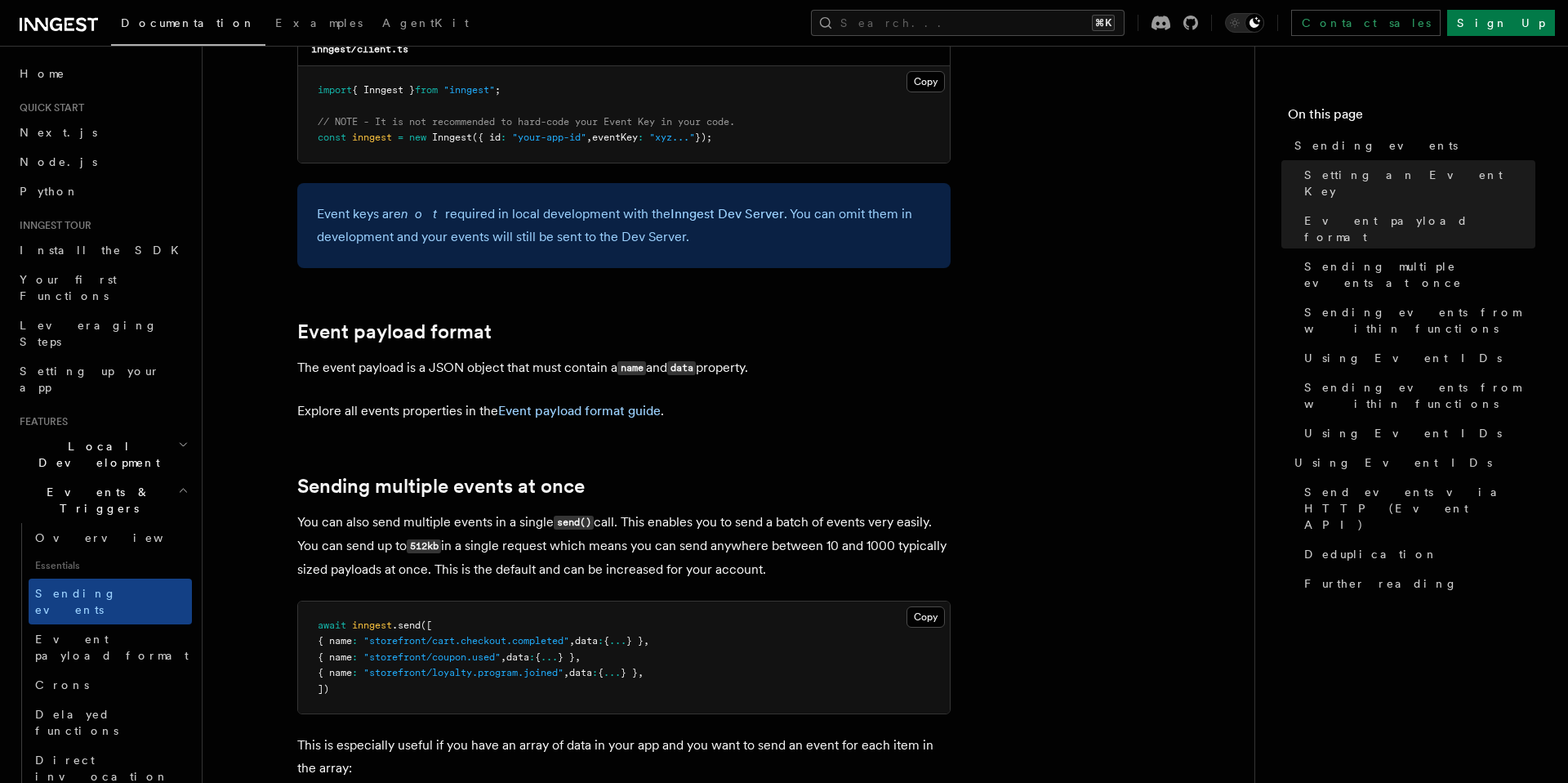
click at [640, 540] on p "You can also send multiple events in a single send() call. This enables you to …" at bounding box center [624, 545] width 654 height 70
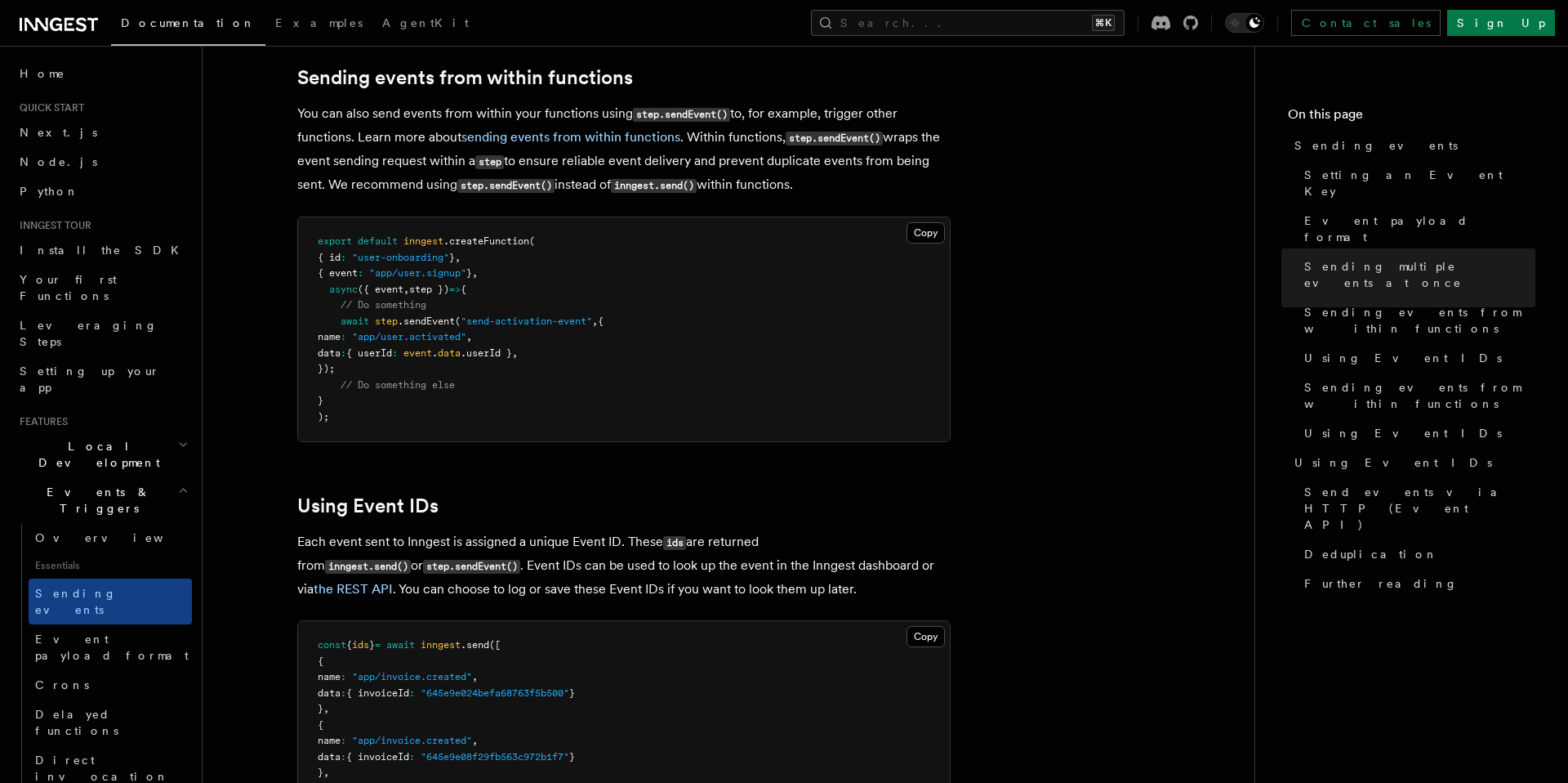
scroll to position [2521, 0]
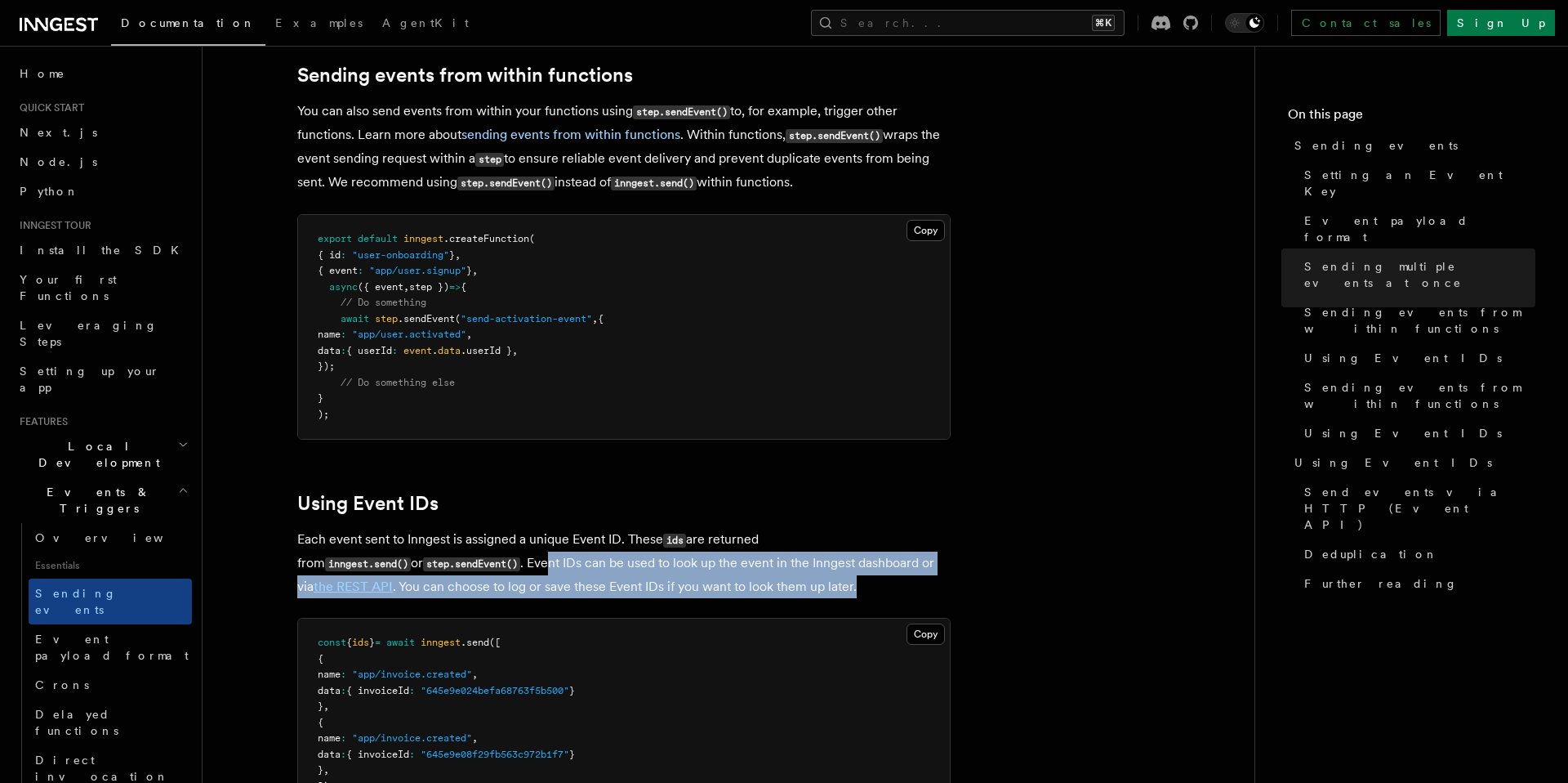
drag, startPoint x: 429, startPoint y: 541, endPoint x: 749, endPoint y: 561, distance: 320.6
click at [749, 559] on p "Each event sent to Inngest is assigned a unique Event ID. These ids are returne…" at bounding box center [624, 563] width 654 height 70
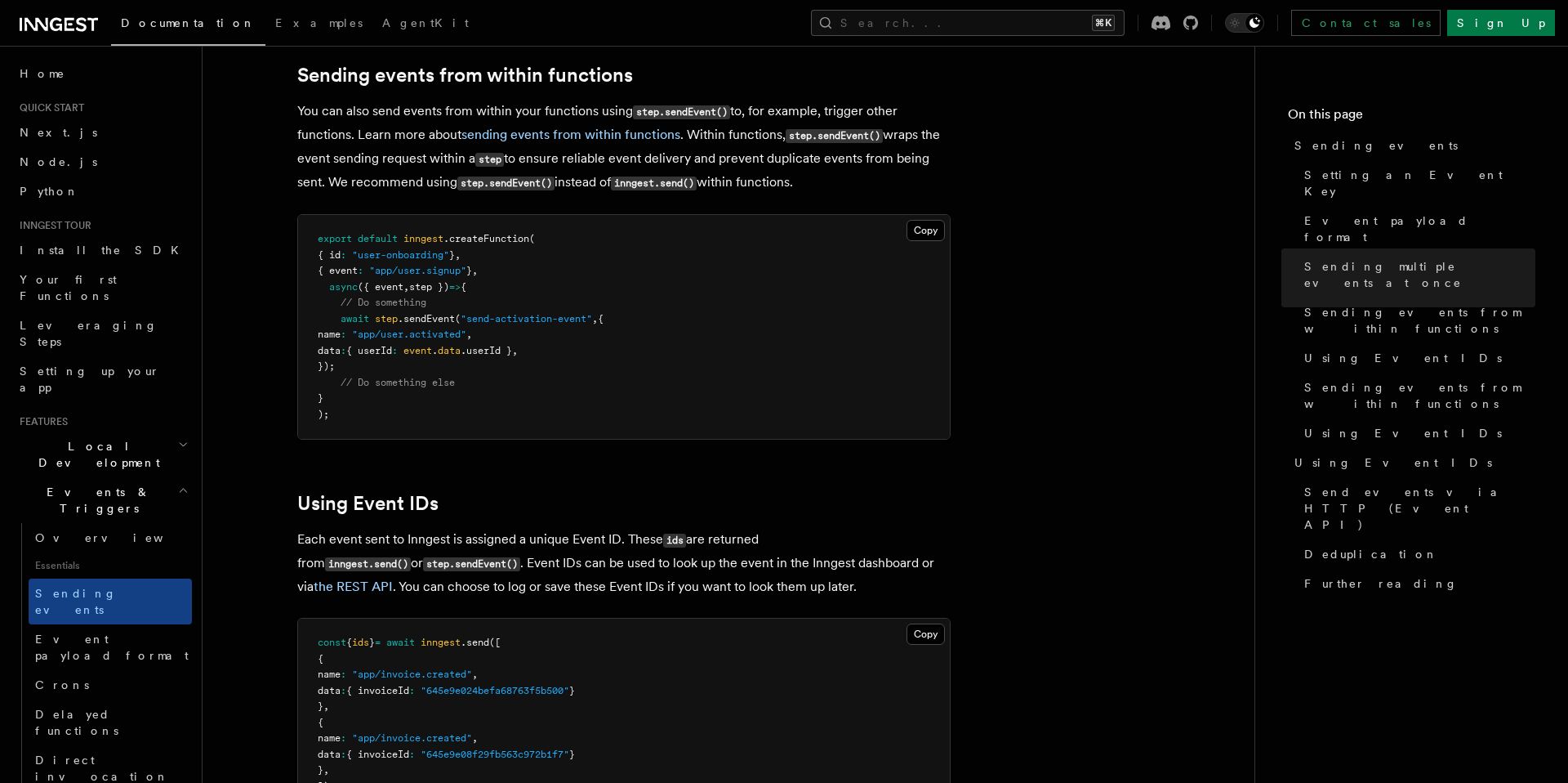
click at [756, 570] on p "Each event sent to Inngest is assigned a unique Event ID. These ids are returne…" at bounding box center [624, 563] width 654 height 70
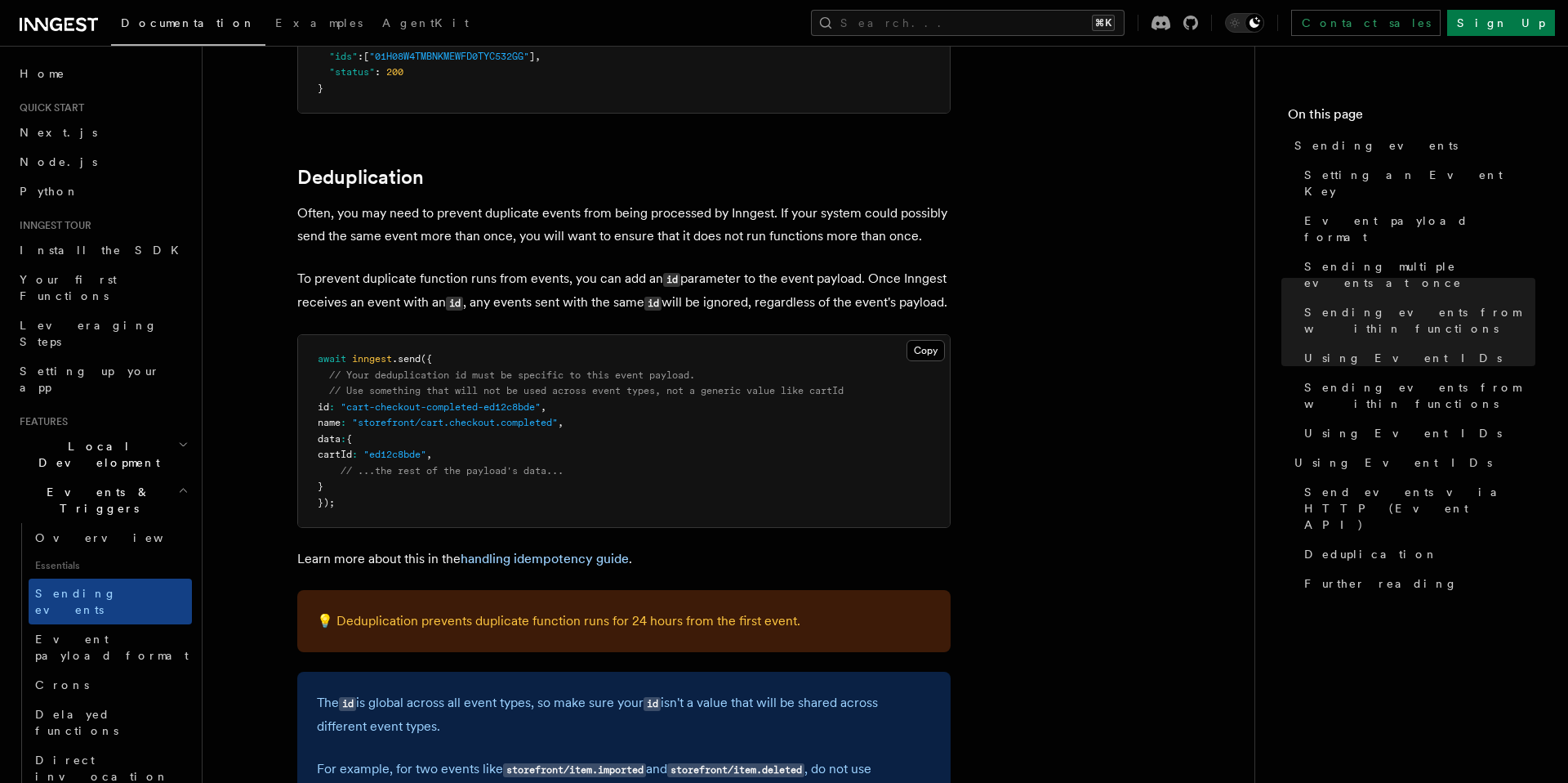
scroll to position [4059, 0]
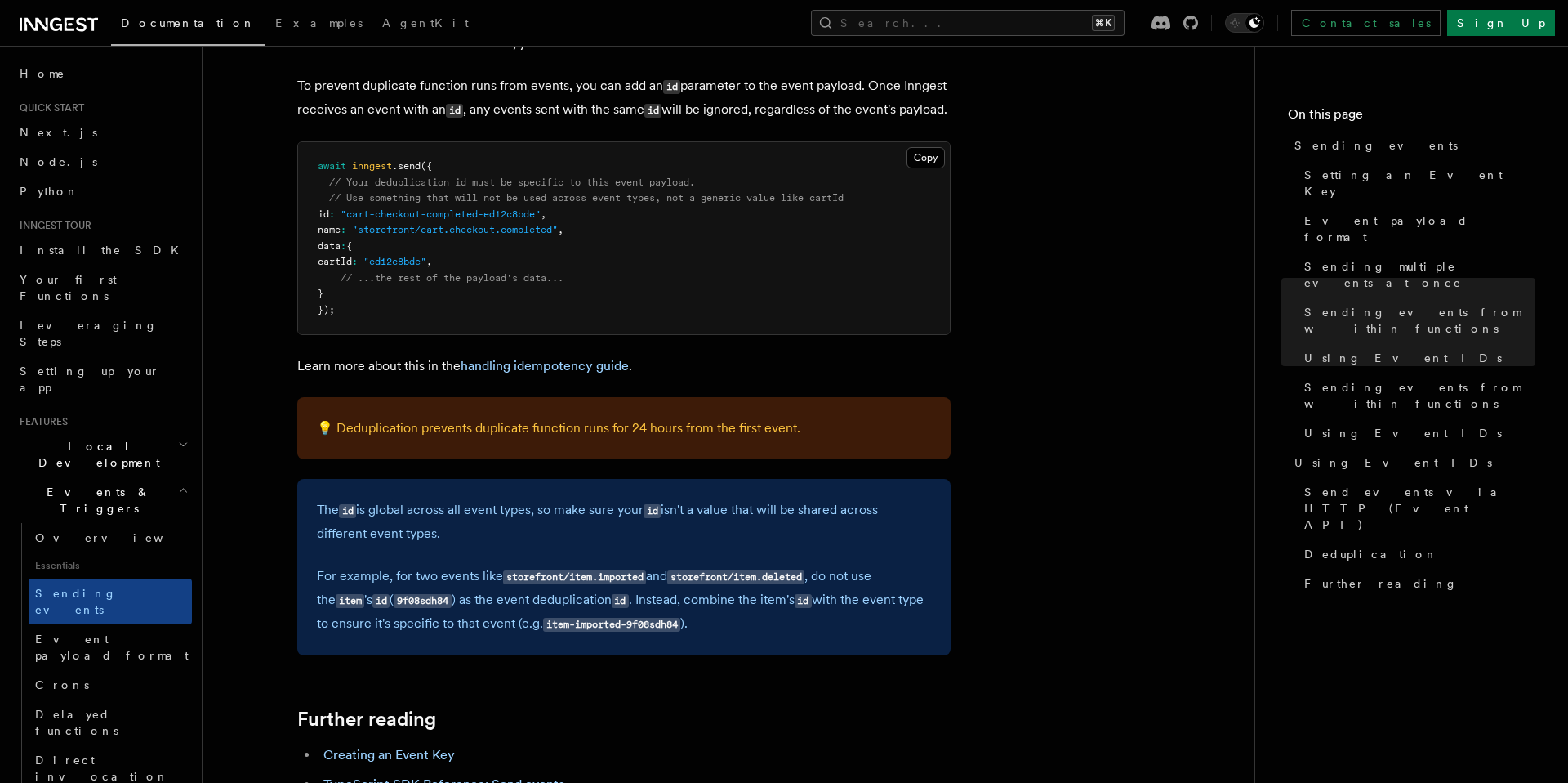
scroll to position [4307, 0]
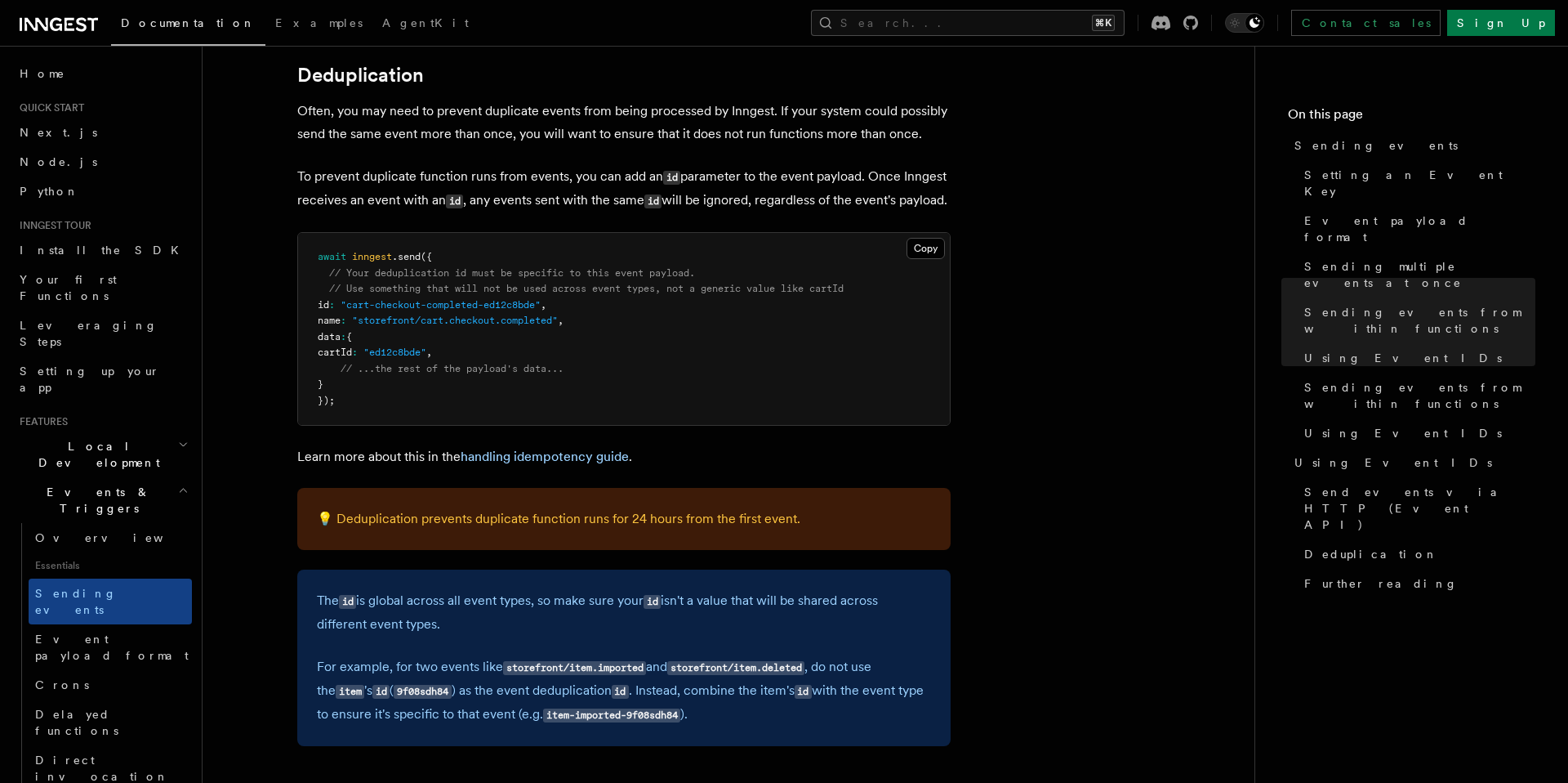
scroll to position [4120, 0]
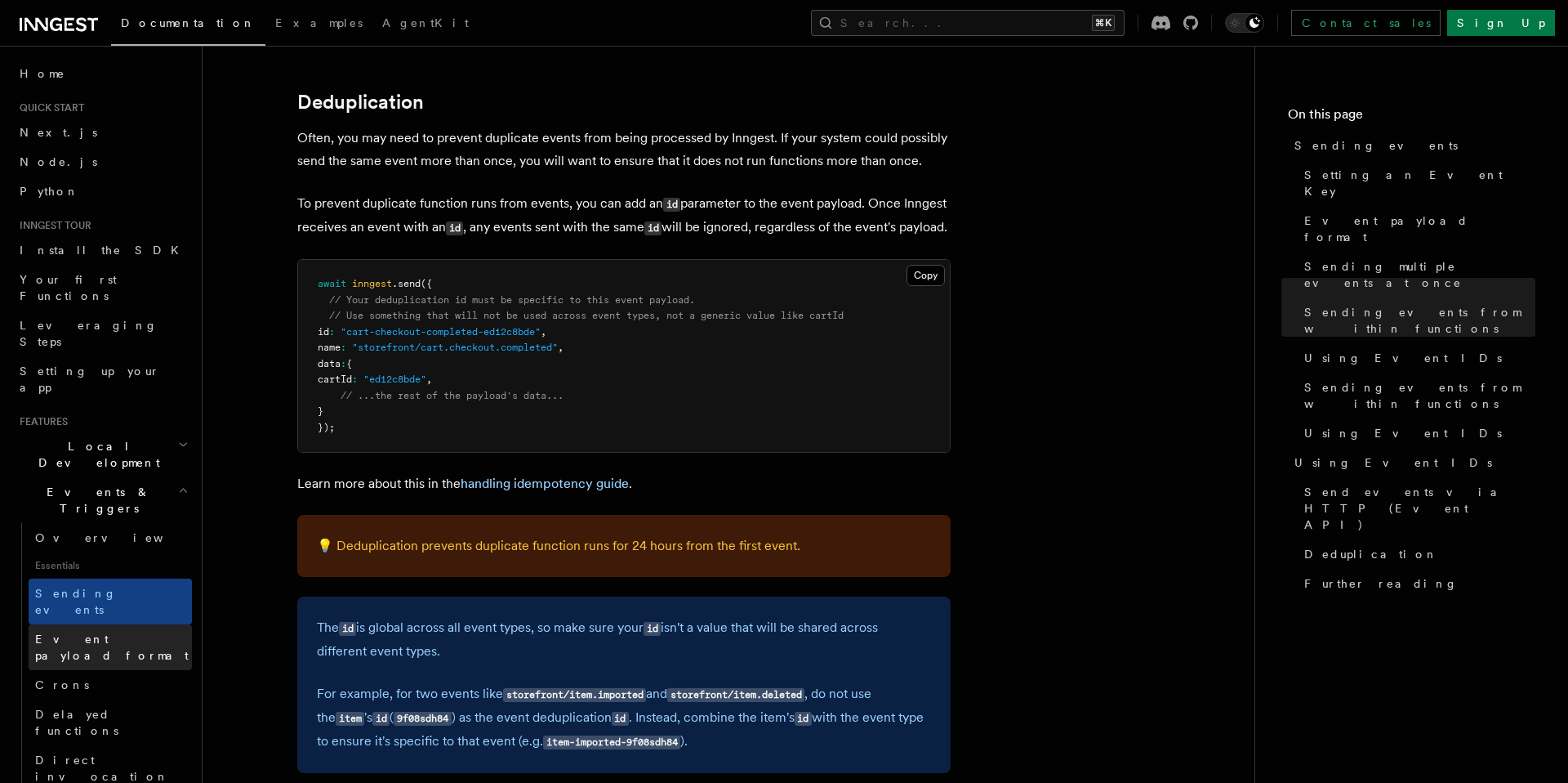
click at [144, 632] on span "Event payload format" at bounding box center [111, 647] width 154 height 30
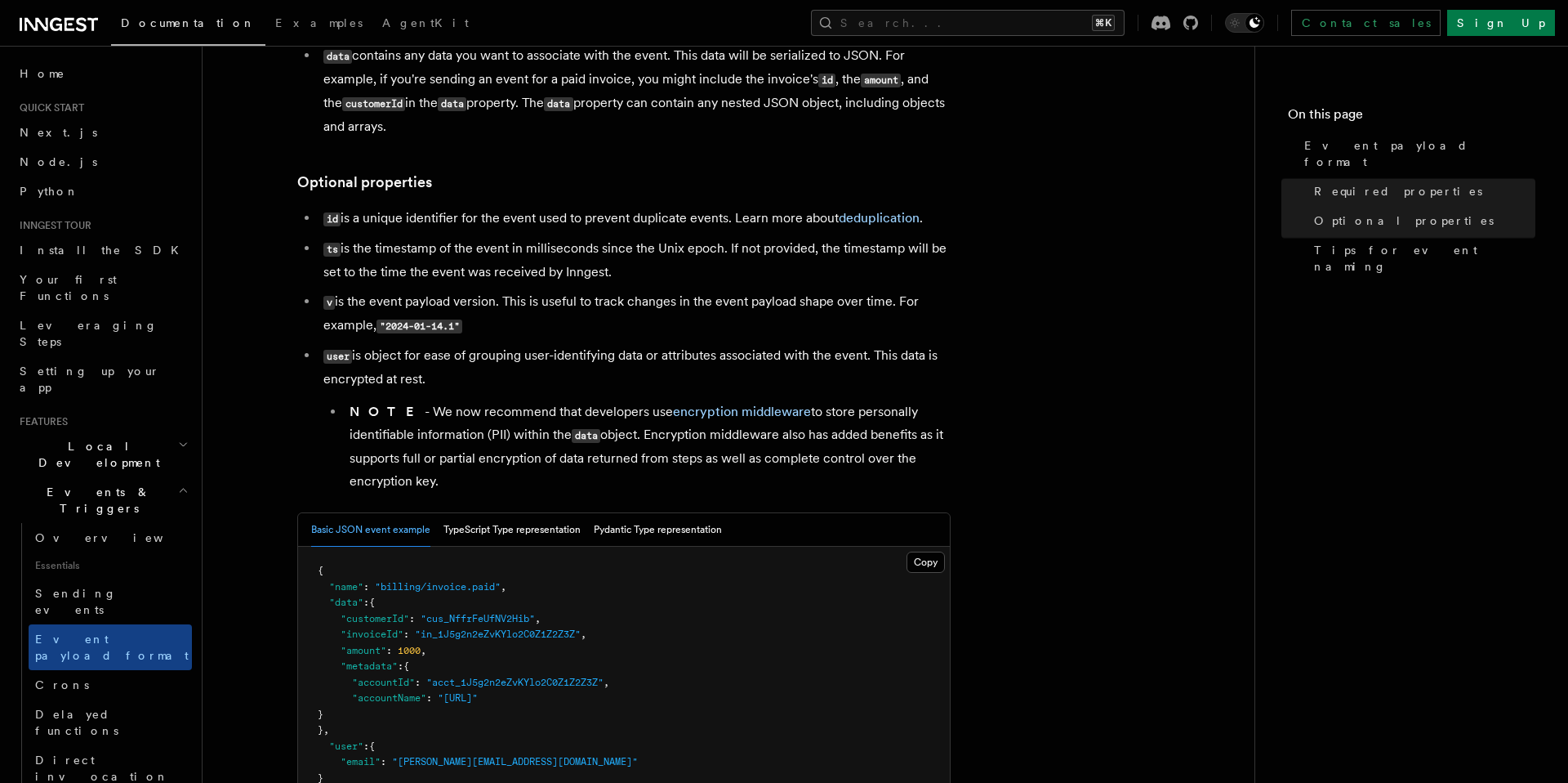
scroll to position [260, 0]
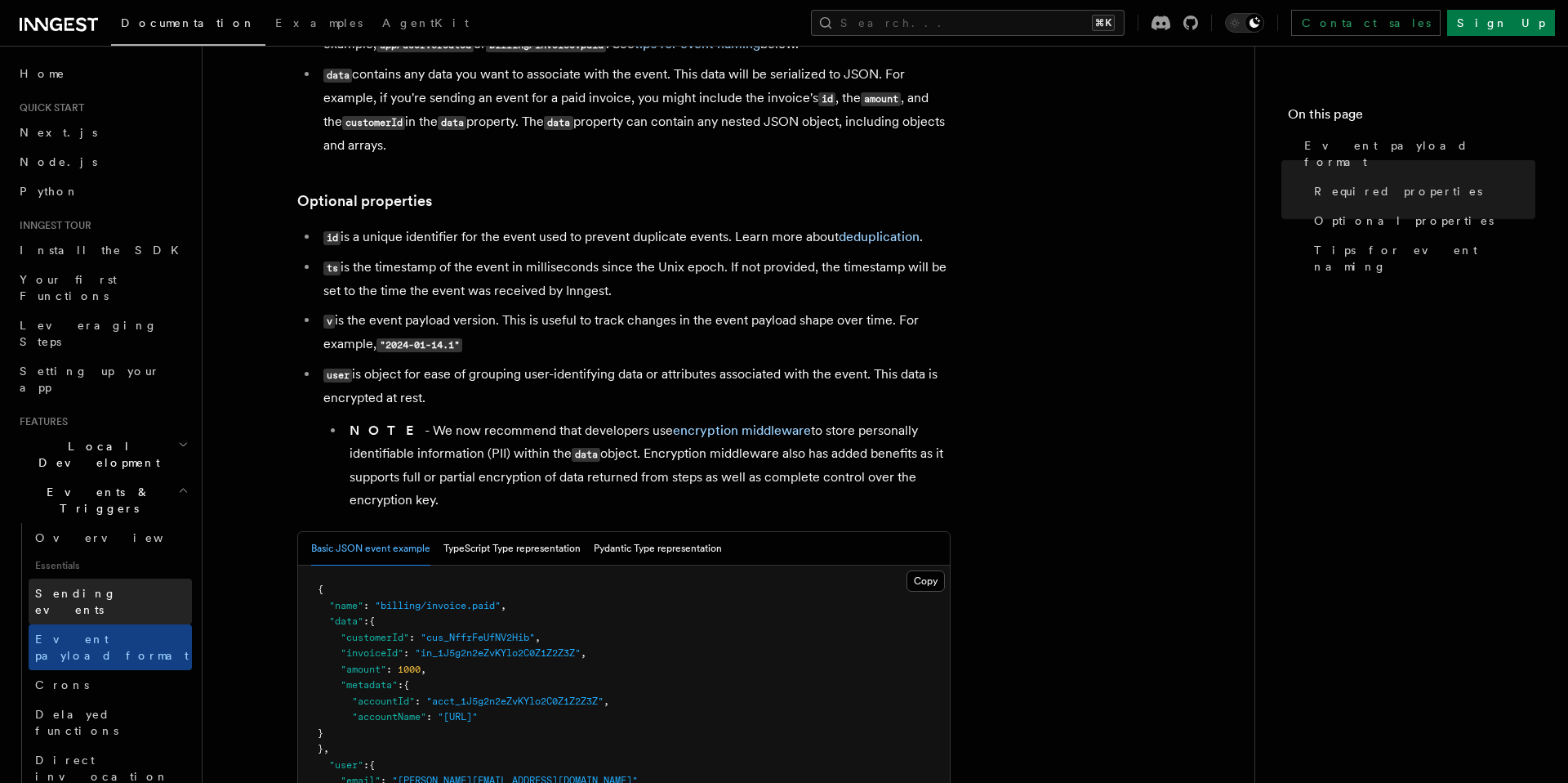
click at [137, 579] on link "Sending events" at bounding box center [110, 602] width 163 height 46
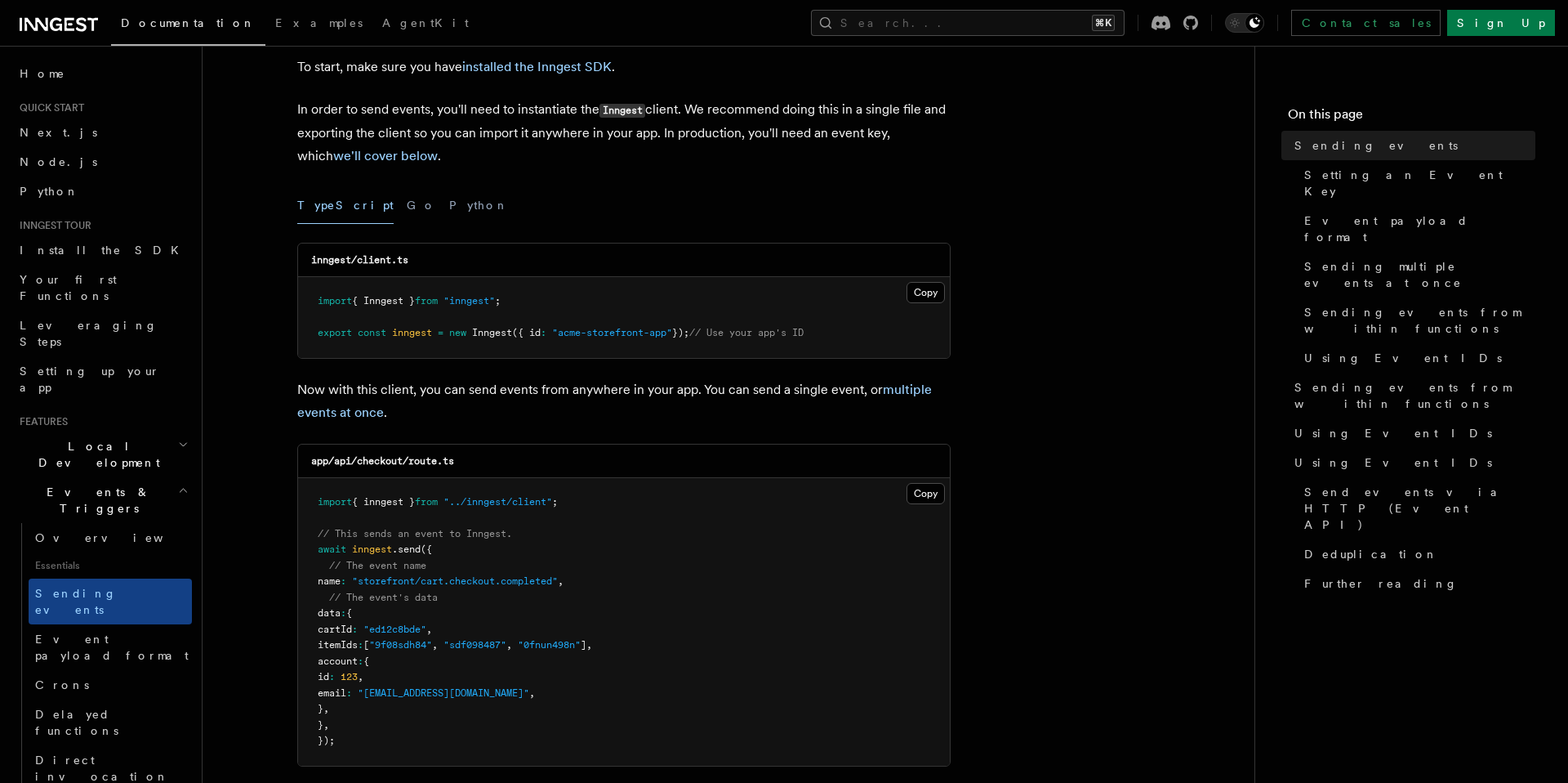
scroll to position [100, 0]
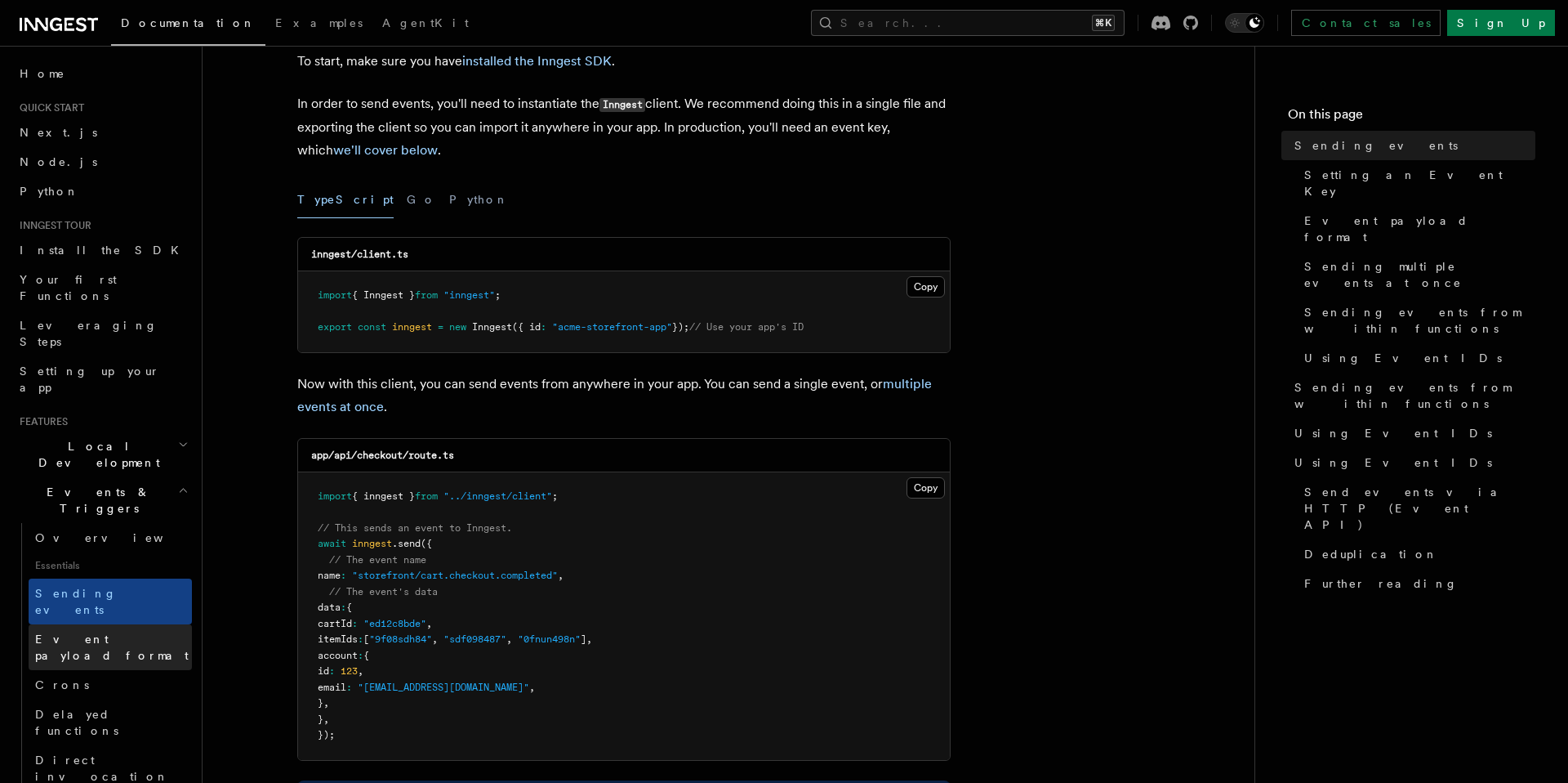
click at [52, 632] on span "Event payload format" at bounding box center [111, 647] width 154 height 30
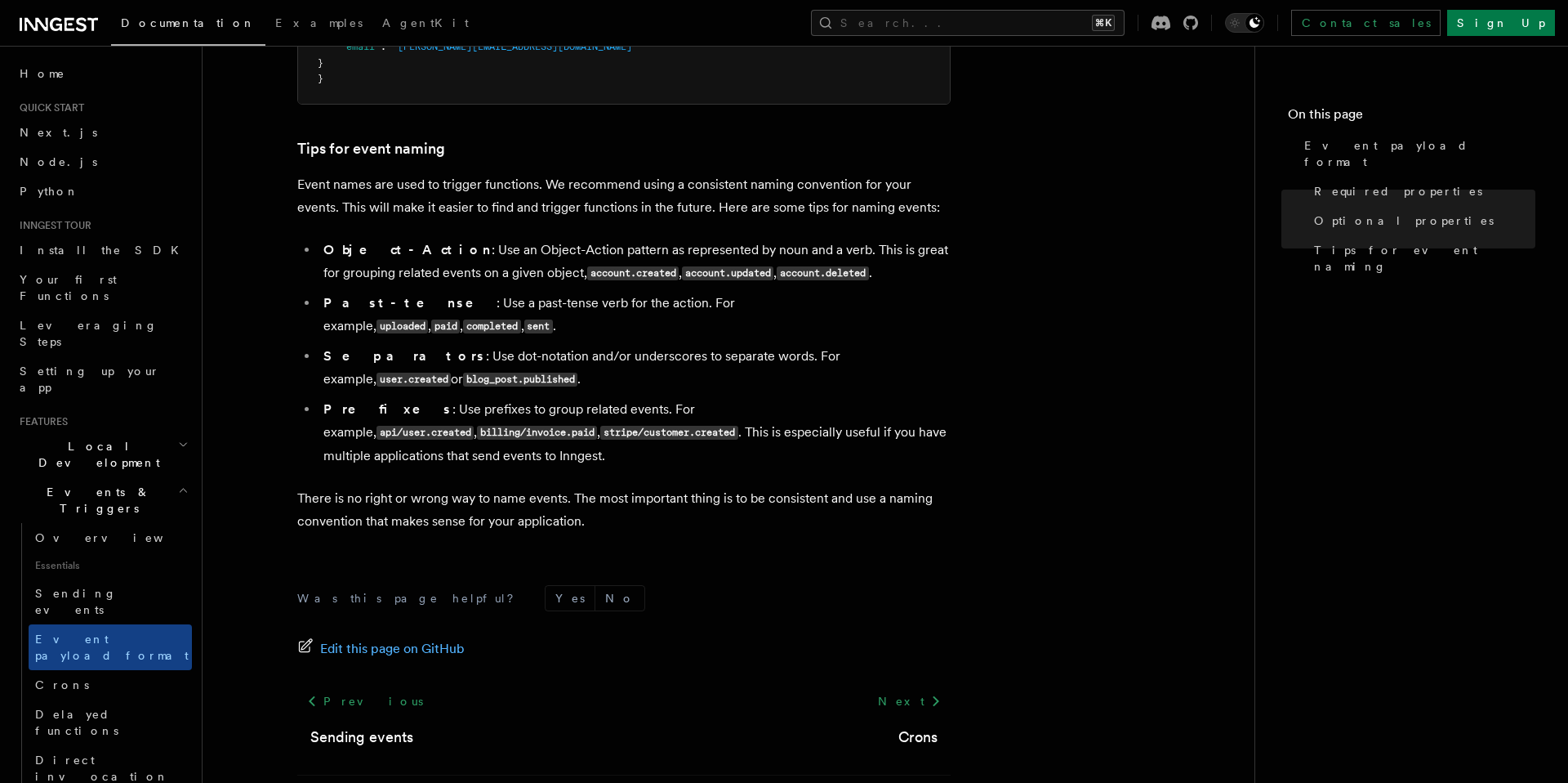
scroll to position [1047, 0]
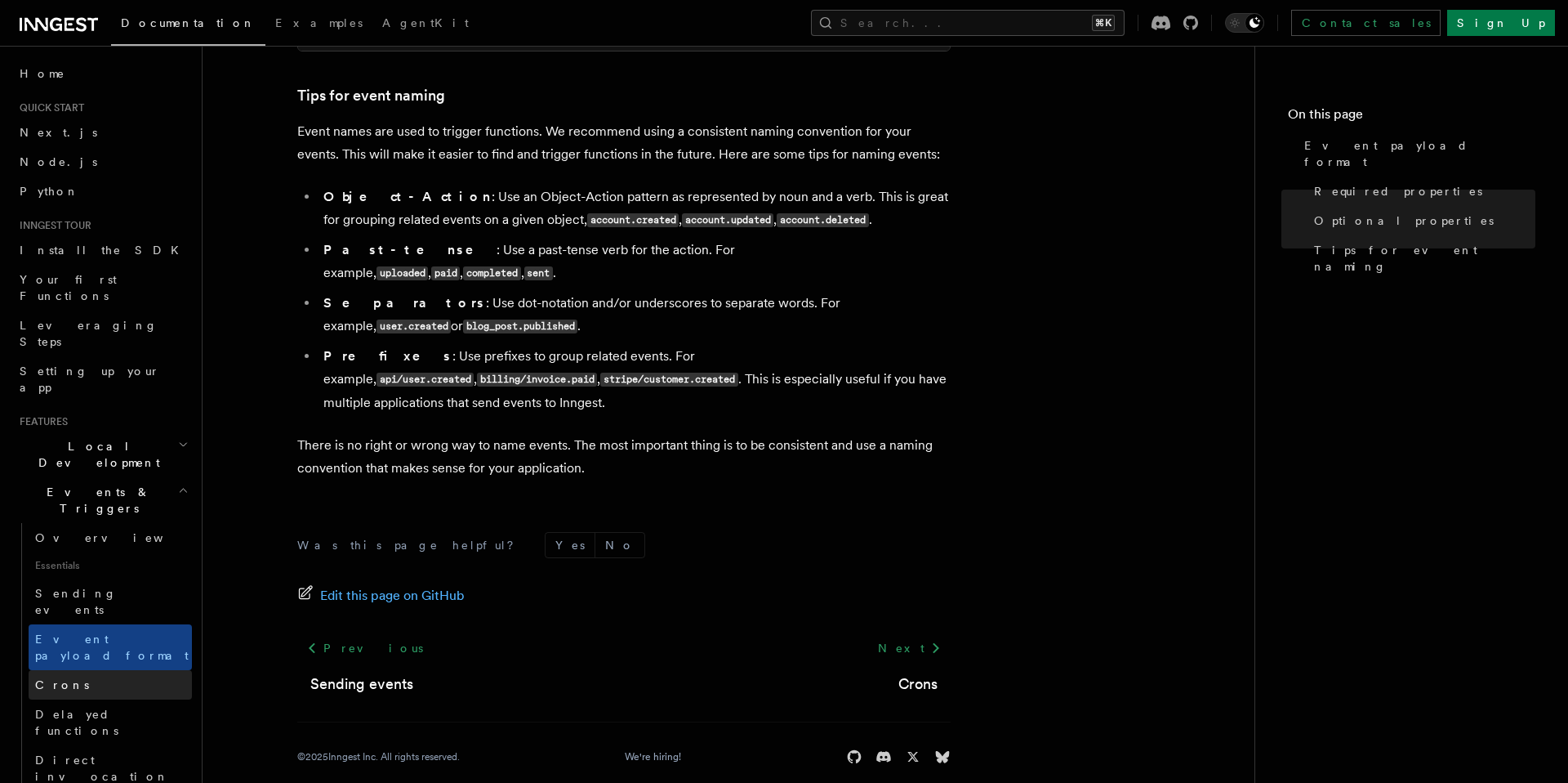
click at [96, 670] on link "Crons" at bounding box center [110, 685] width 163 height 30
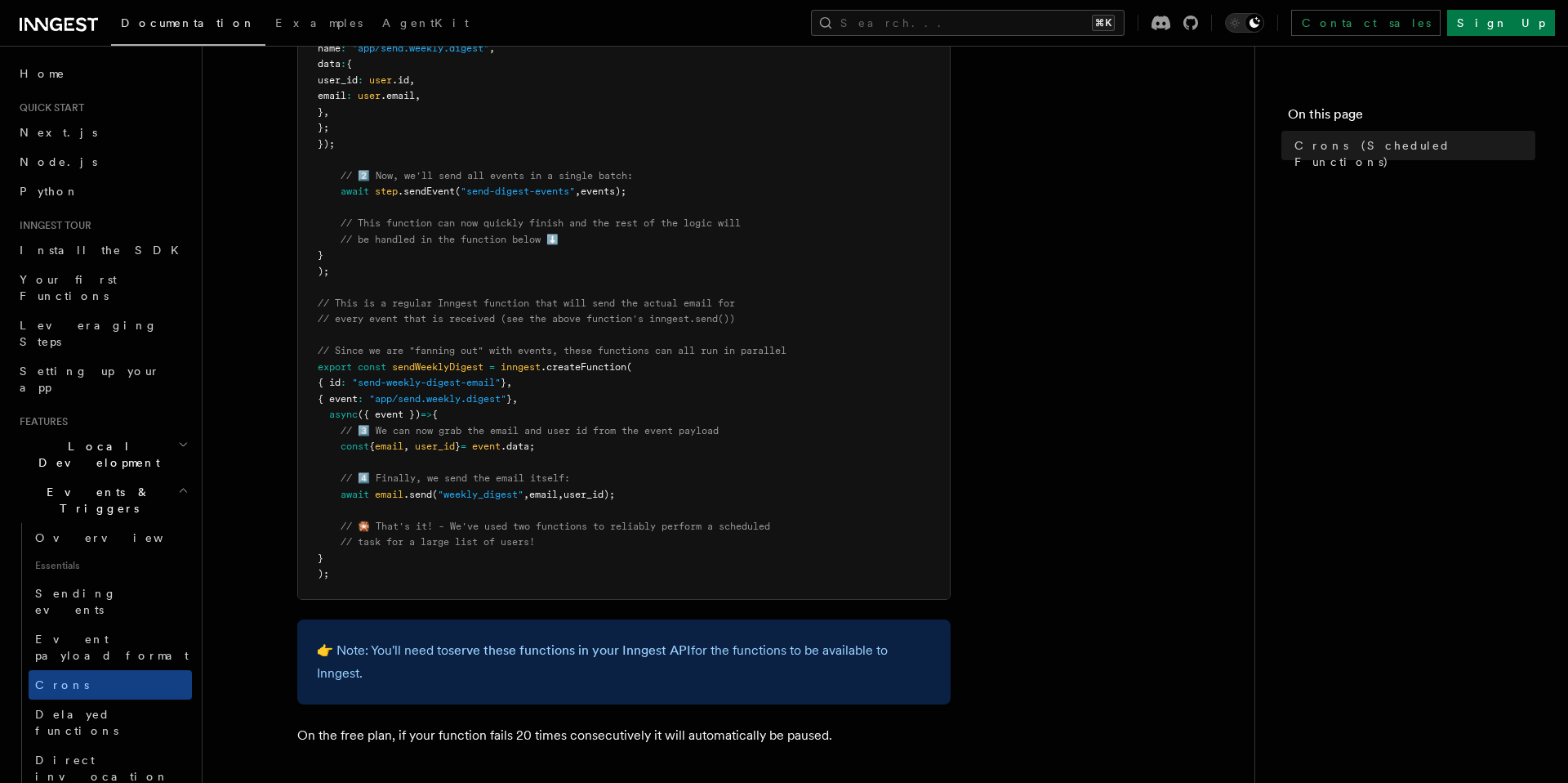
scroll to position [909, 0]
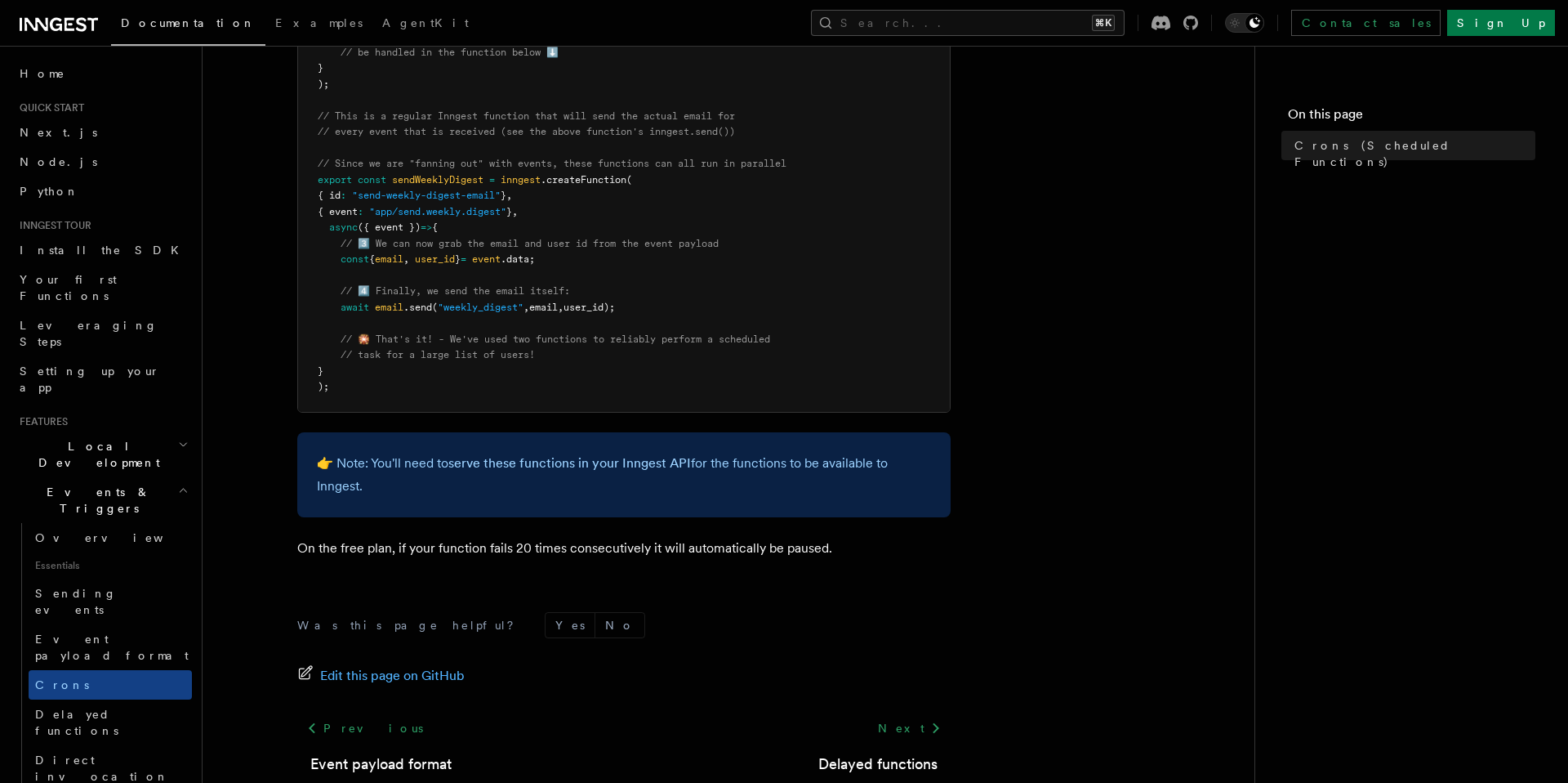
click at [685, 532] on article "Features Events & Triggers Crons (Scheduled Functions) You can create scheduled…" at bounding box center [728, 24] width 999 height 1721
click at [673, 552] on p "On the free plan, if your function fails 20 times consecutively it will automat…" at bounding box center [624, 548] width 654 height 23
click at [136, 700] on link "Delayed functions" at bounding box center [110, 723] width 163 height 46
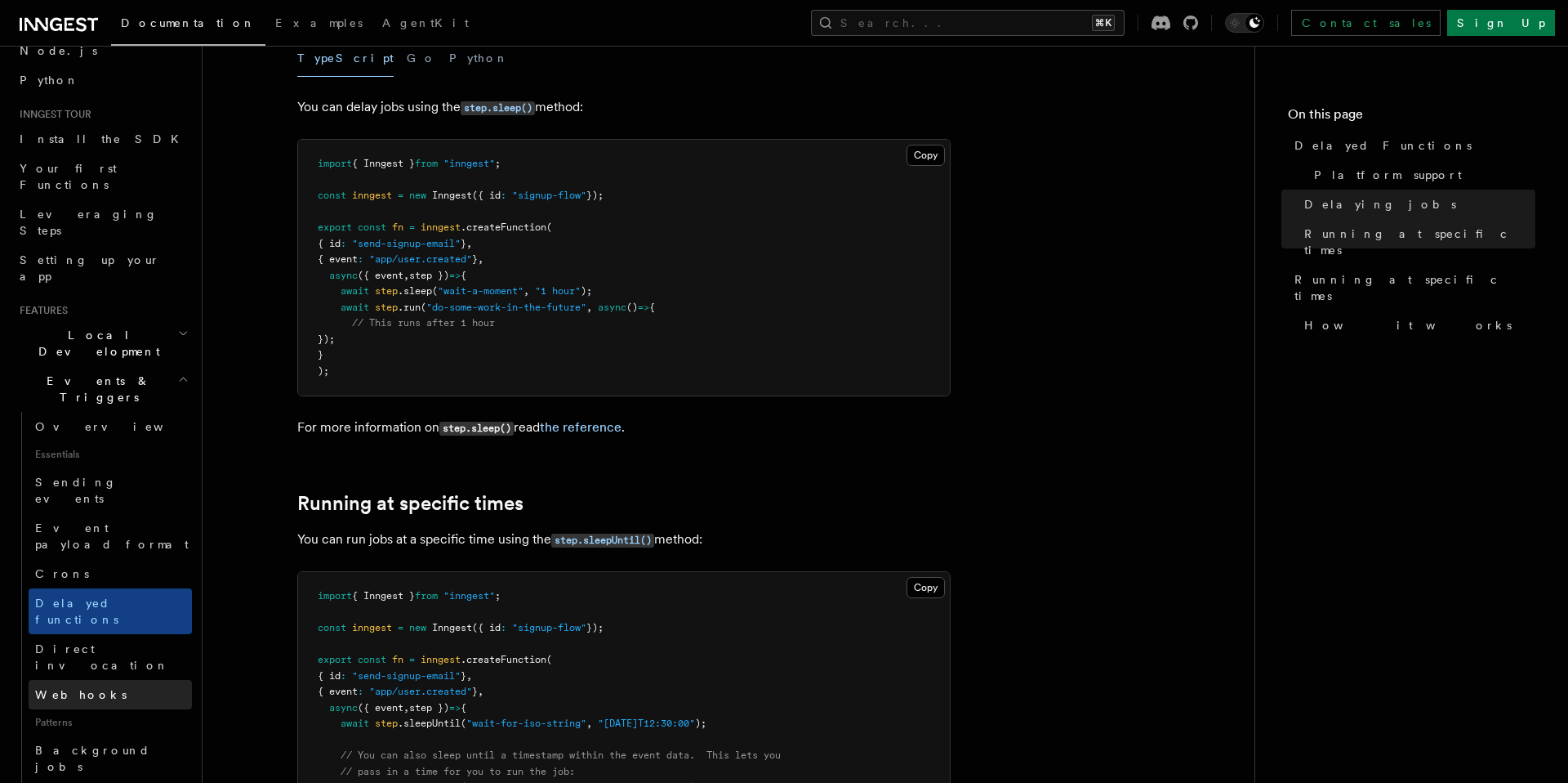
scroll to position [127, 0]
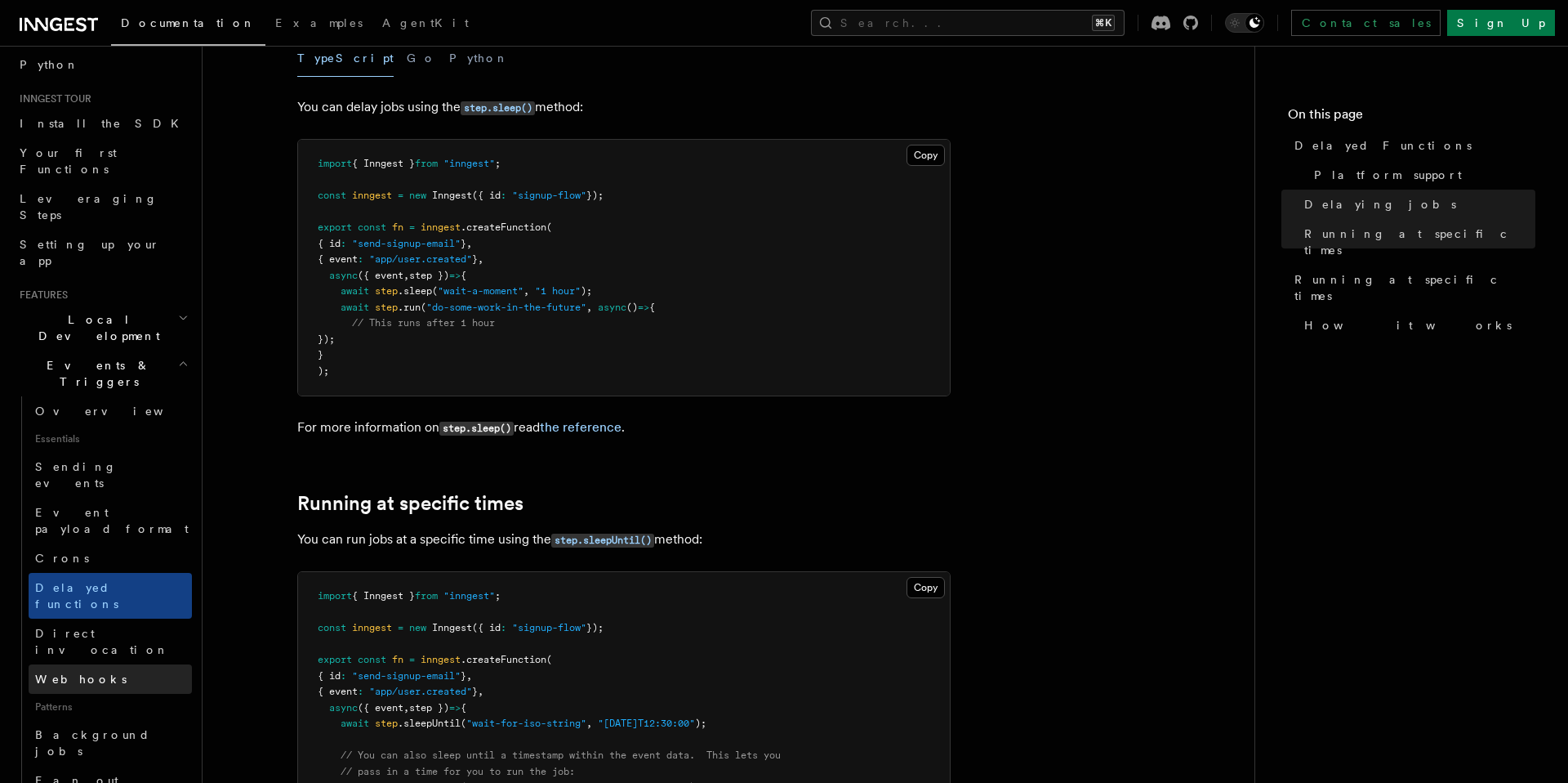
click at [121, 664] on link "Webhooks" at bounding box center [110, 679] width 163 height 30
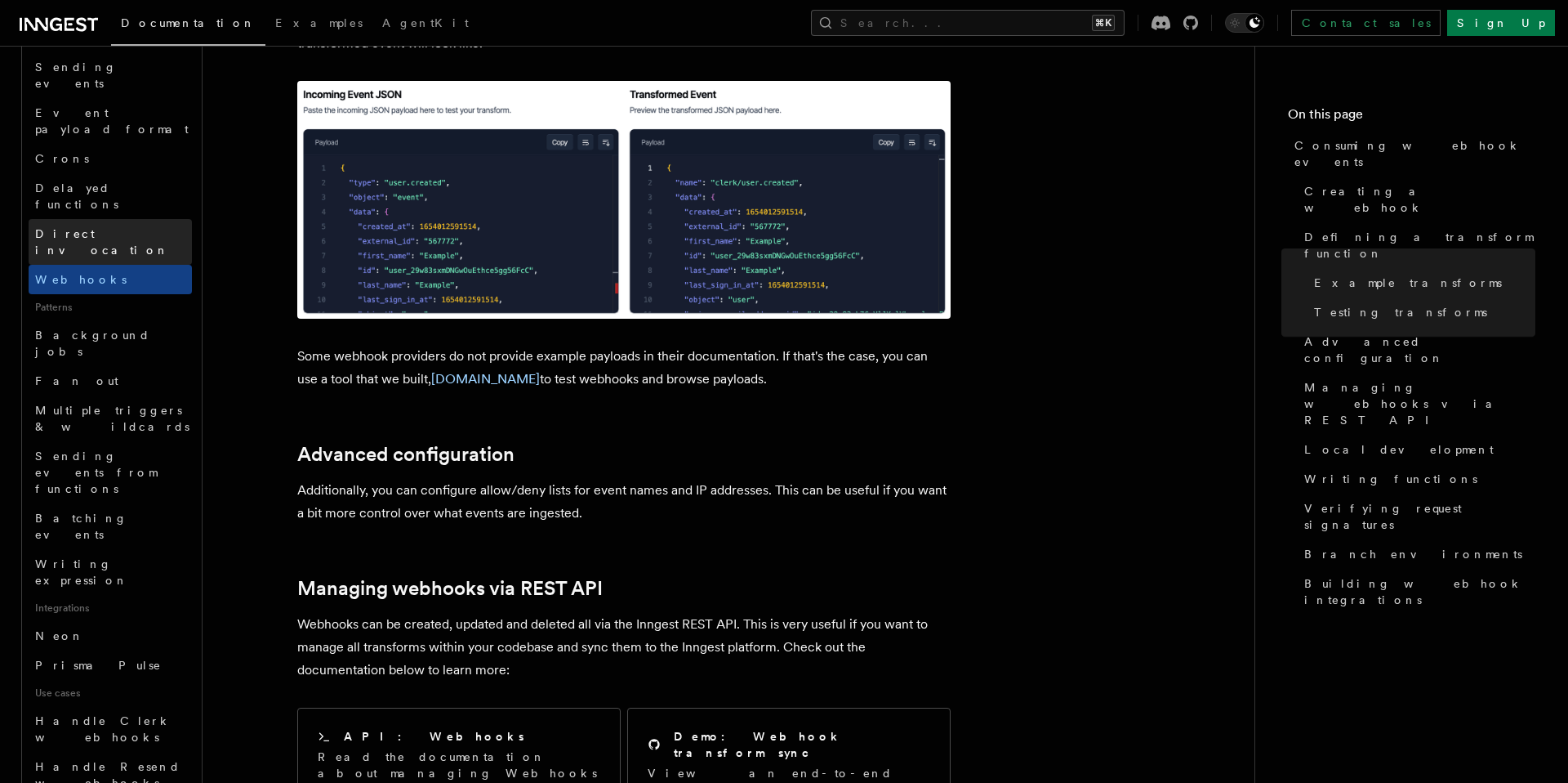
scroll to position [559, 0]
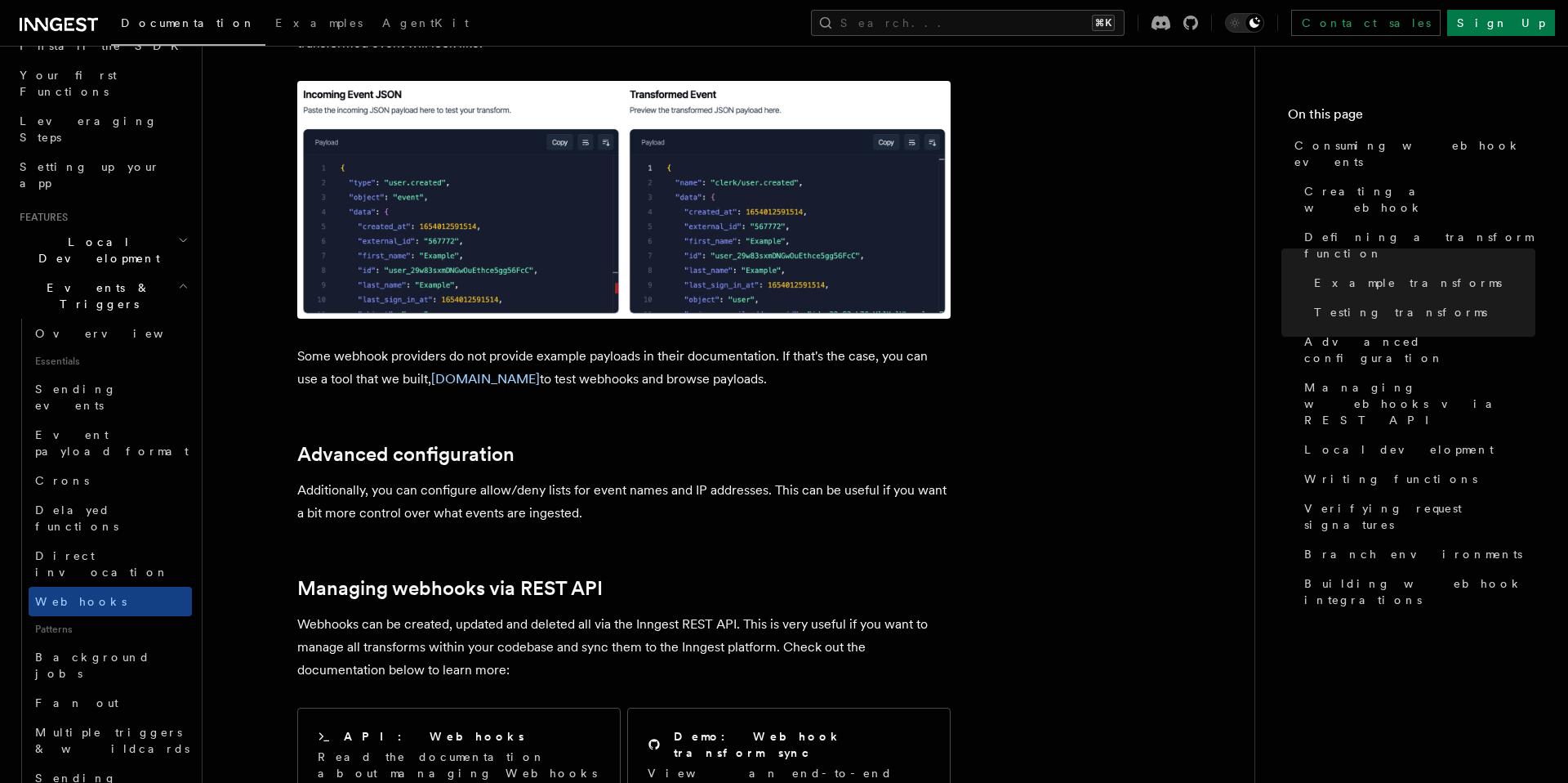
scroll to position [114, 0]
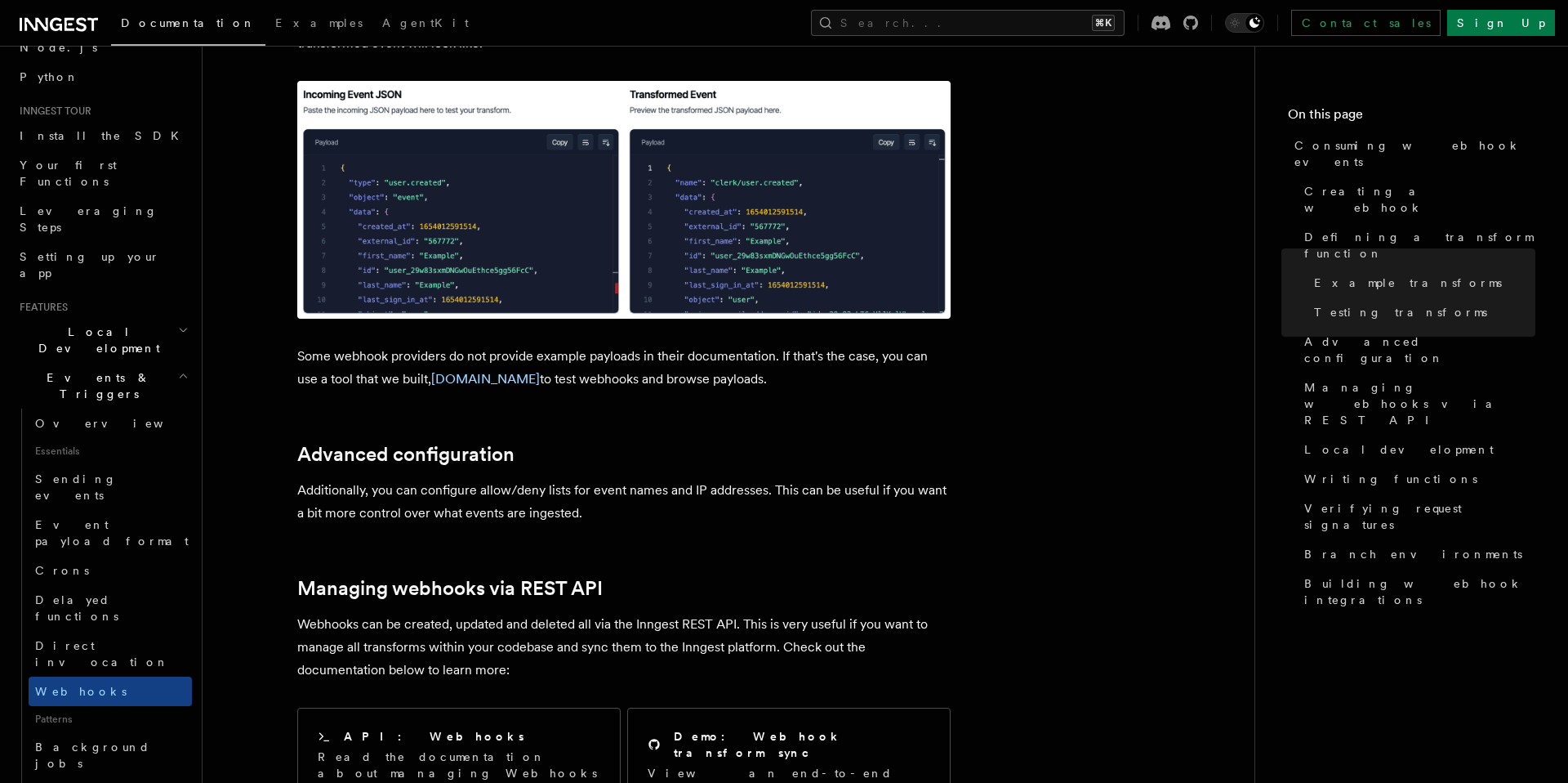
click at [128, 363] on h2 "Events & Triggers" at bounding box center [102, 386] width 179 height 46
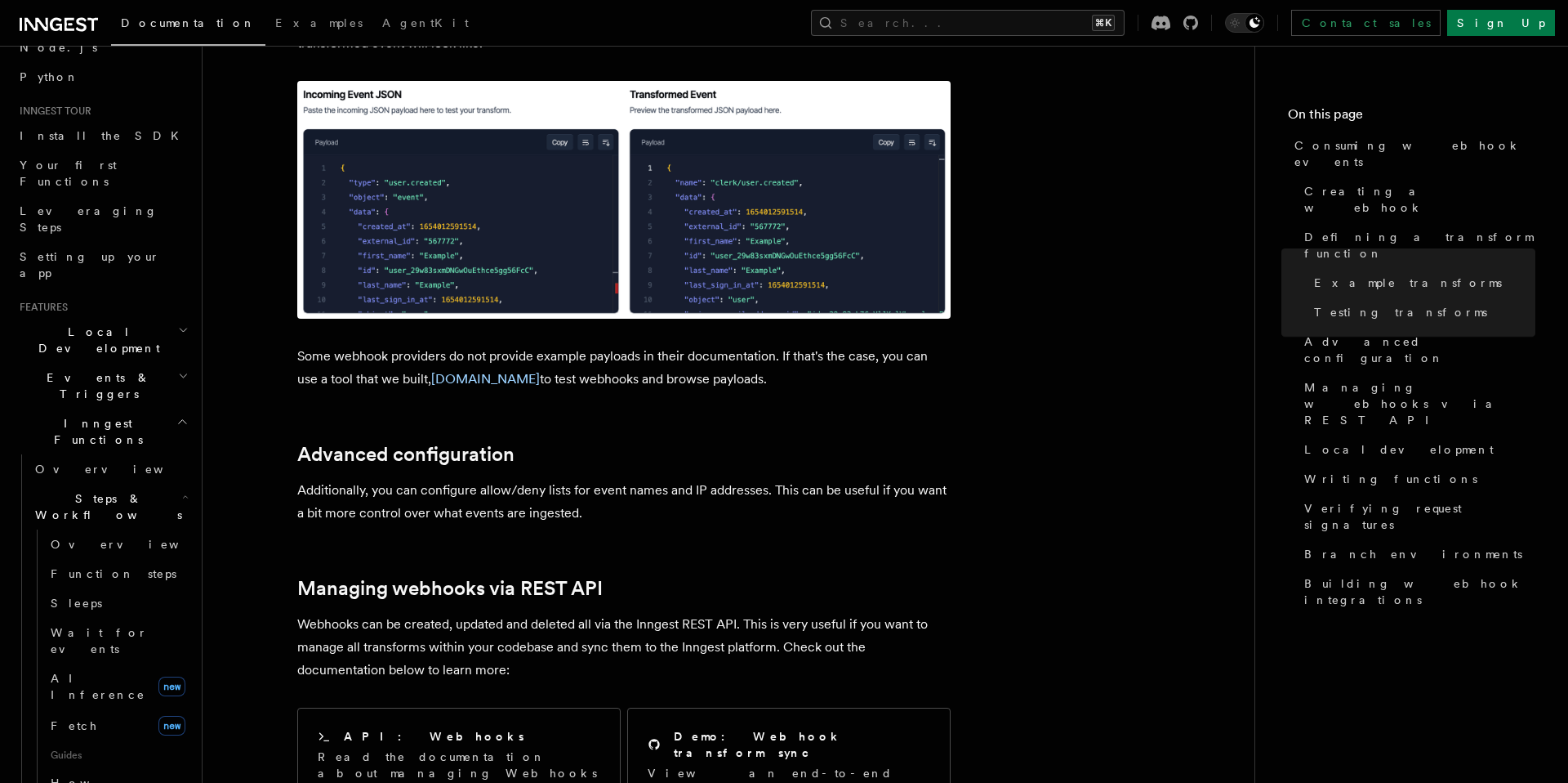
click at [130, 317] on h2 "Local Development" at bounding box center [102, 340] width 179 height 46
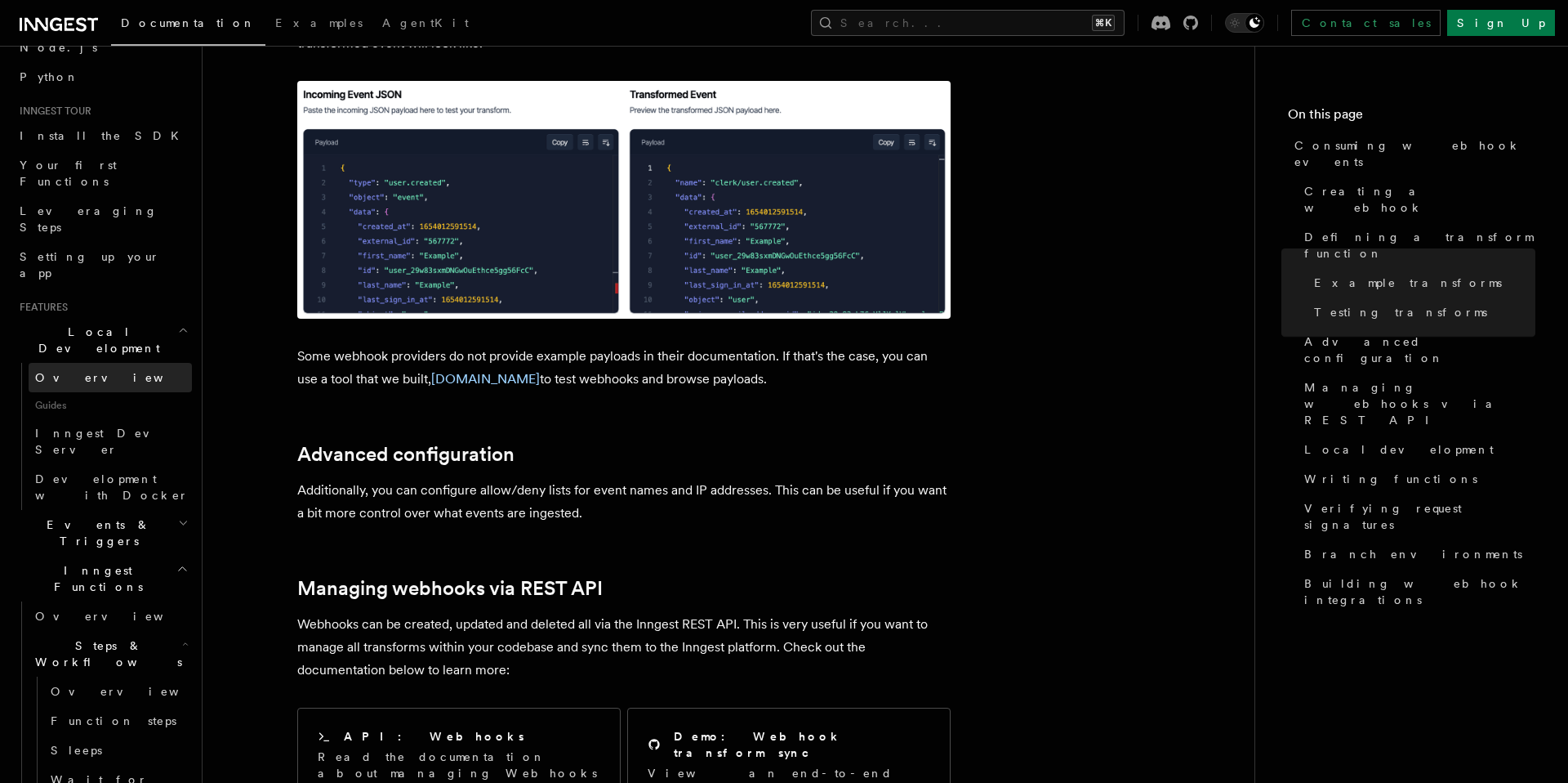
click at [121, 363] on link "Overview" at bounding box center [110, 378] width 163 height 30
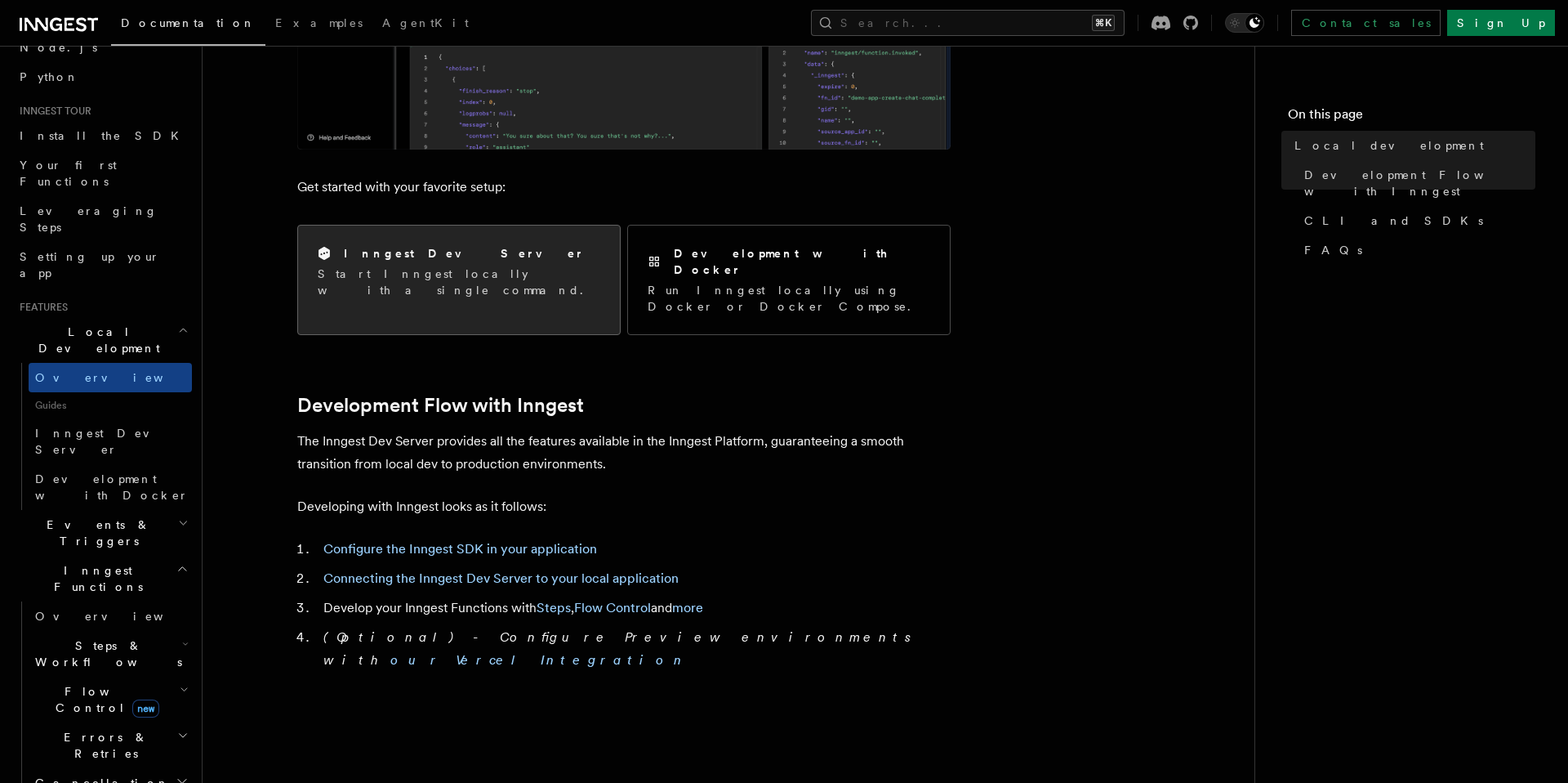
scroll to position [538, 0]
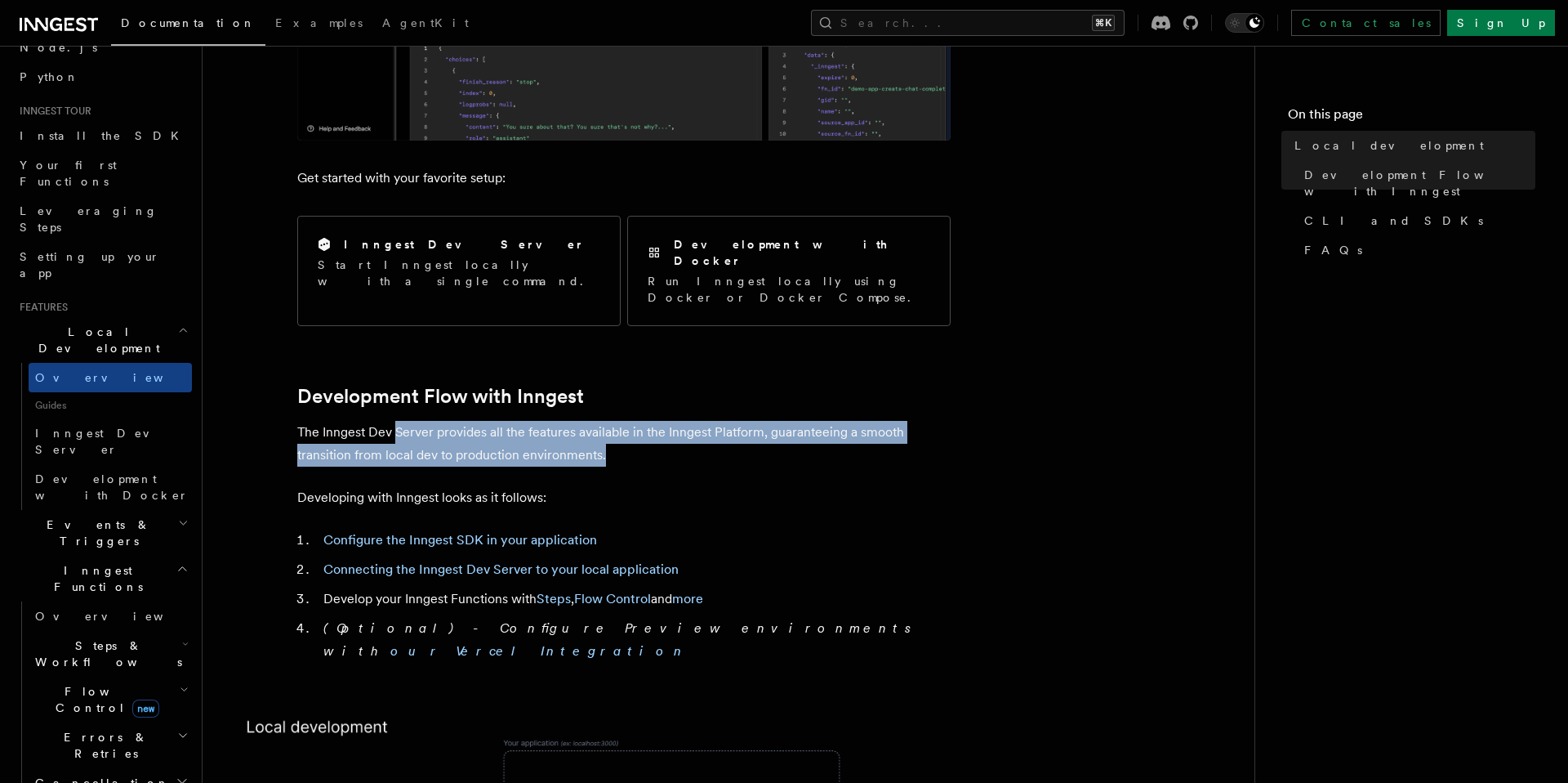
drag, startPoint x: 393, startPoint y: 399, endPoint x: 924, endPoint y: 417, distance: 531.3
click at [924, 421] on p "The Inngest Dev Server provides all the features available in the Inngest Platf…" at bounding box center [624, 444] width 654 height 46
click at [779, 421] on p "The Inngest Dev Server provides all the features available in the Inngest Platf…" at bounding box center [624, 444] width 654 height 46
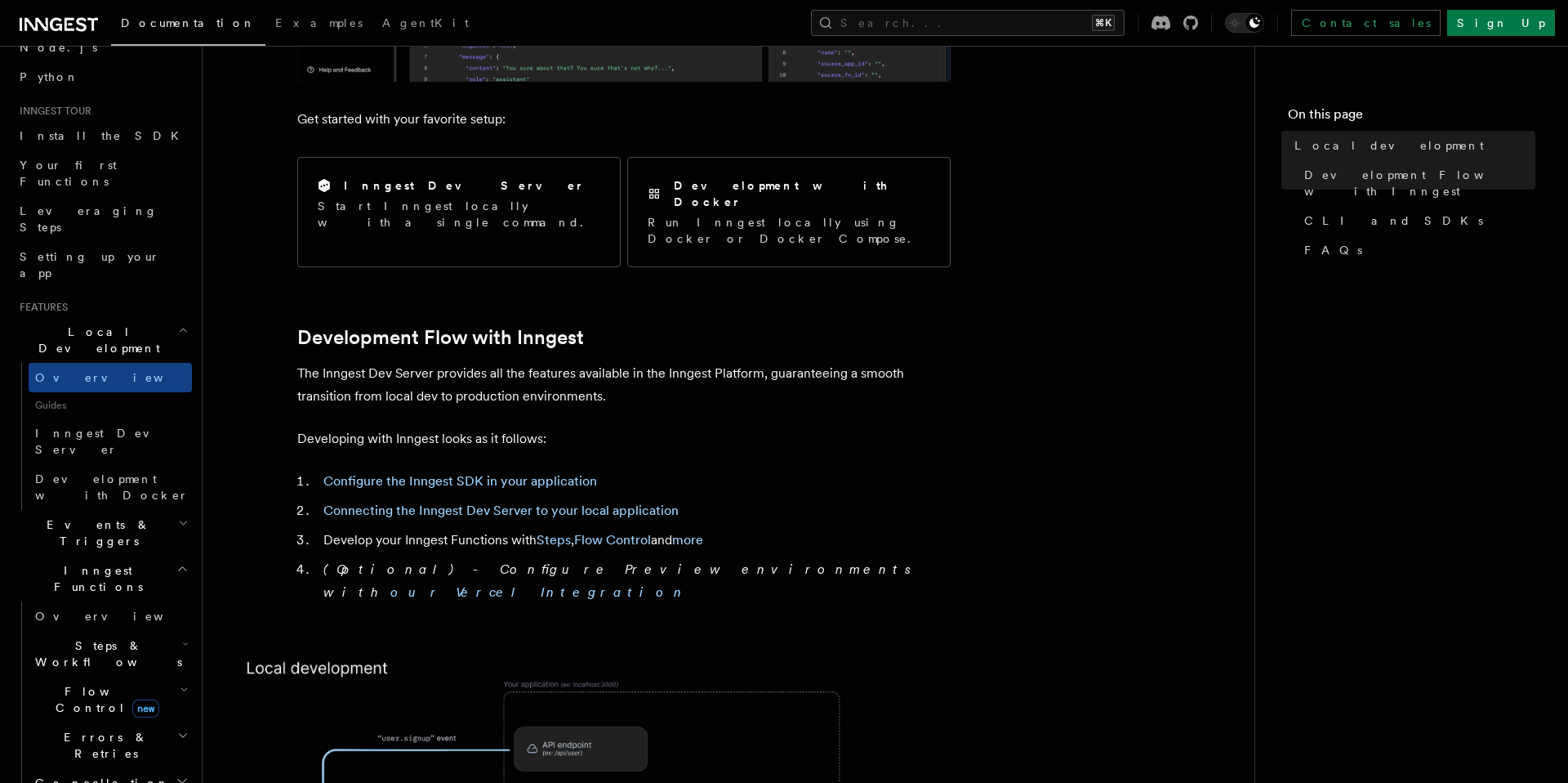
scroll to position [538, 0]
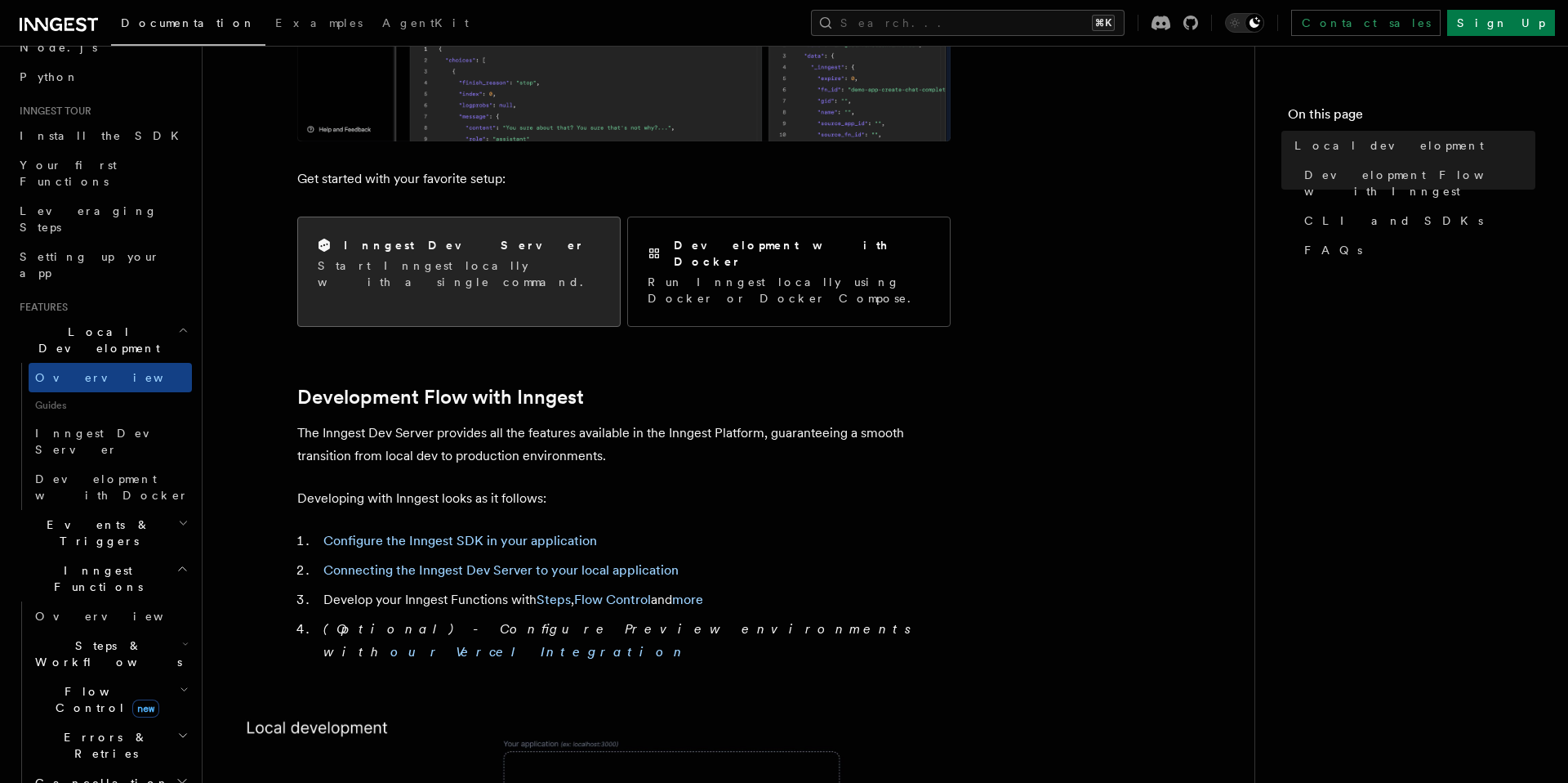
click at [367, 268] on p "Start Inngest locally with a single command." at bounding box center [459, 274] width 282 height 33
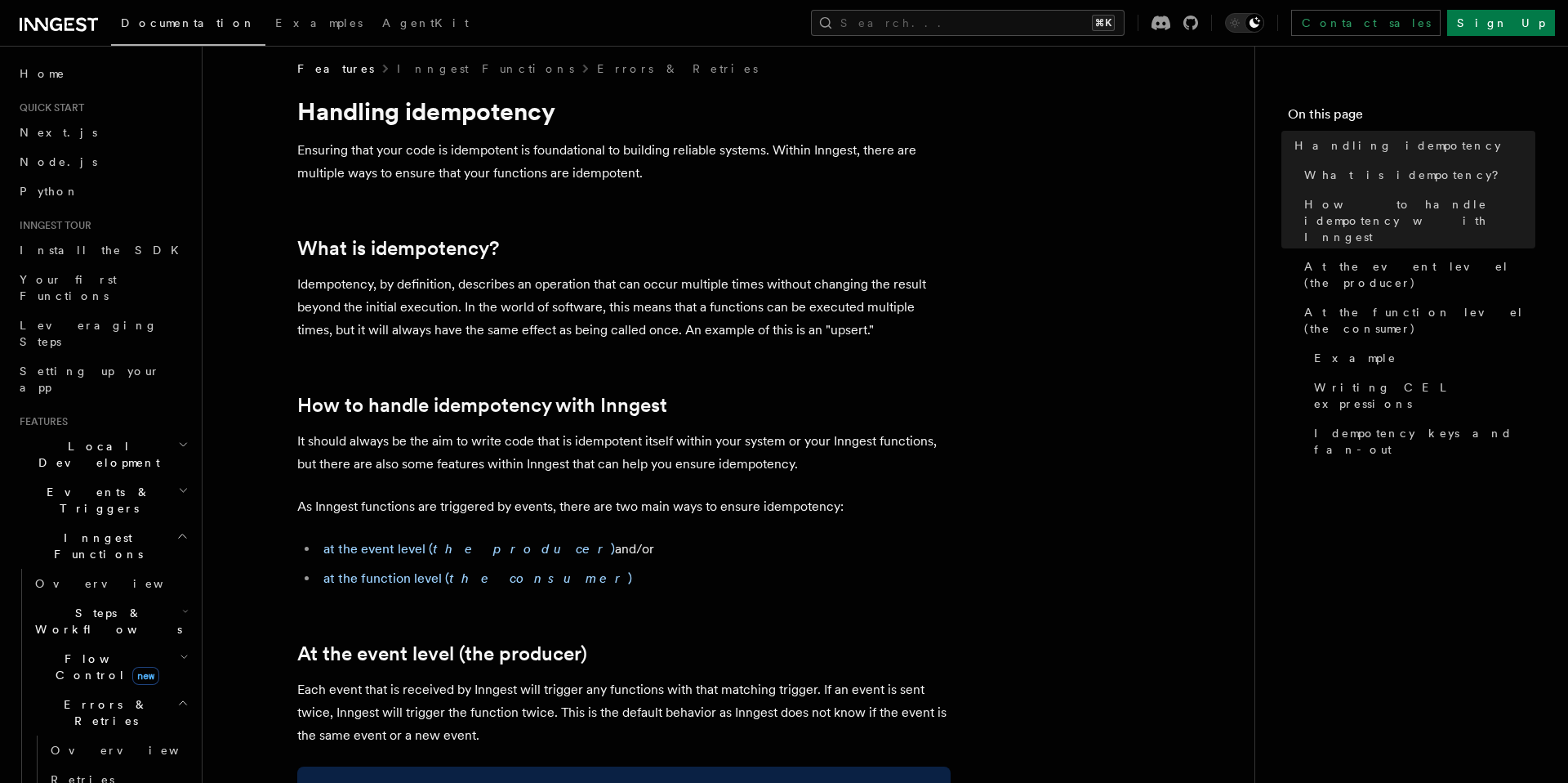
scroll to position [22, 0]
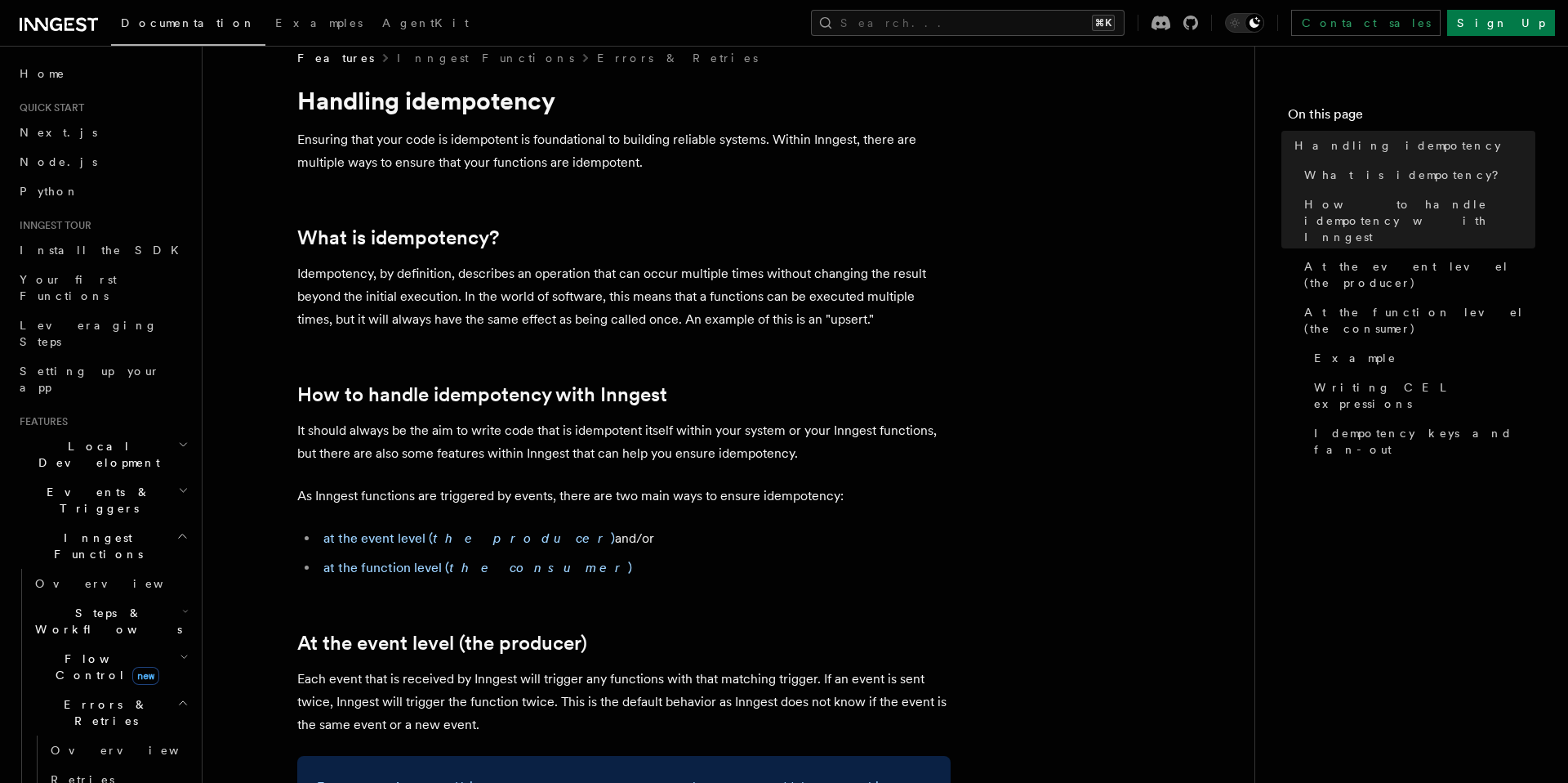
click at [700, 568] on li "at the function level ( the consumer )" at bounding box center [635, 568] width 632 height 23
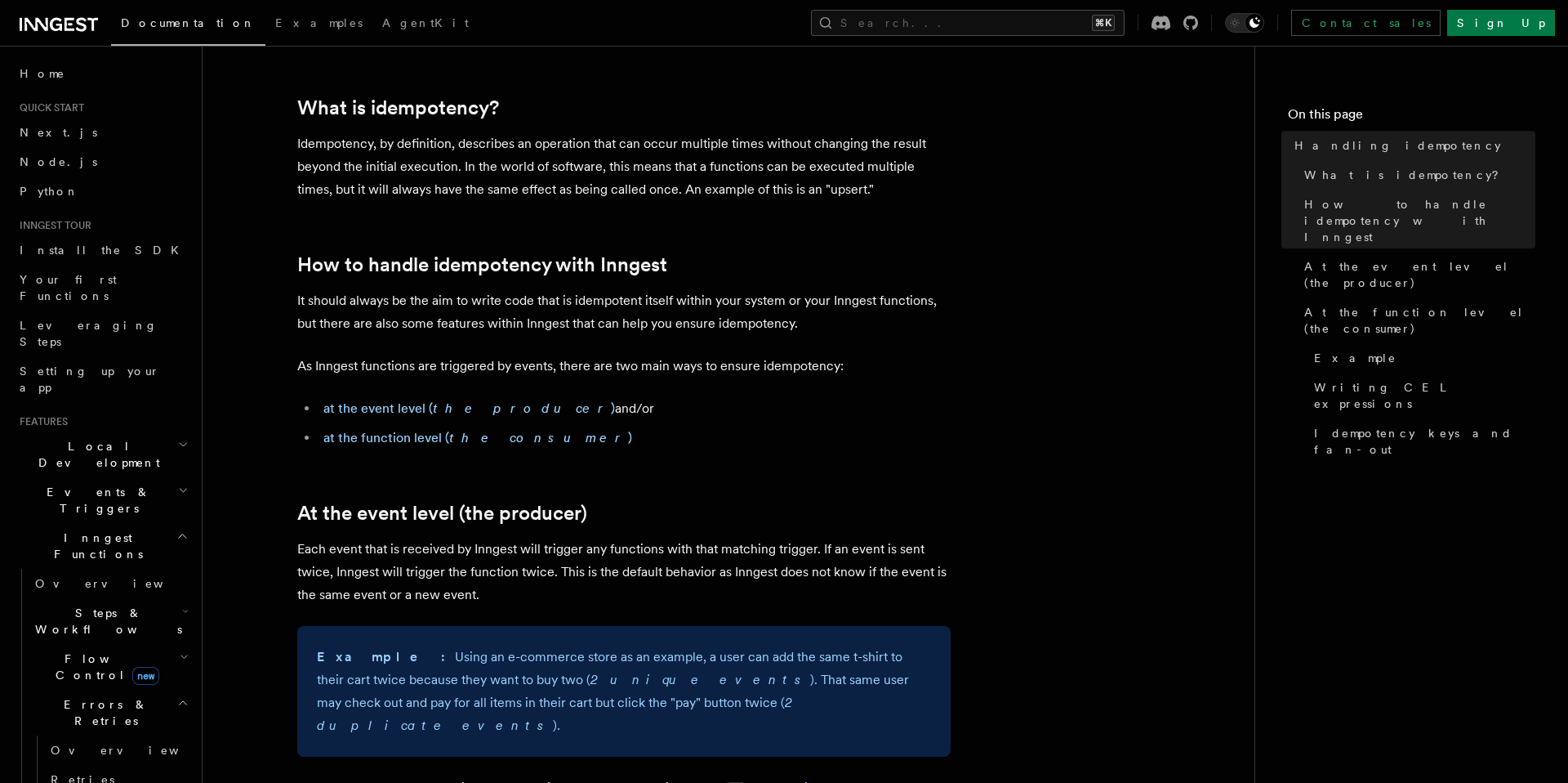
scroll to position [171, 0]
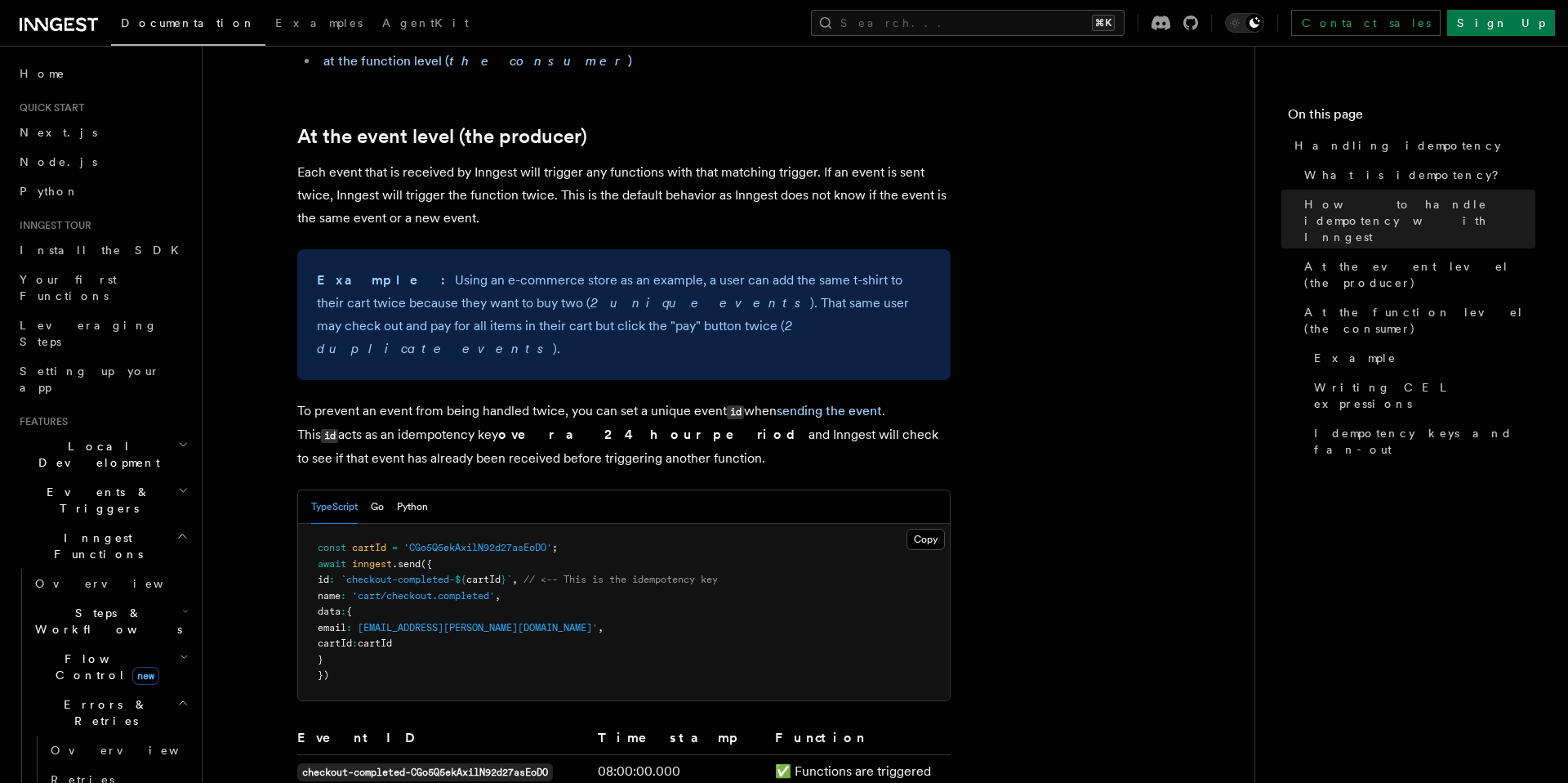
scroll to position [539, 0]
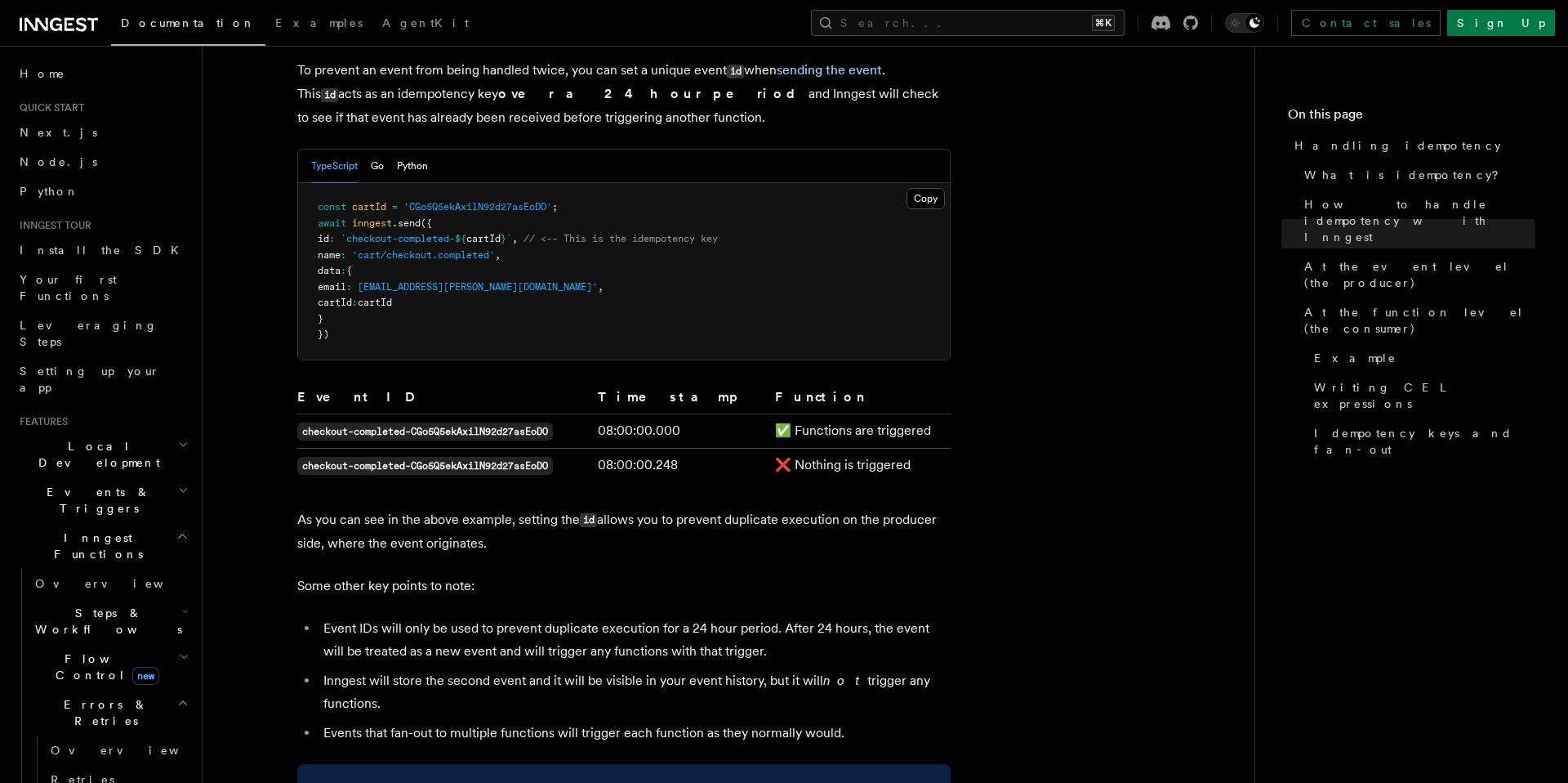
scroll to position [897, 0]
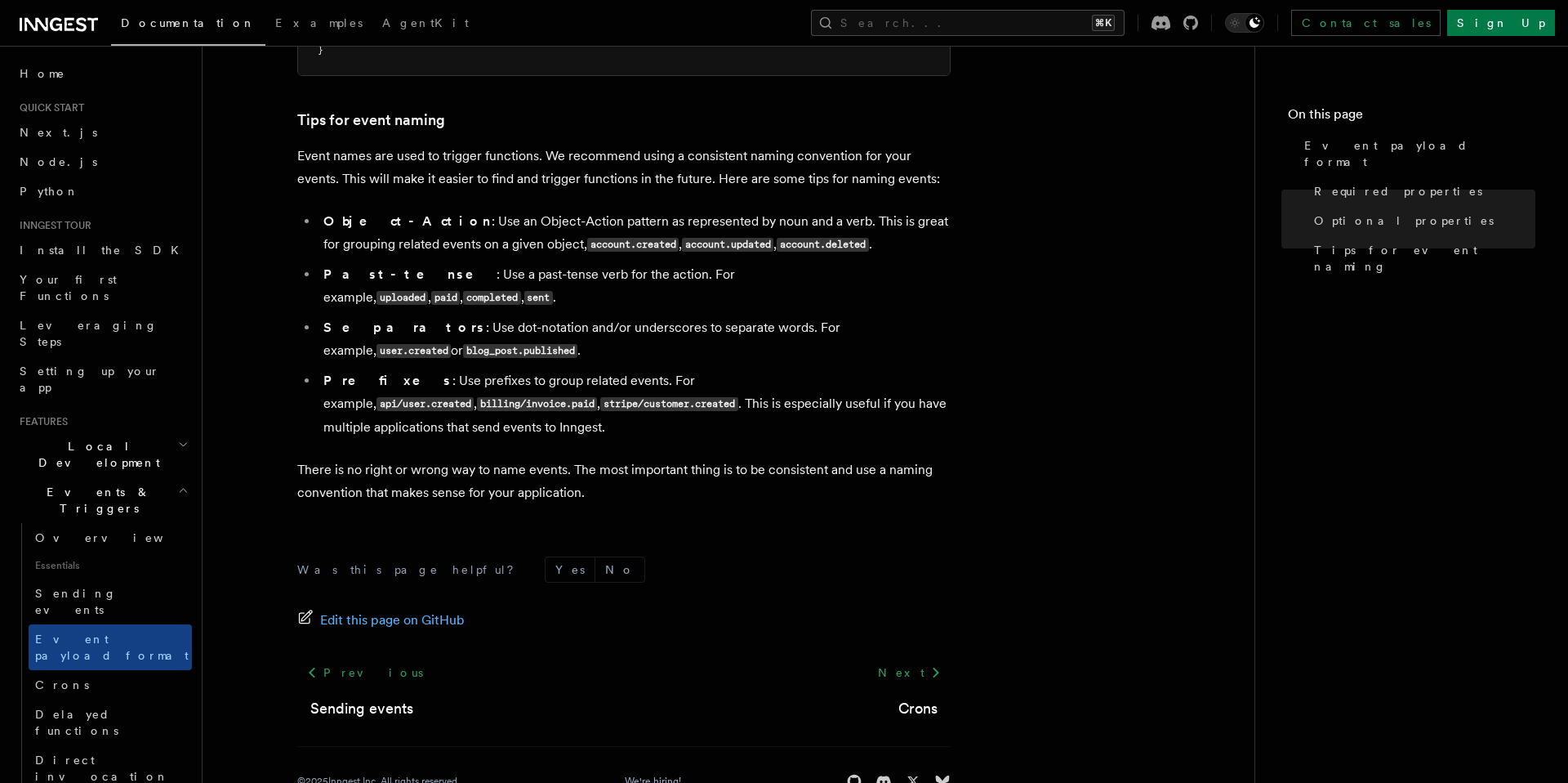
scroll to position [1047, 0]
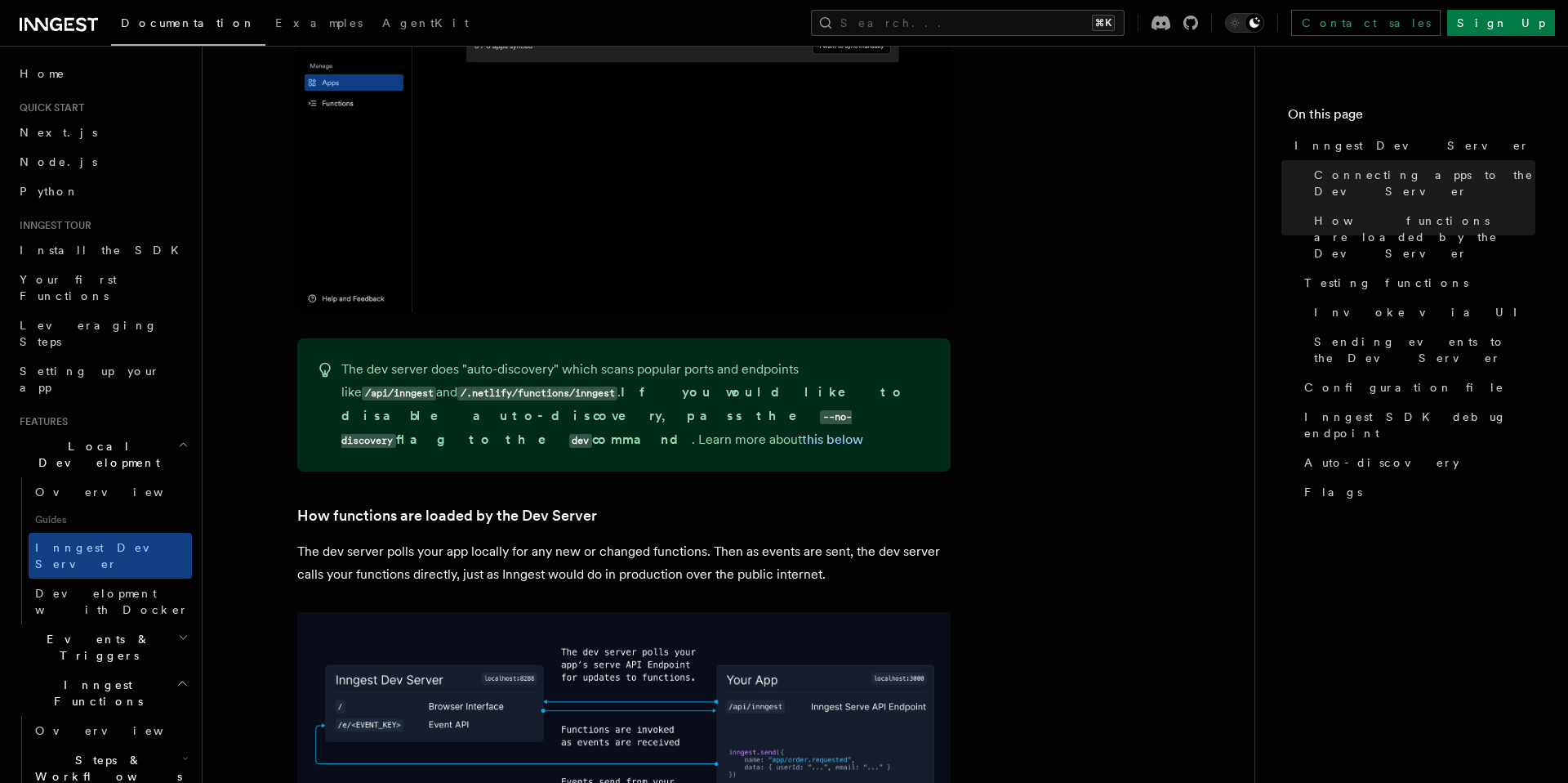
scroll to position [1561, 0]
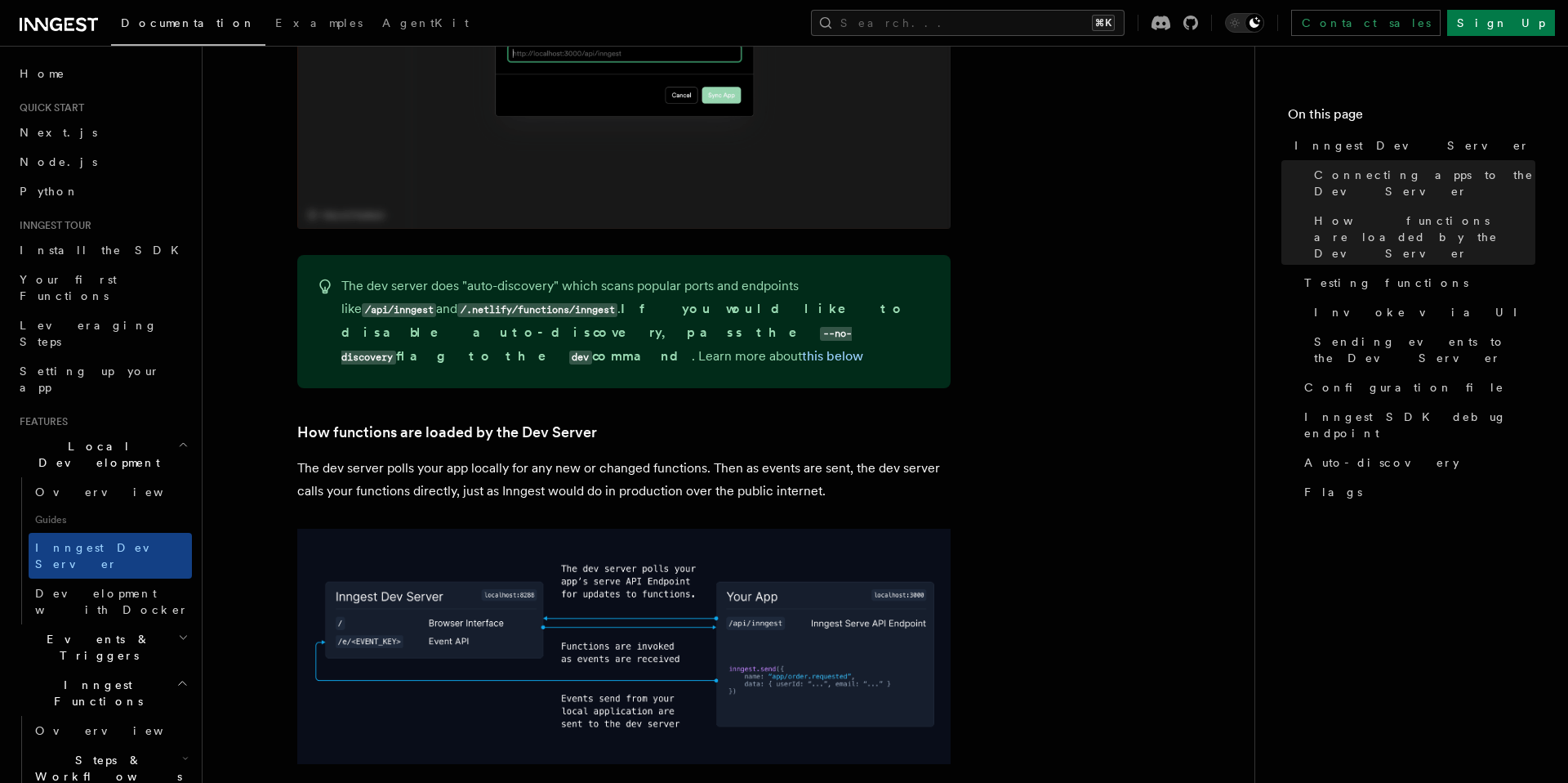
click at [158, 431] on h2 "Local Development" at bounding box center [102, 454] width 179 height 46
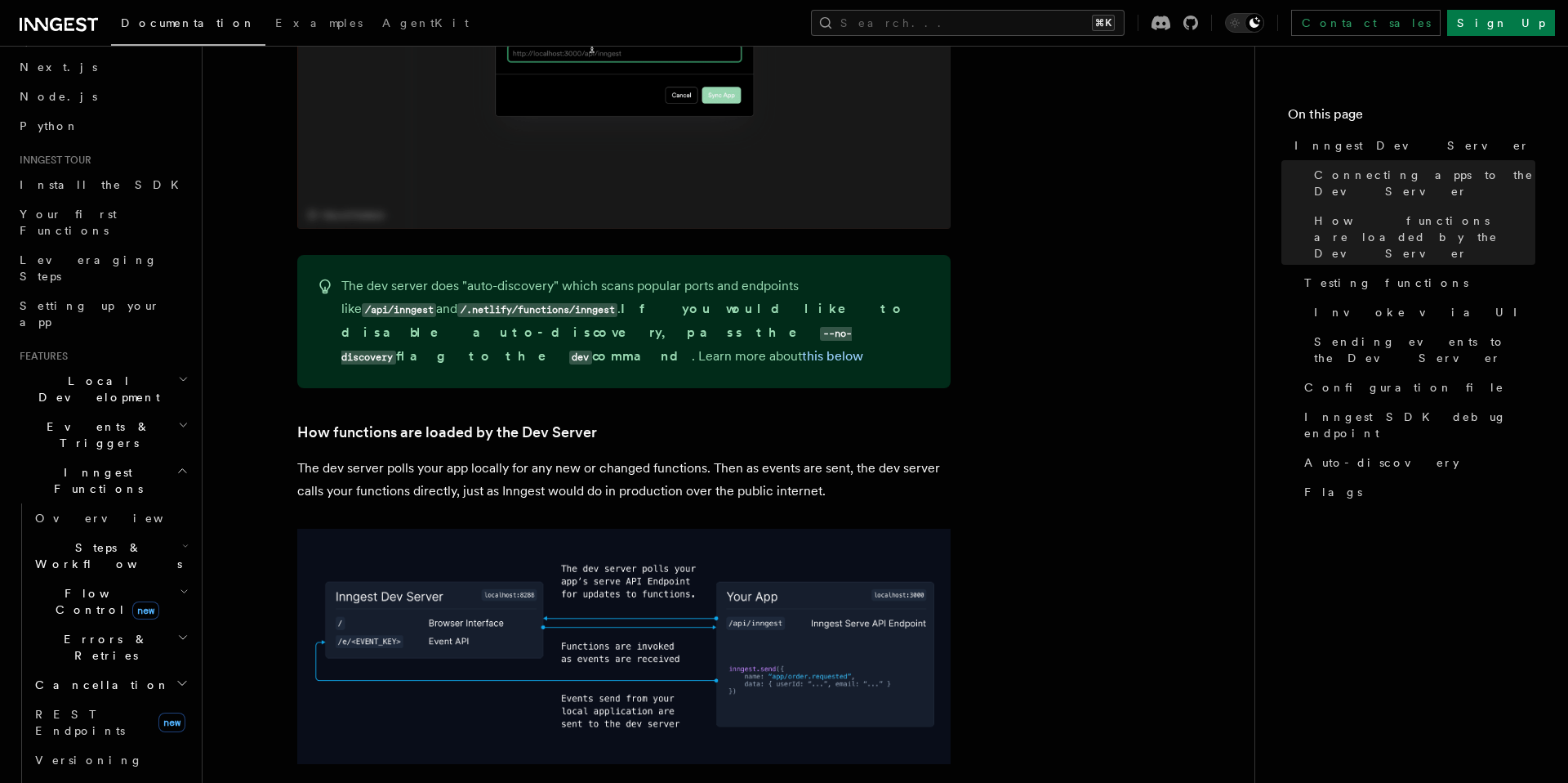
scroll to position [100, 0]
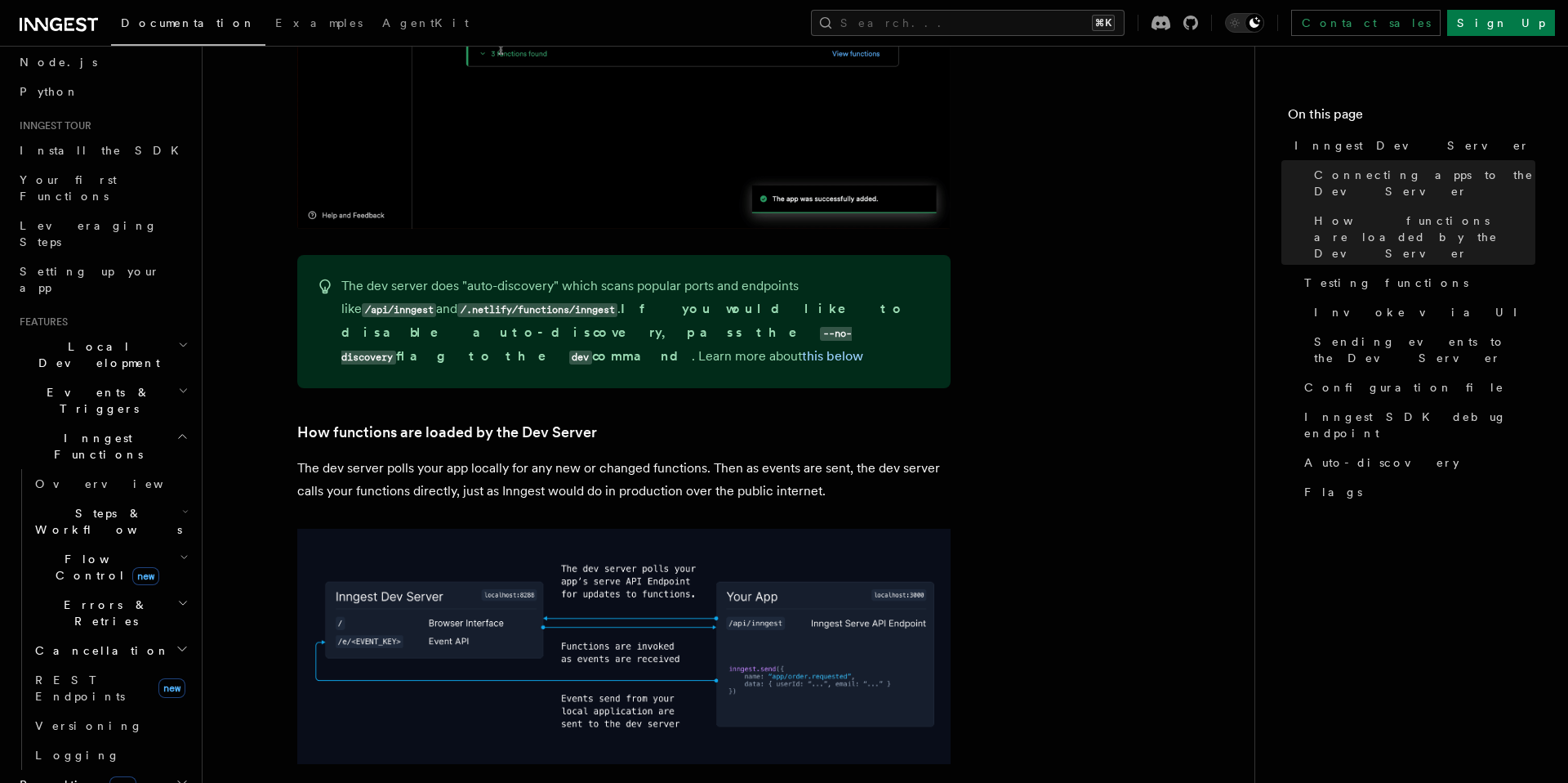
click at [133, 423] on h2 "Inngest Functions" at bounding box center [102, 446] width 179 height 46
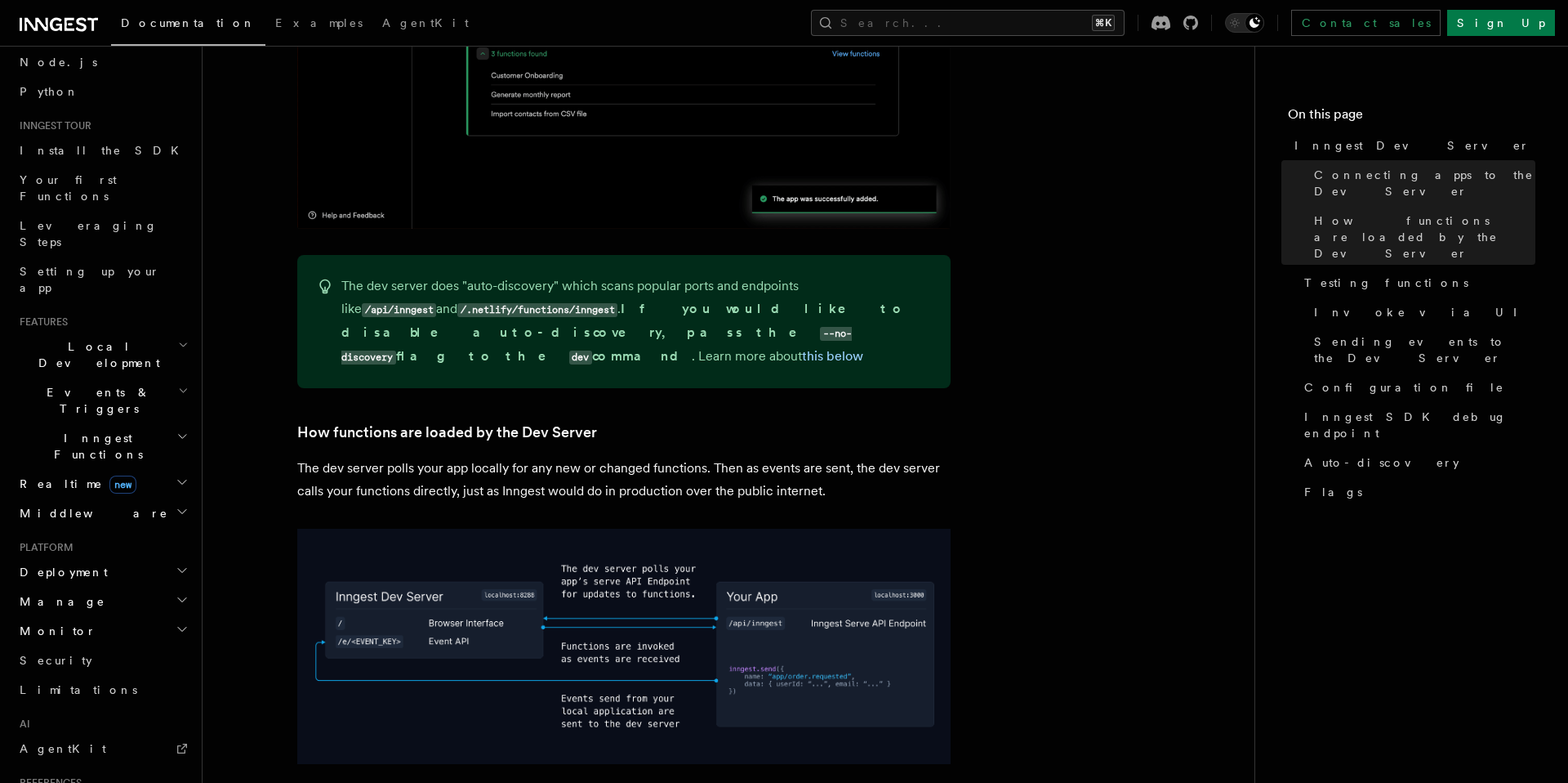
click at [133, 423] on h2 "Inngest Functions" at bounding box center [102, 446] width 179 height 46
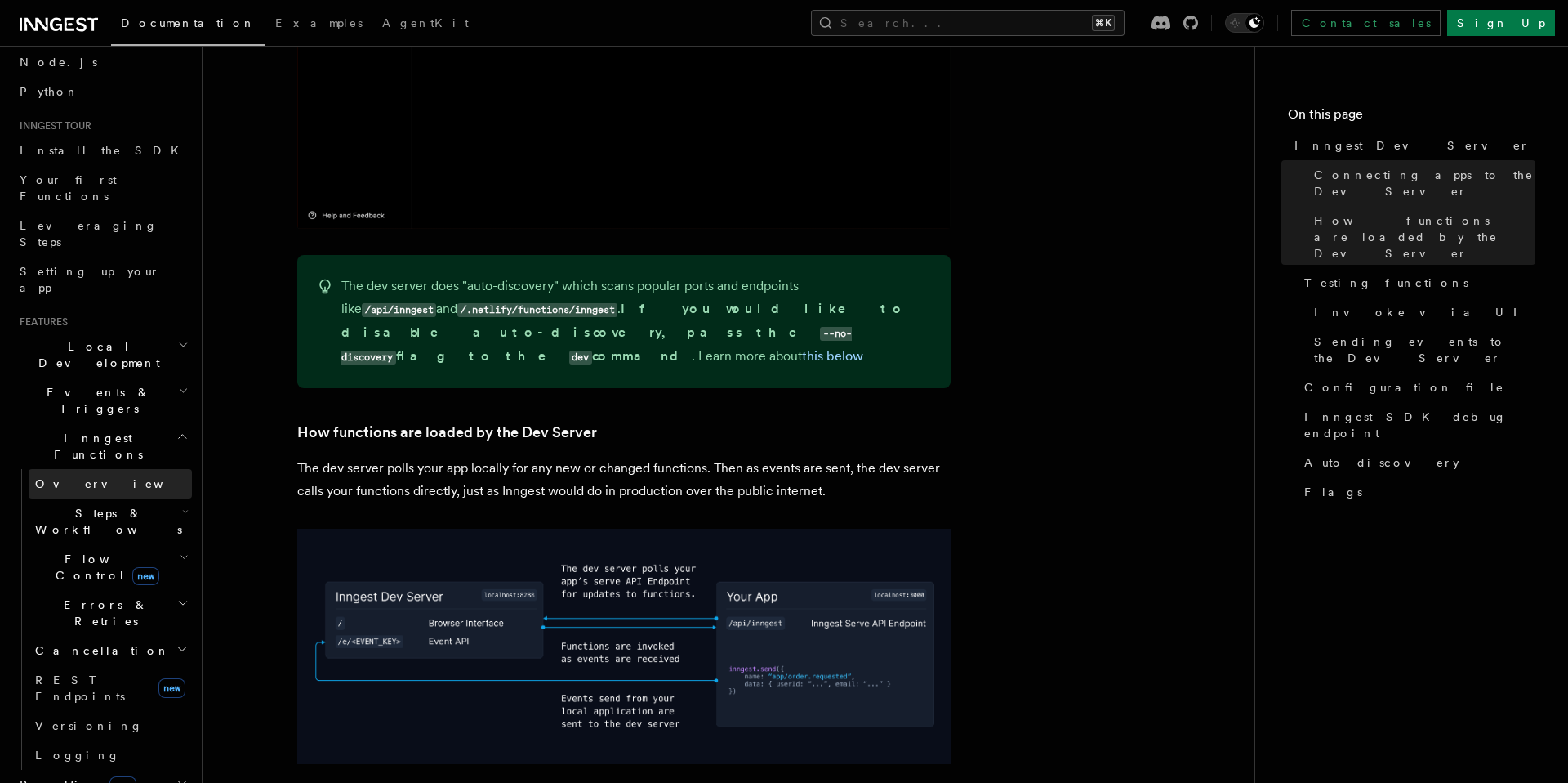
click at [122, 469] on link "Overview" at bounding box center [110, 484] width 163 height 30
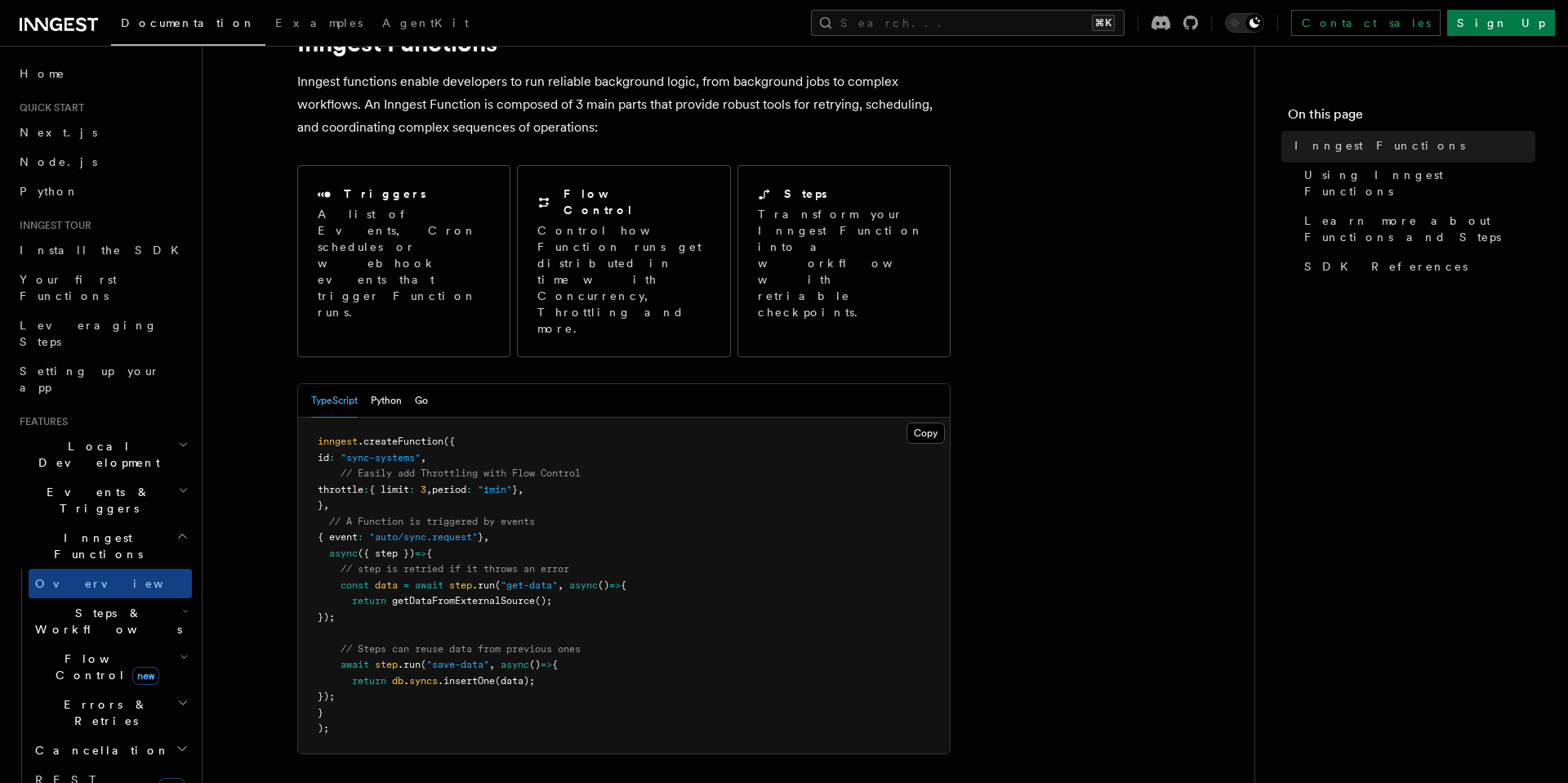
scroll to position [103, 0]
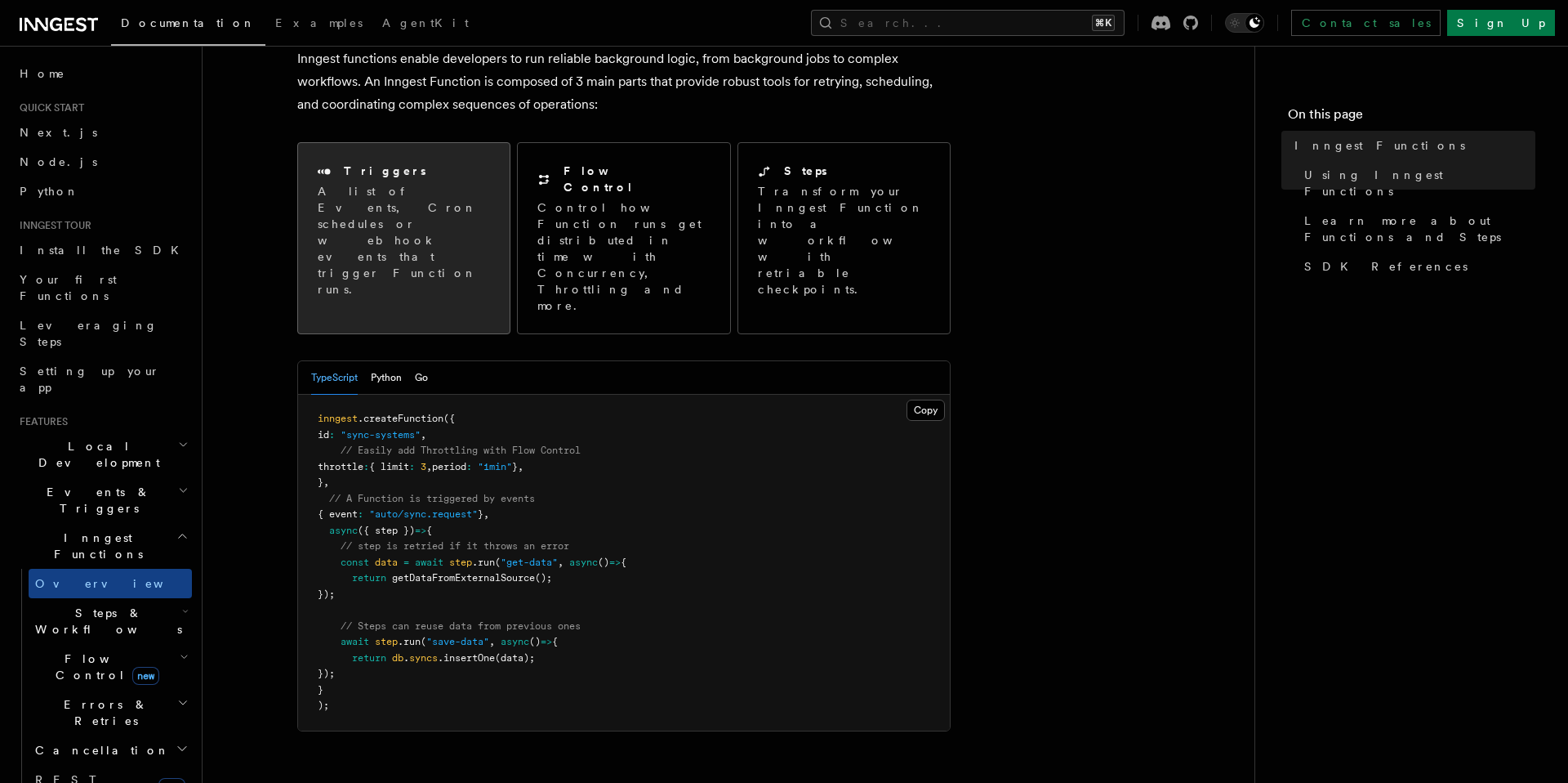
click at [459, 209] on p "A list of Events, Cron schedules or webhook events that trigger Function runs." at bounding box center [404, 240] width 172 height 114
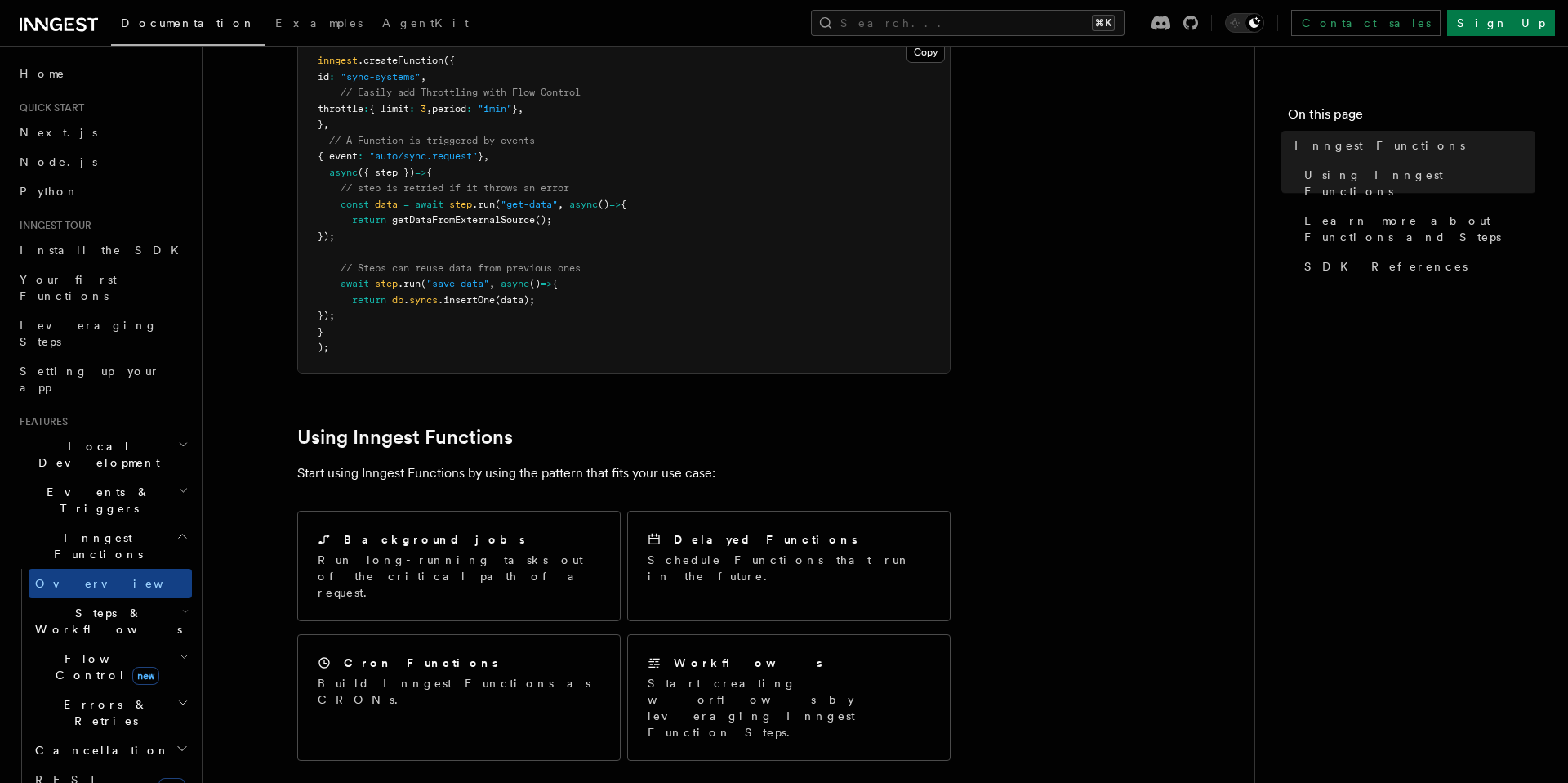
scroll to position [551, 0]
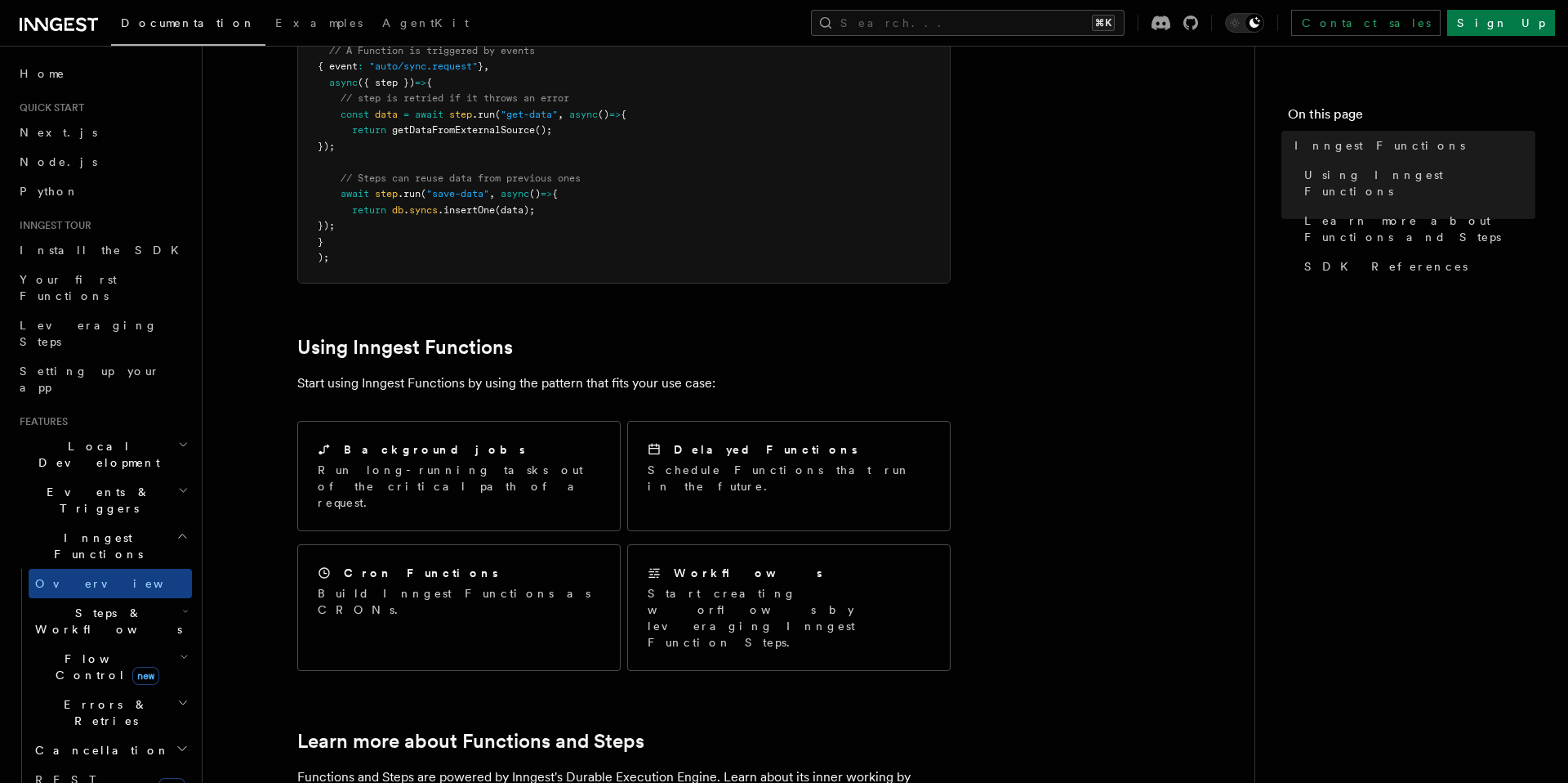
click at [160, 599] on h2 "Steps & Workflows" at bounding box center [110, 621] width 163 height 46
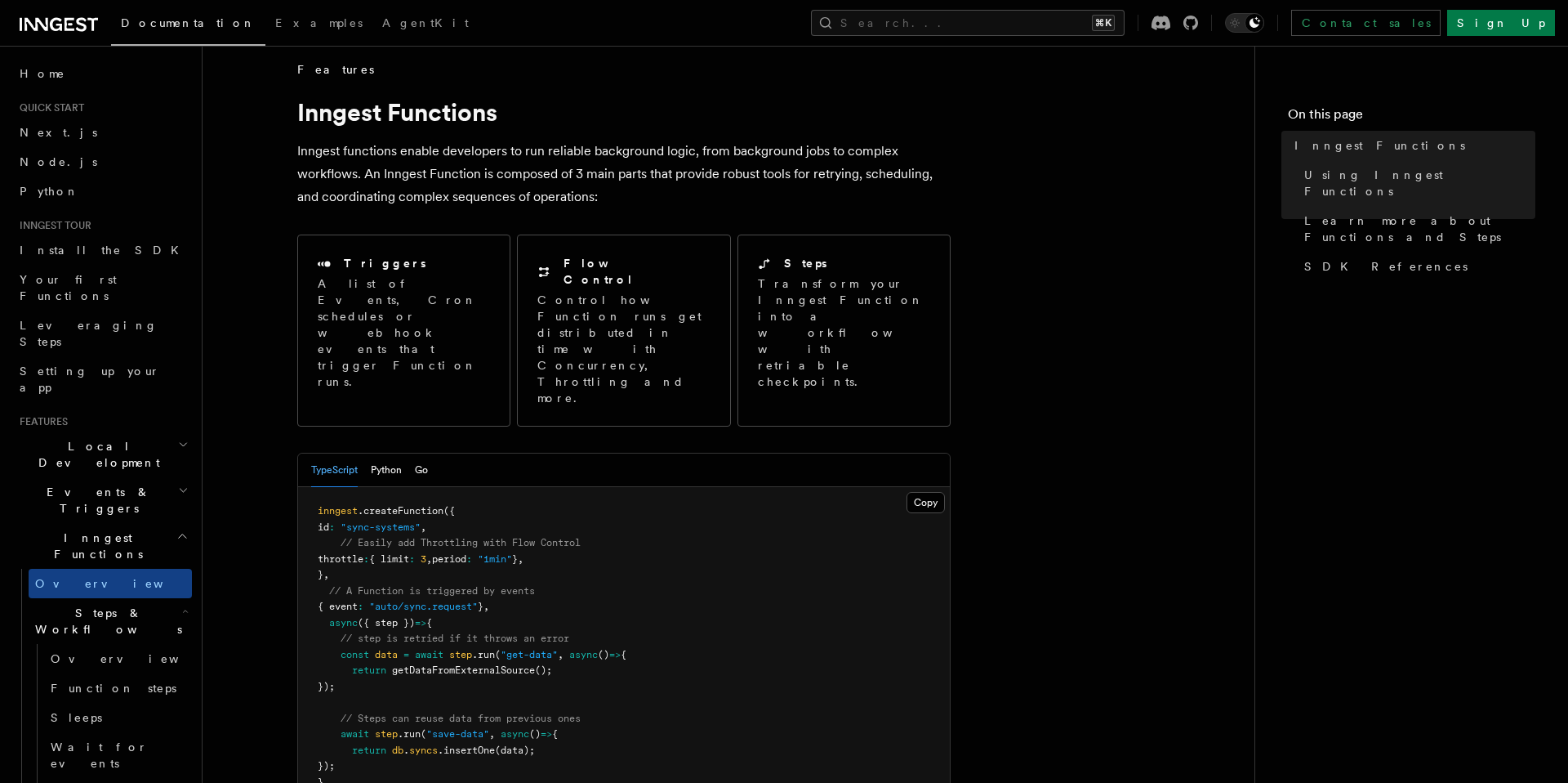
scroll to position [0, 0]
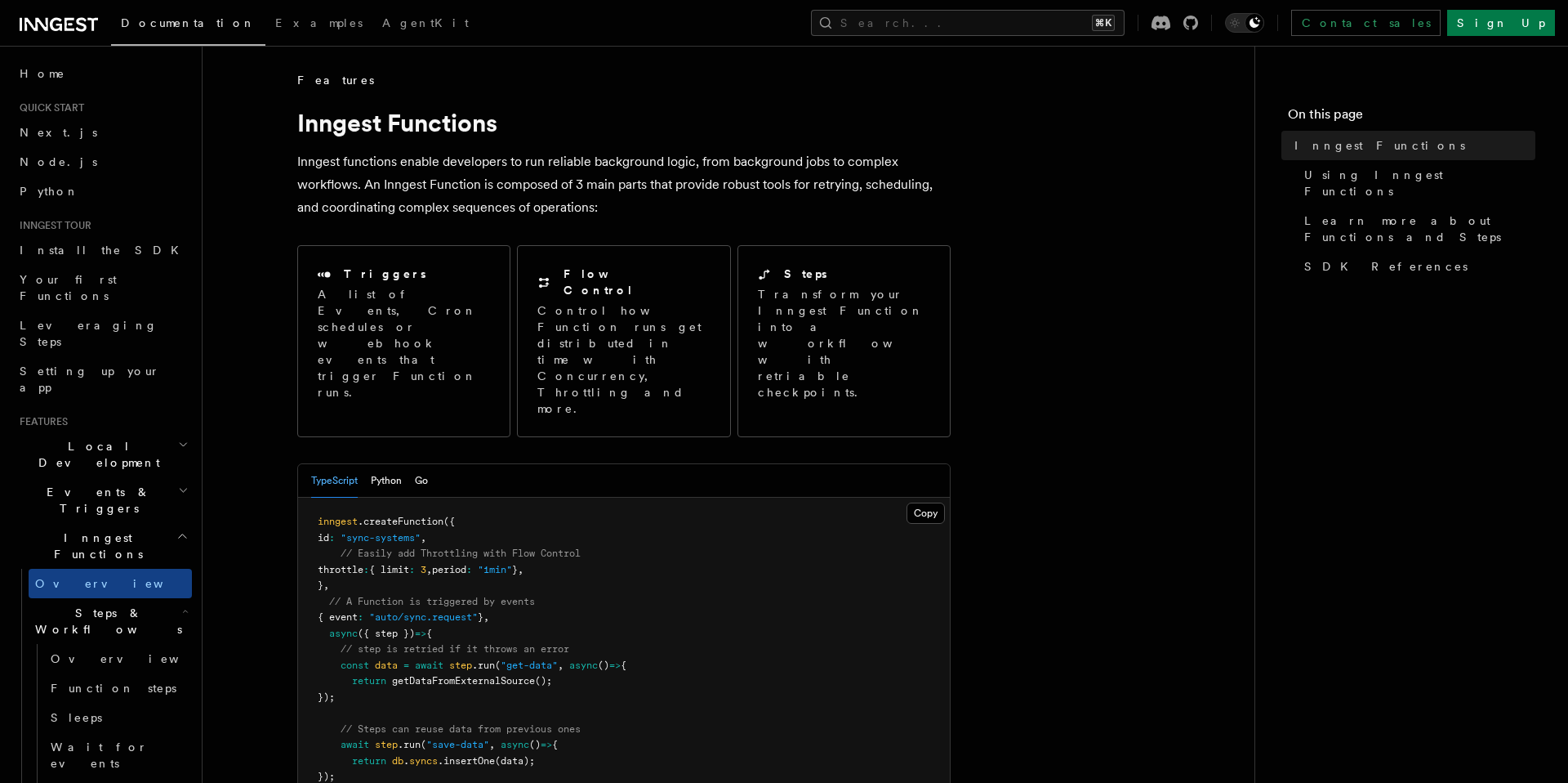
click at [120, 523] on h2 "Inngest Functions" at bounding box center [102, 546] width 179 height 46
click at [124, 478] on h2 "Events & Triggers" at bounding box center [102, 501] width 179 height 46
click at [121, 523] on h2 "Inngest Functions" at bounding box center [102, 546] width 179 height 46
click at [111, 599] on h2 "Steps & Workflows" at bounding box center [110, 621] width 163 height 46
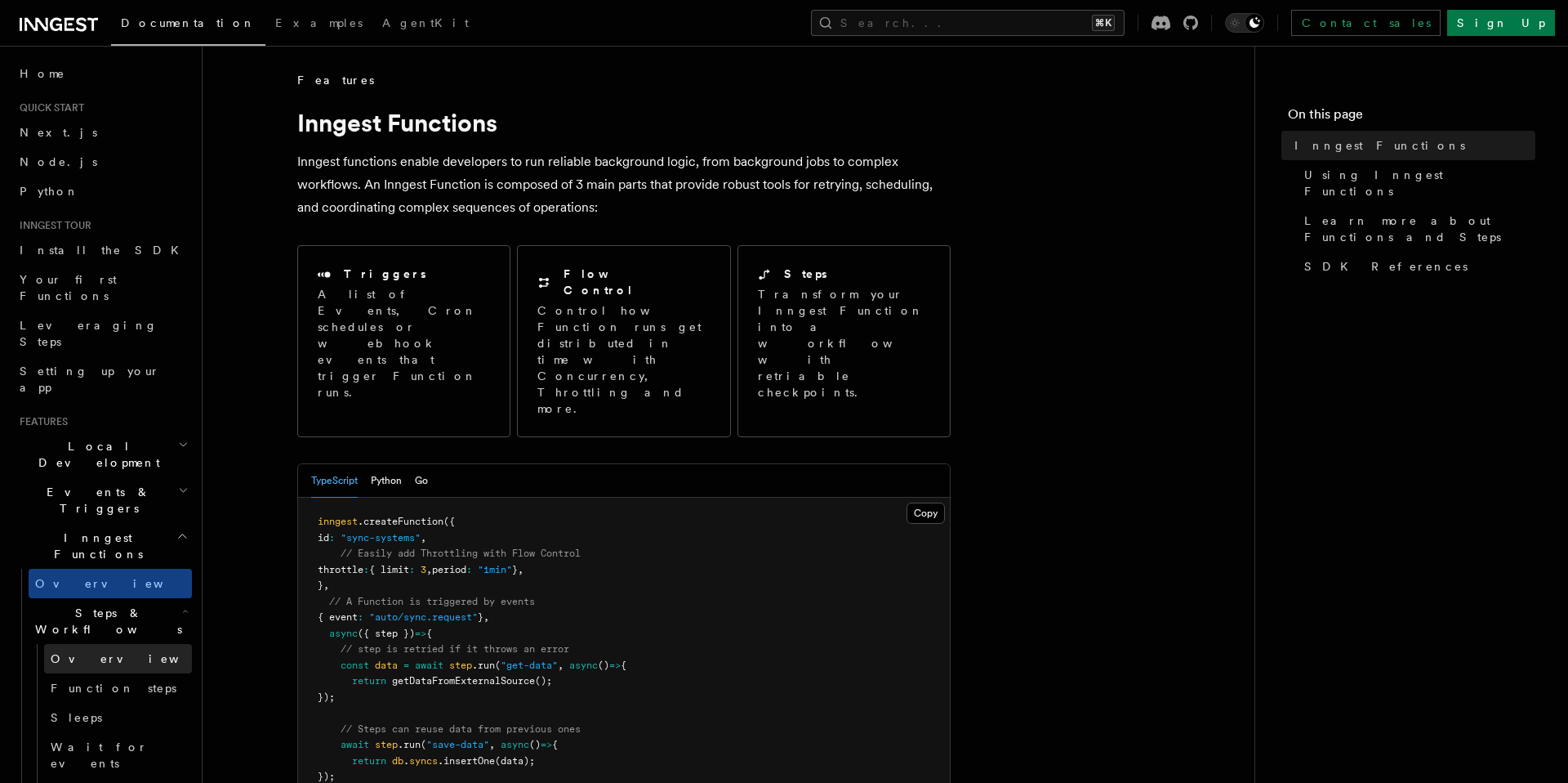
click at [110, 644] on link "Overview" at bounding box center [118, 659] width 148 height 30
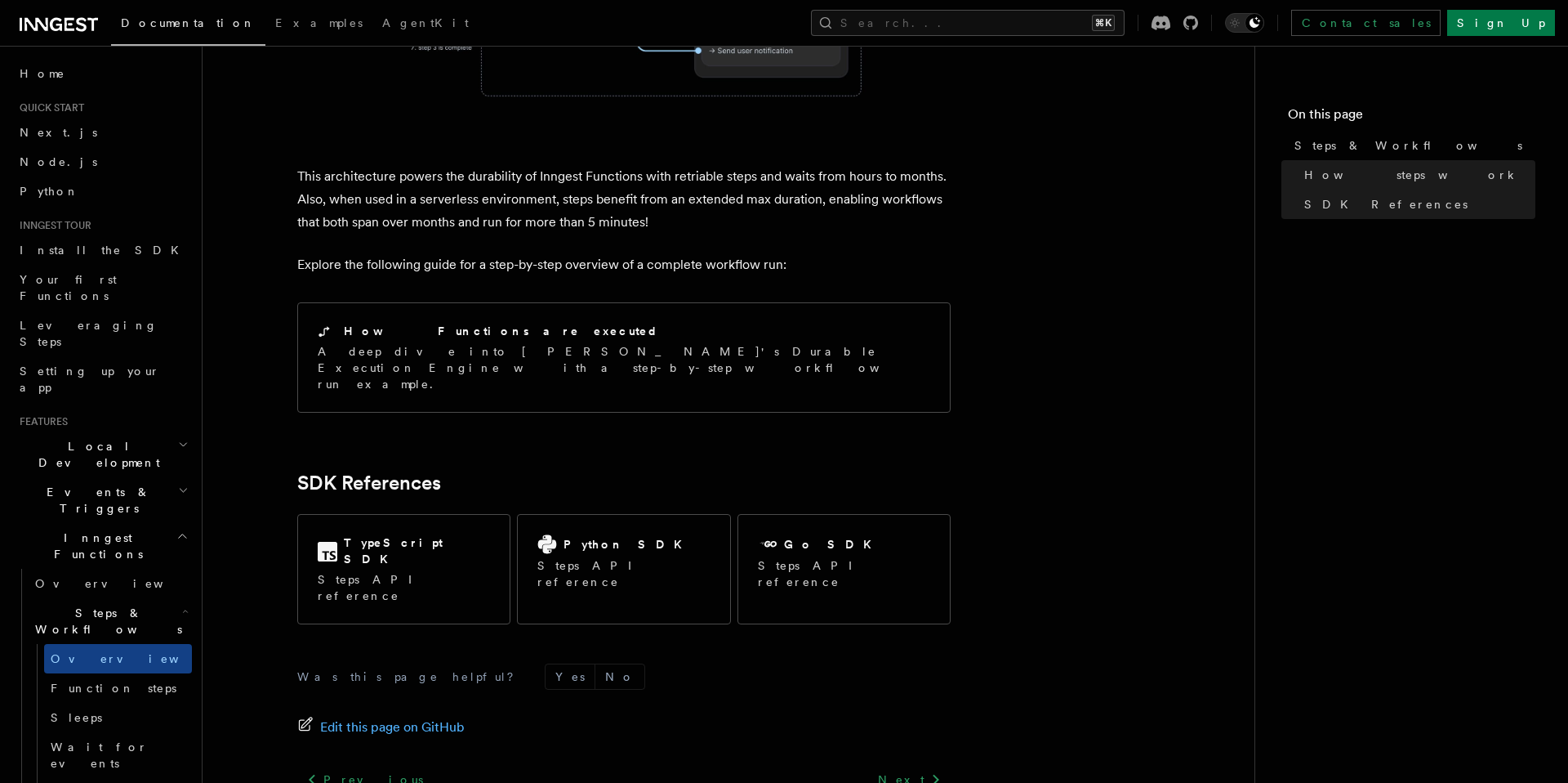
scroll to position [1603, 0]
click at [119, 673] on link "Function steps" at bounding box center [118, 688] width 148 height 30
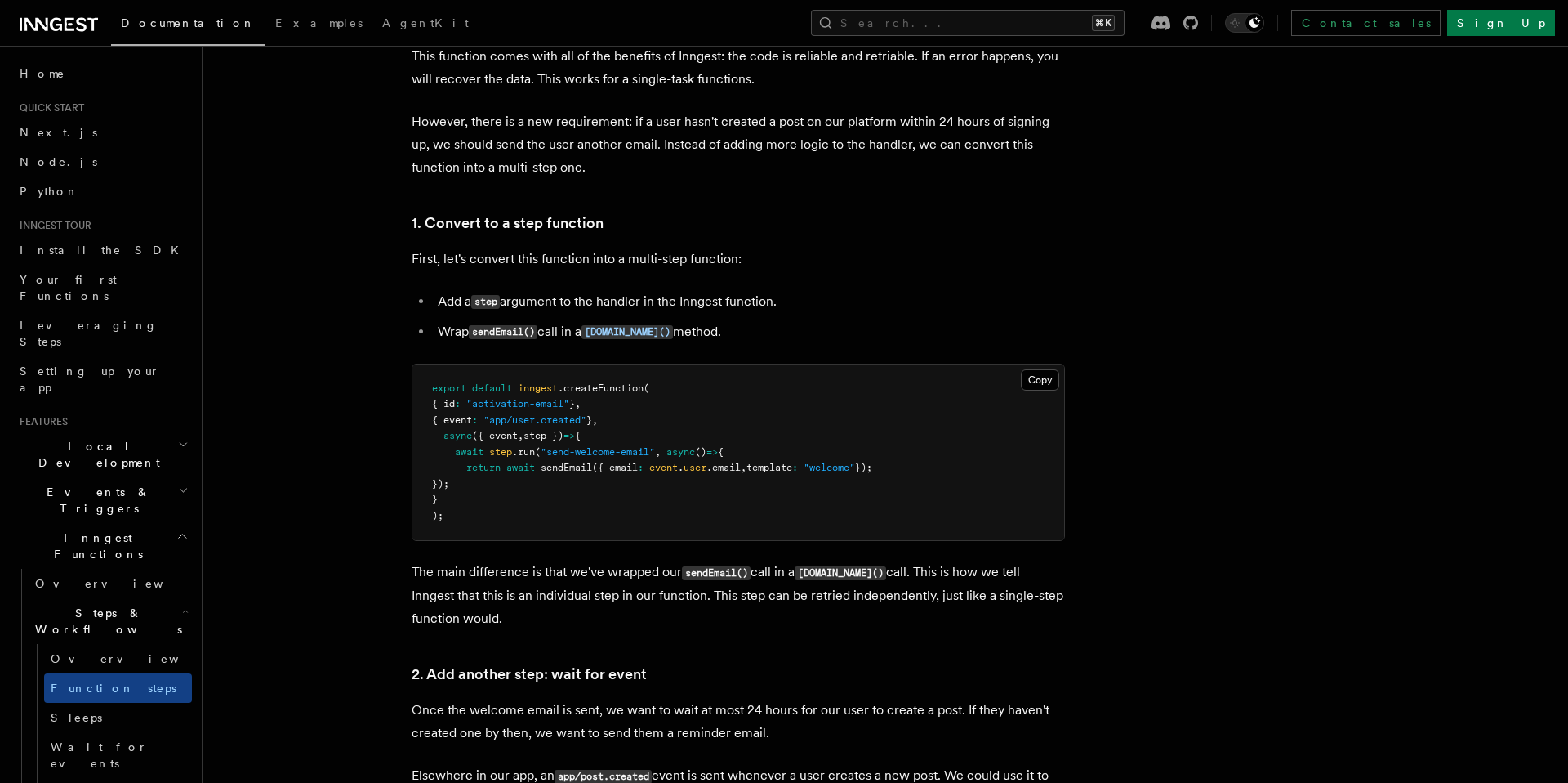
scroll to position [915, 0]
